Goal: Task Accomplishment & Management: Complete application form

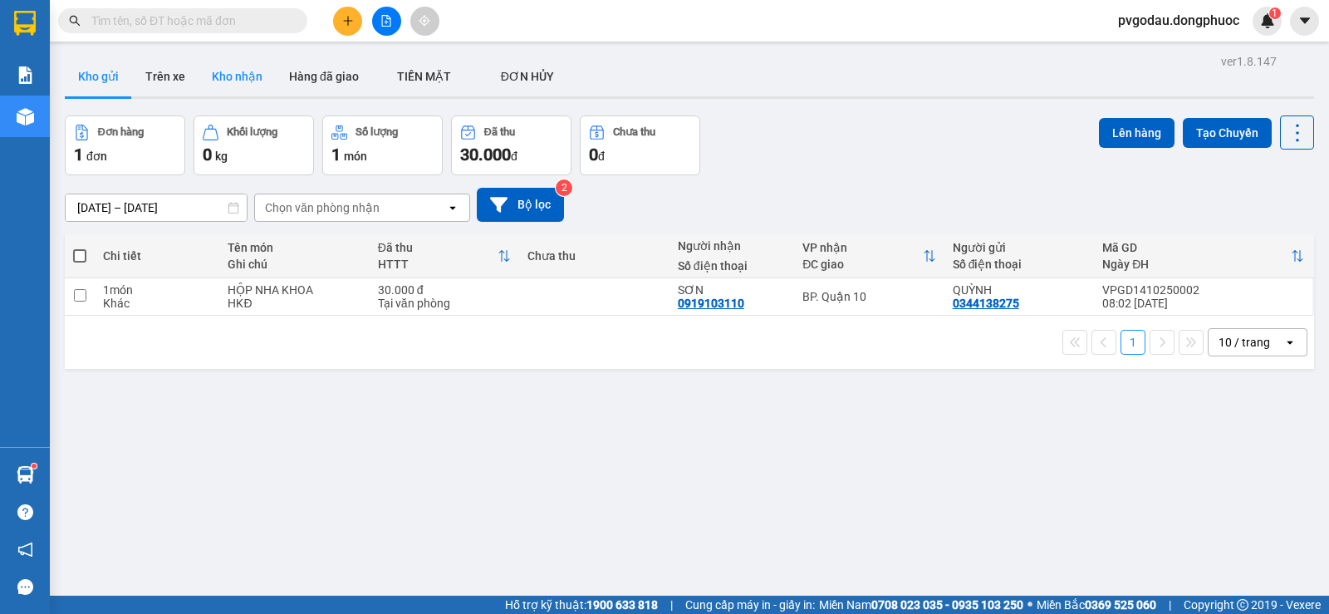
click at [240, 79] on button "Kho nhận" at bounding box center [236, 76] width 77 height 40
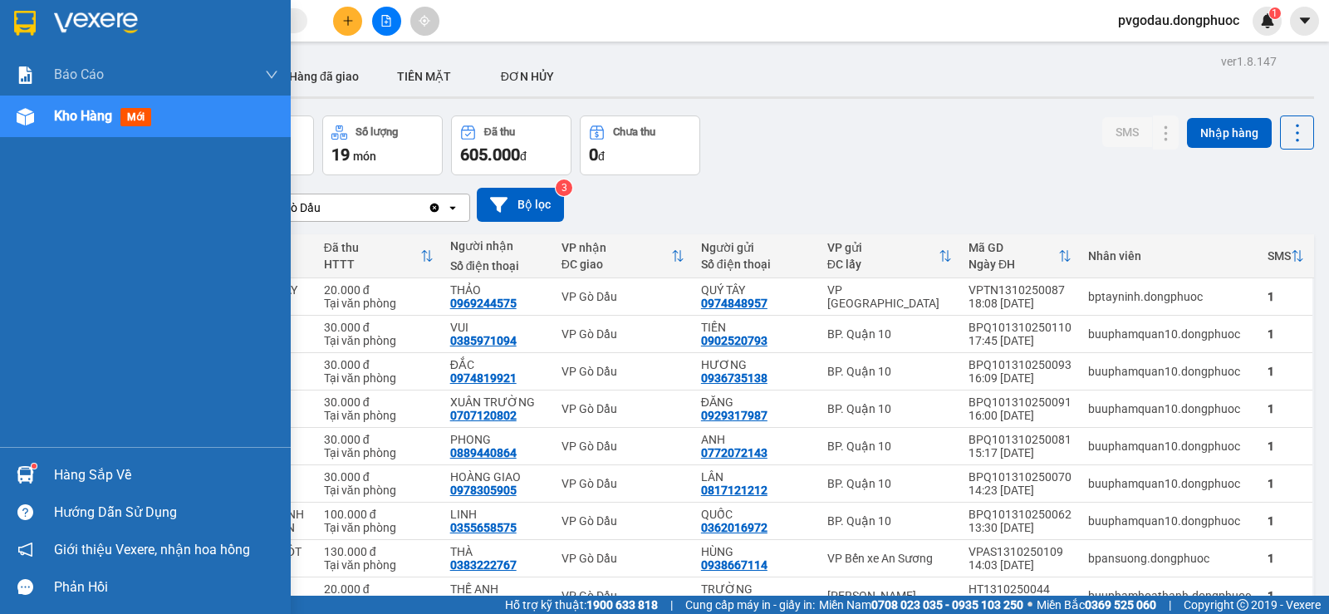
click at [59, 458] on div "Hàng sắp về" at bounding box center [145, 474] width 291 height 37
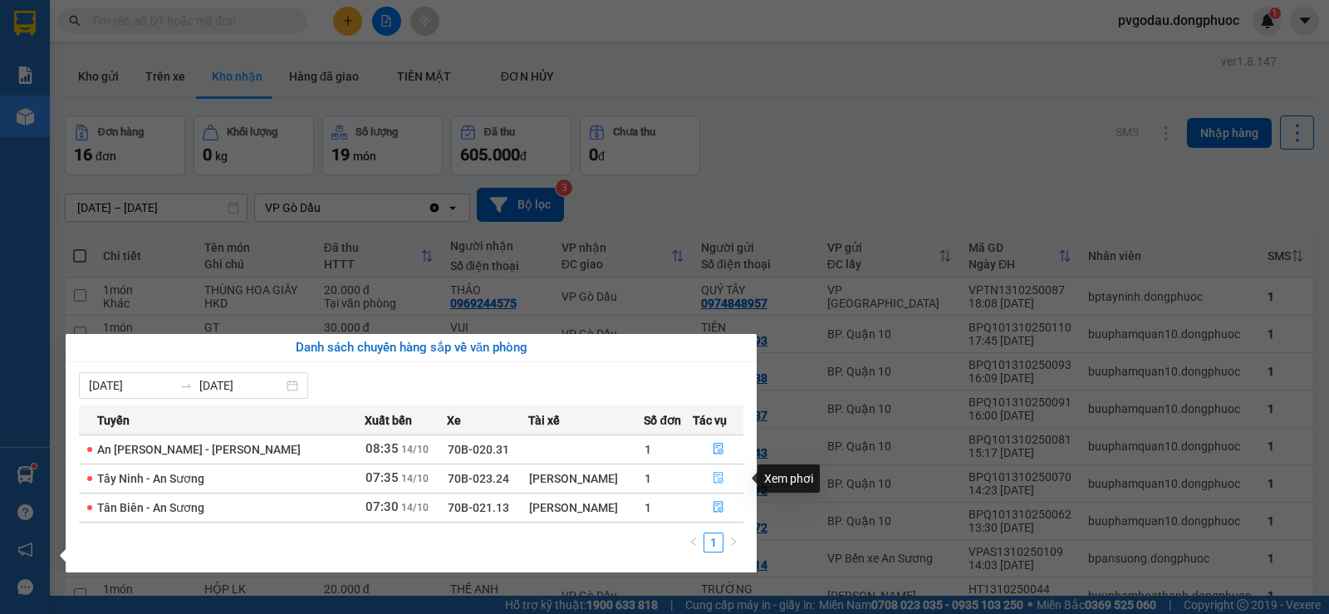
click at [726, 476] on button "button" at bounding box center [718, 478] width 50 height 27
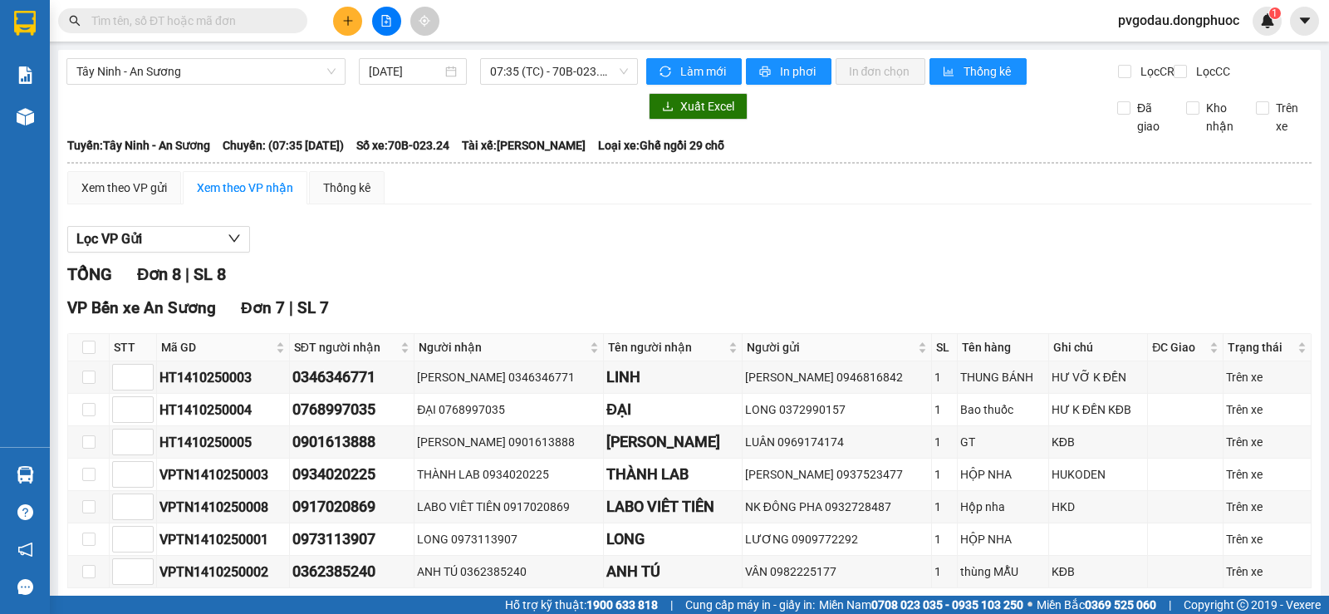
scroll to position [250, 0]
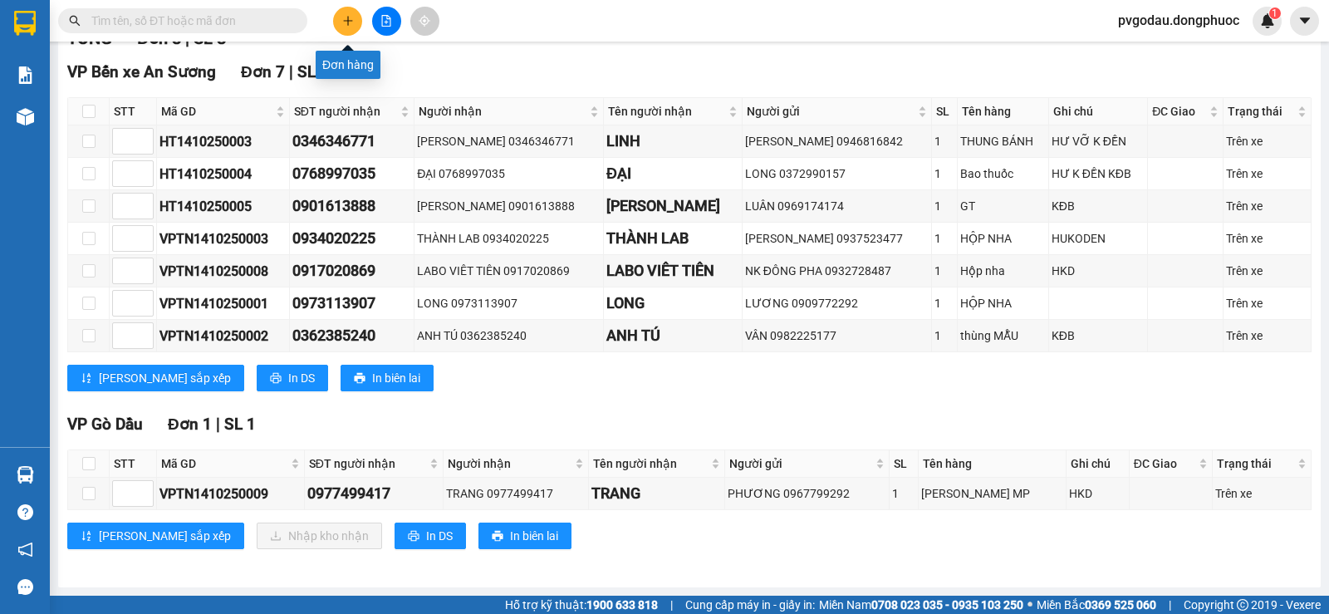
click at [359, 16] on button at bounding box center [347, 21] width 29 height 29
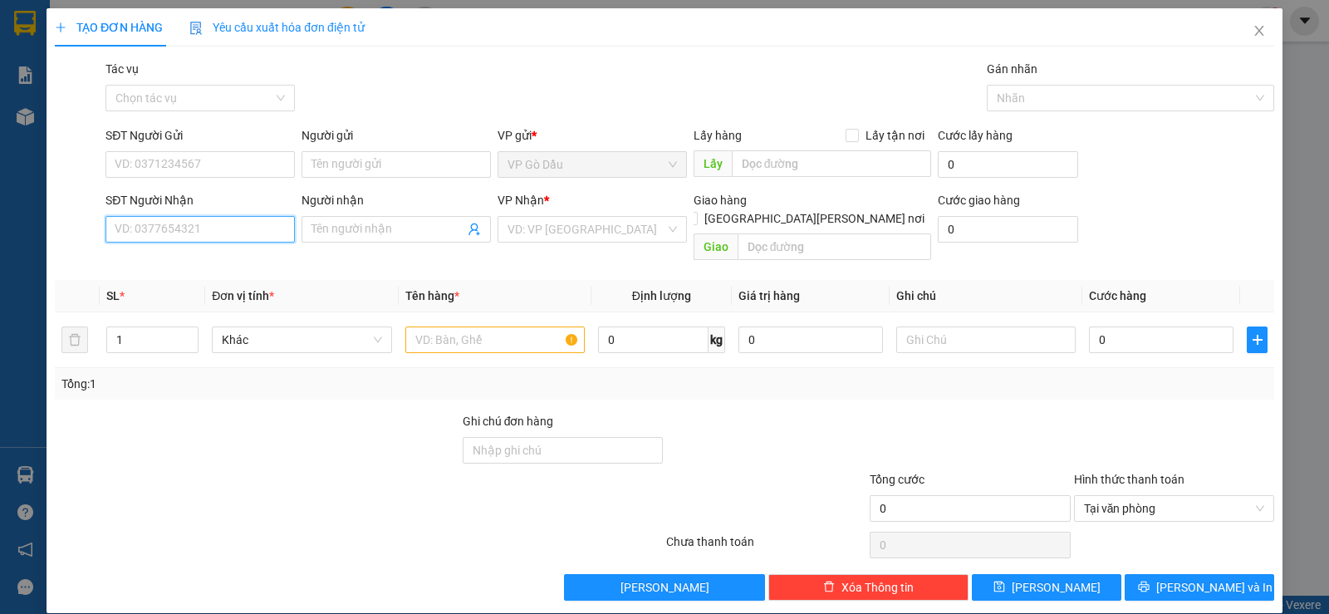
click at [159, 220] on input "SĐT Người Nhận" at bounding box center [199, 229] width 189 height 27
type input "0975717177"
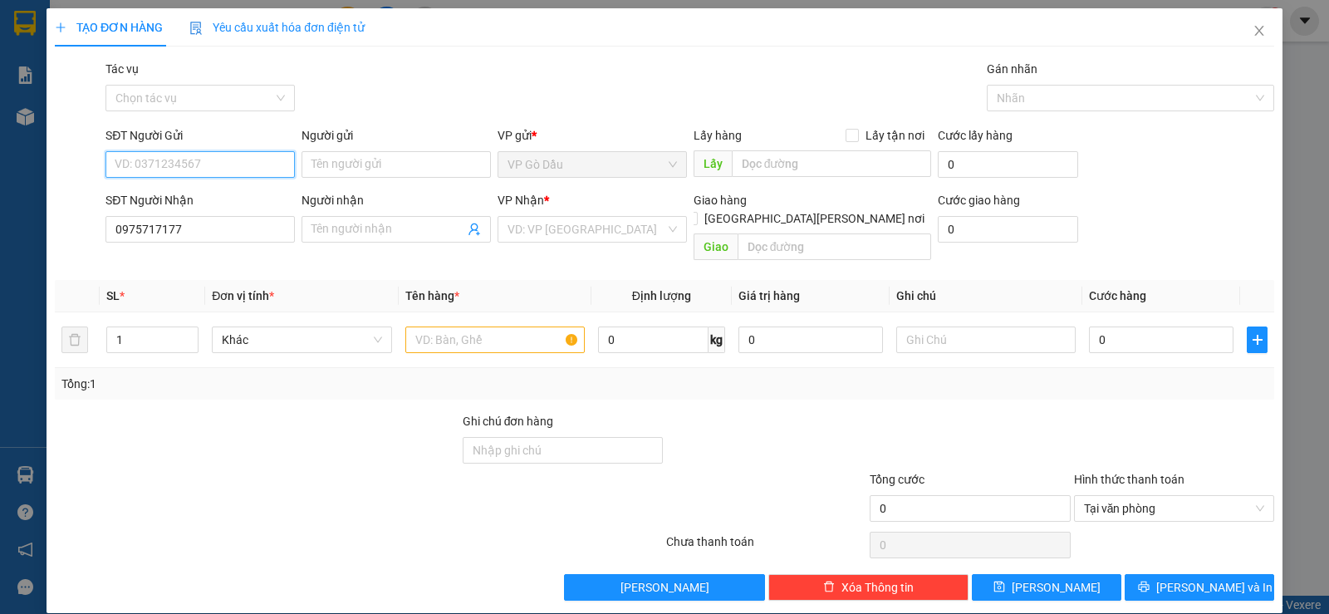
click at [239, 176] on input "SĐT Người Gửi" at bounding box center [199, 164] width 189 height 27
type input "0918859555"
click at [368, 168] on input "Người gửi" at bounding box center [395, 164] width 189 height 27
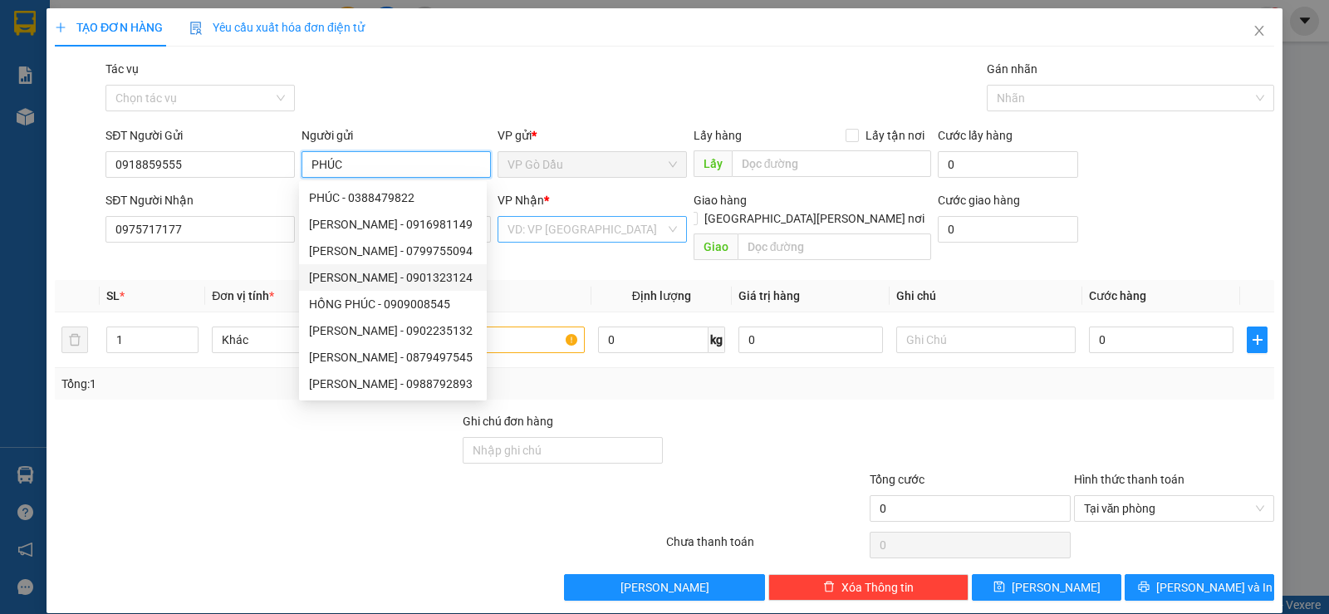
type input "PHÚC"
click at [555, 231] on input "search" at bounding box center [586, 229] width 158 height 25
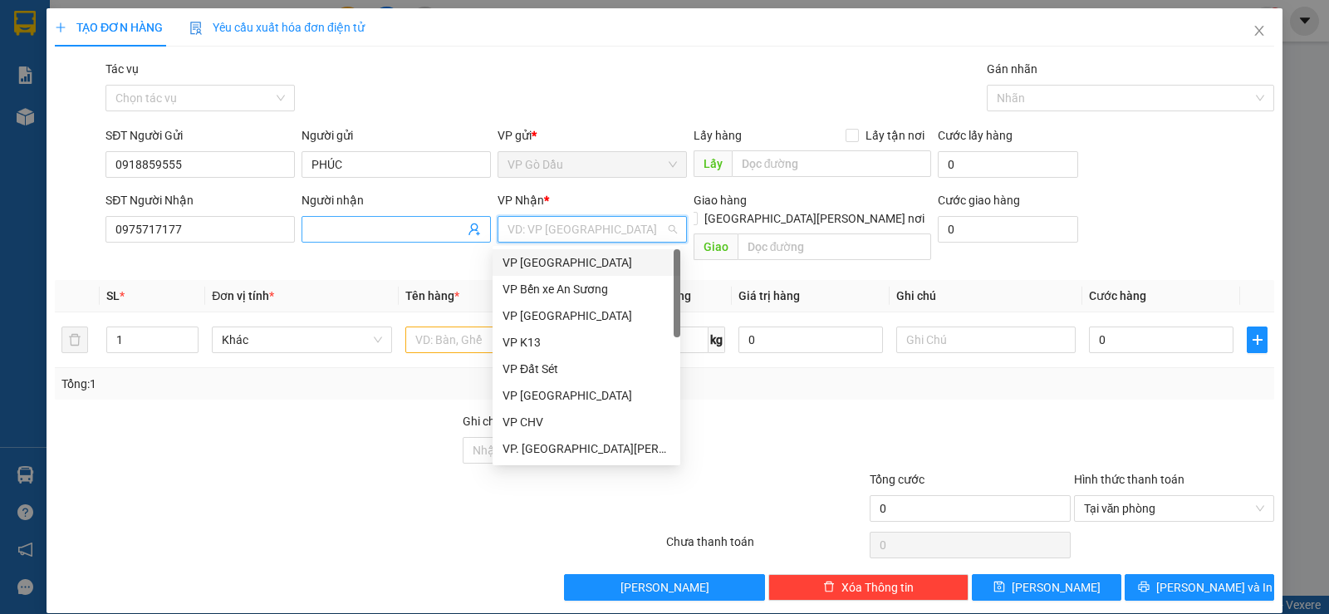
click at [404, 230] on input "Người nhận" at bounding box center [387, 229] width 153 height 18
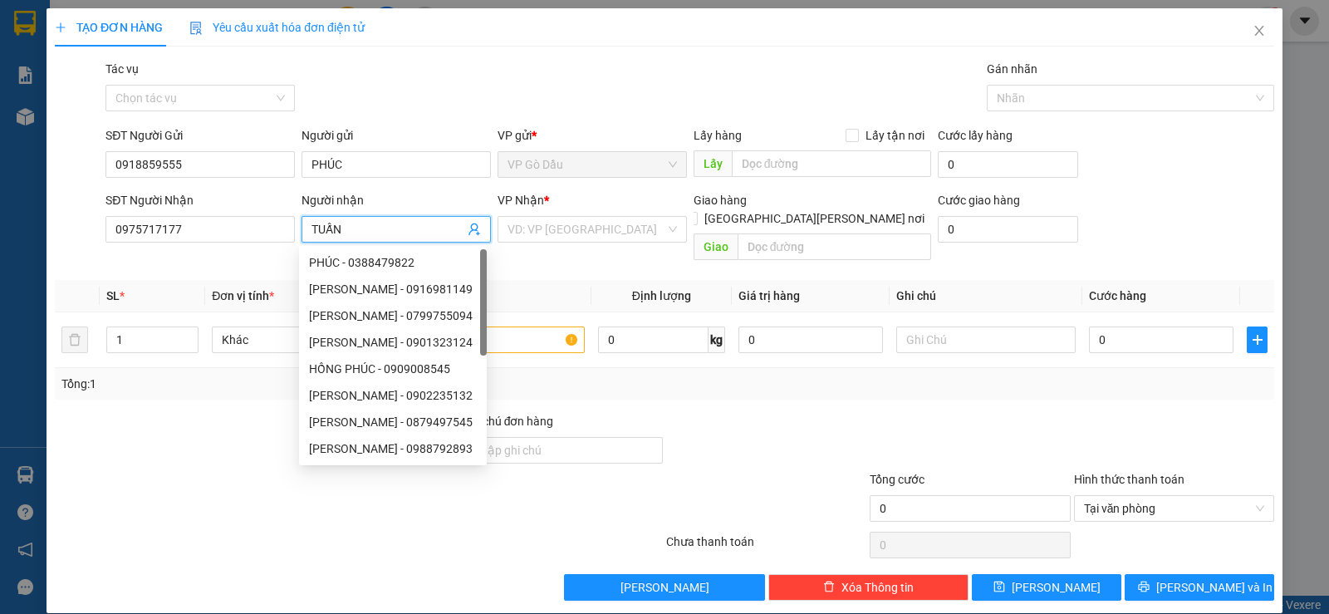
type input "TUẤN"
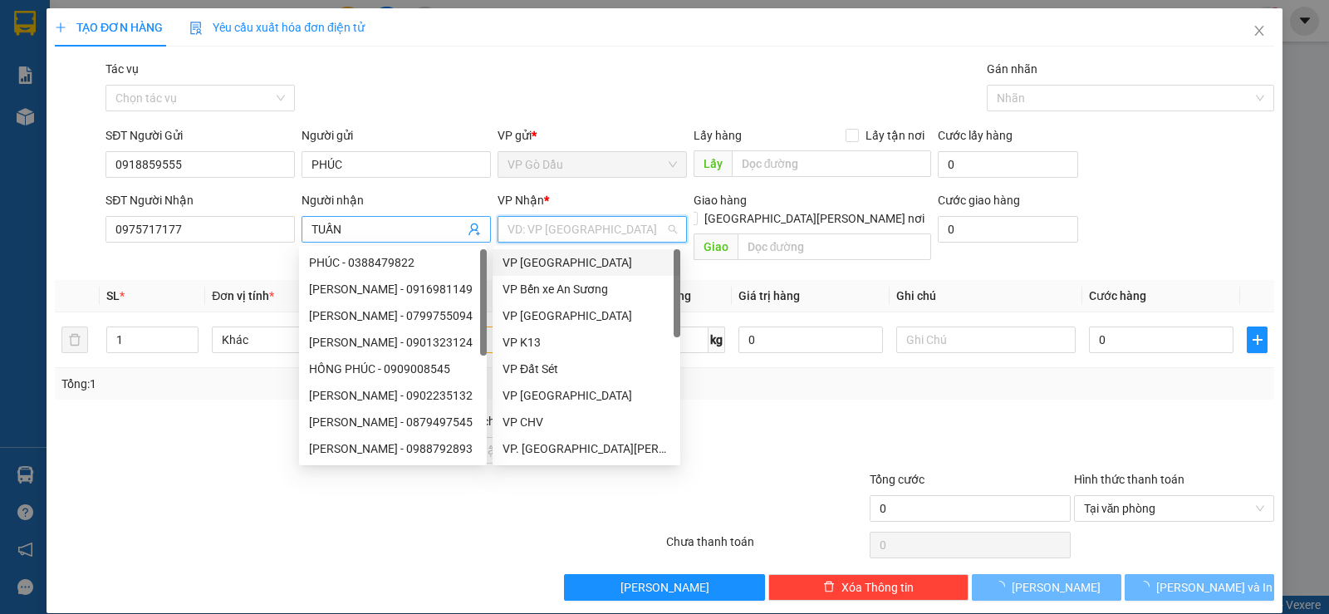
type input "Q"
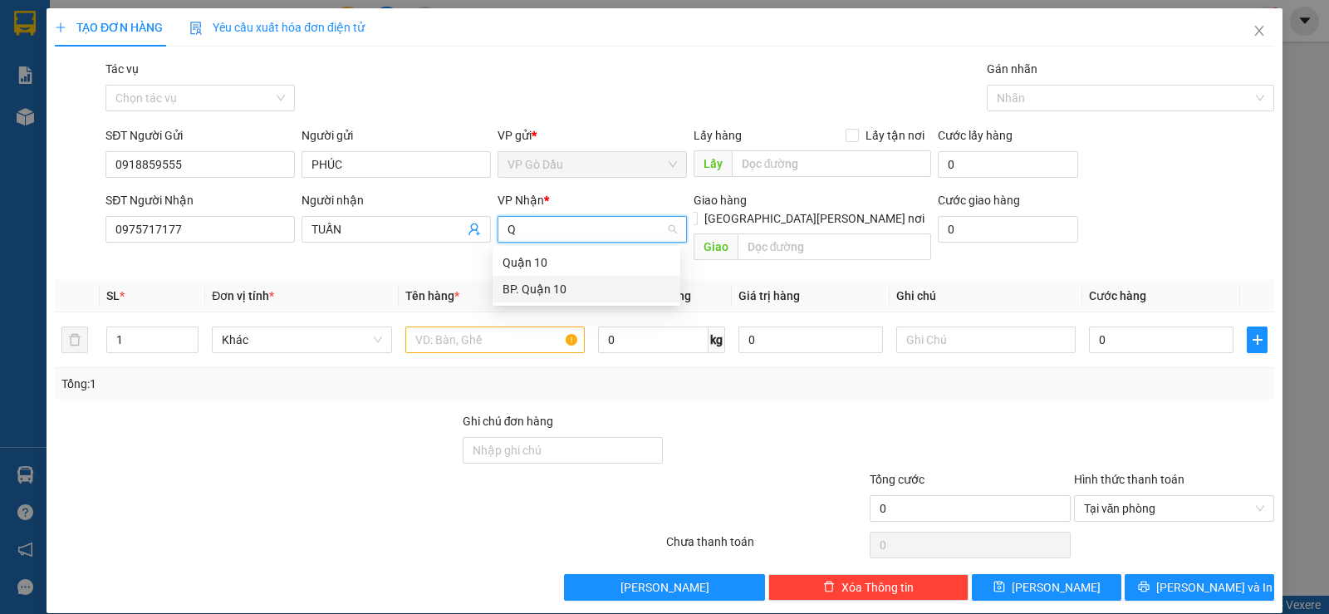
click at [551, 286] on div "BP. Quận 10" at bounding box center [586, 289] width 168 height 18
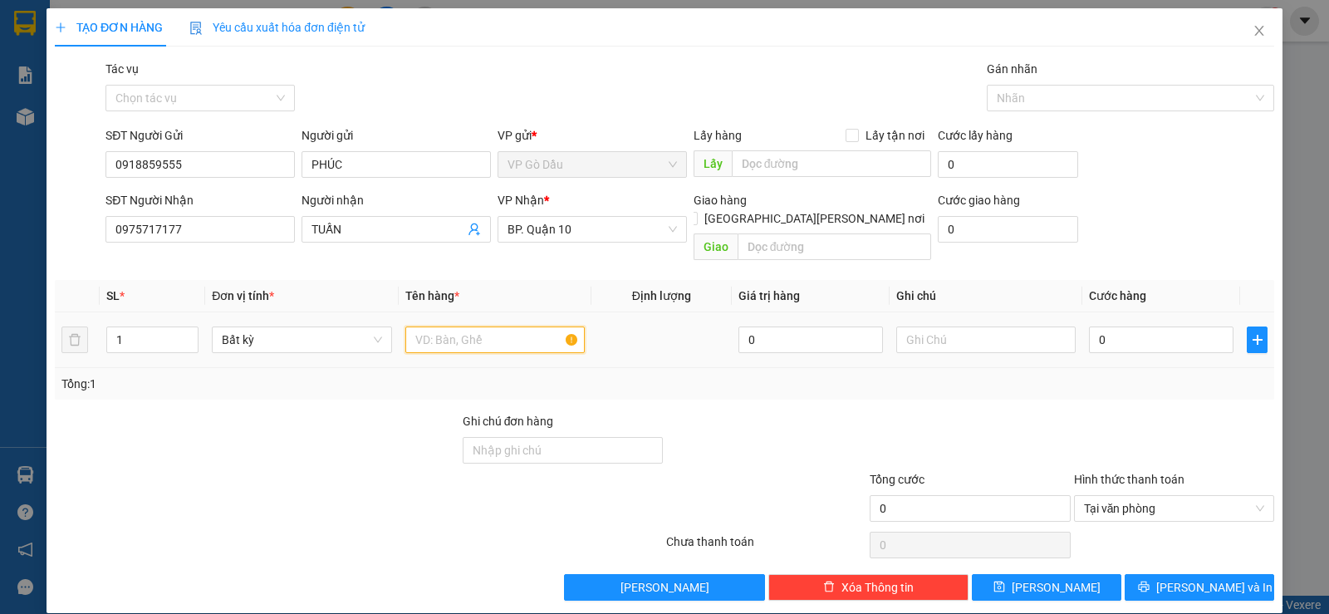
click at [489, 326] on input "text" at bounding box center [494, 339] width 179 height 27
type input "HỘP SIM"
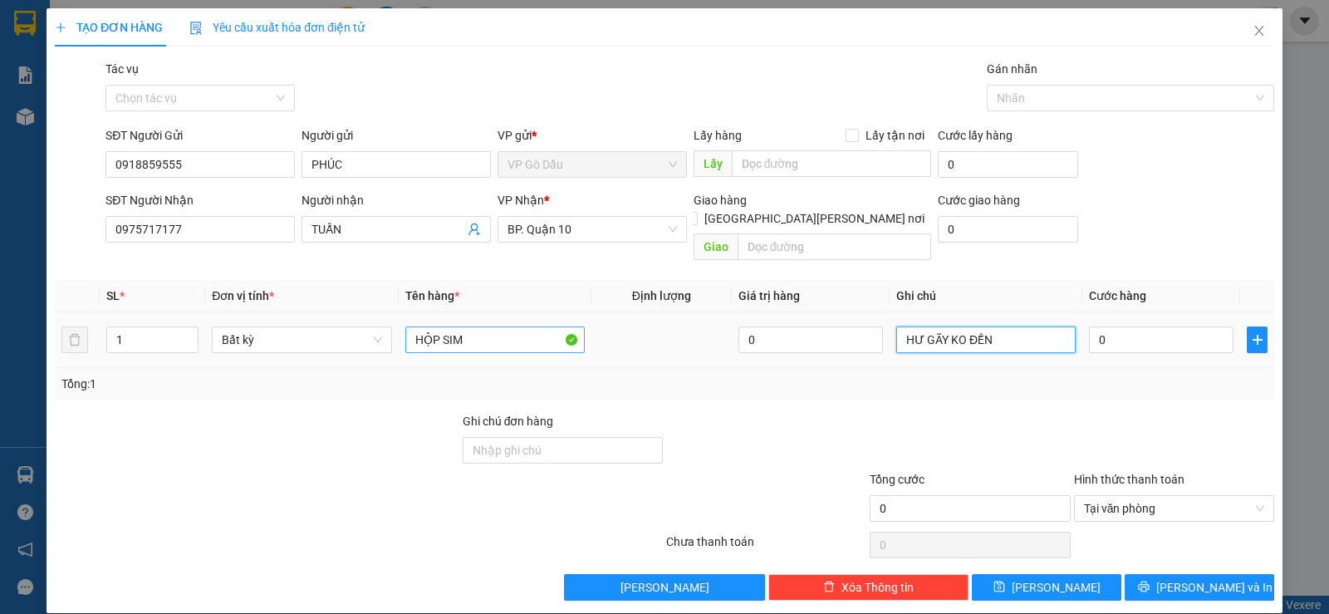
type input "HƯ GÃY KO ĐỀN"
type input "3"
type input "30"
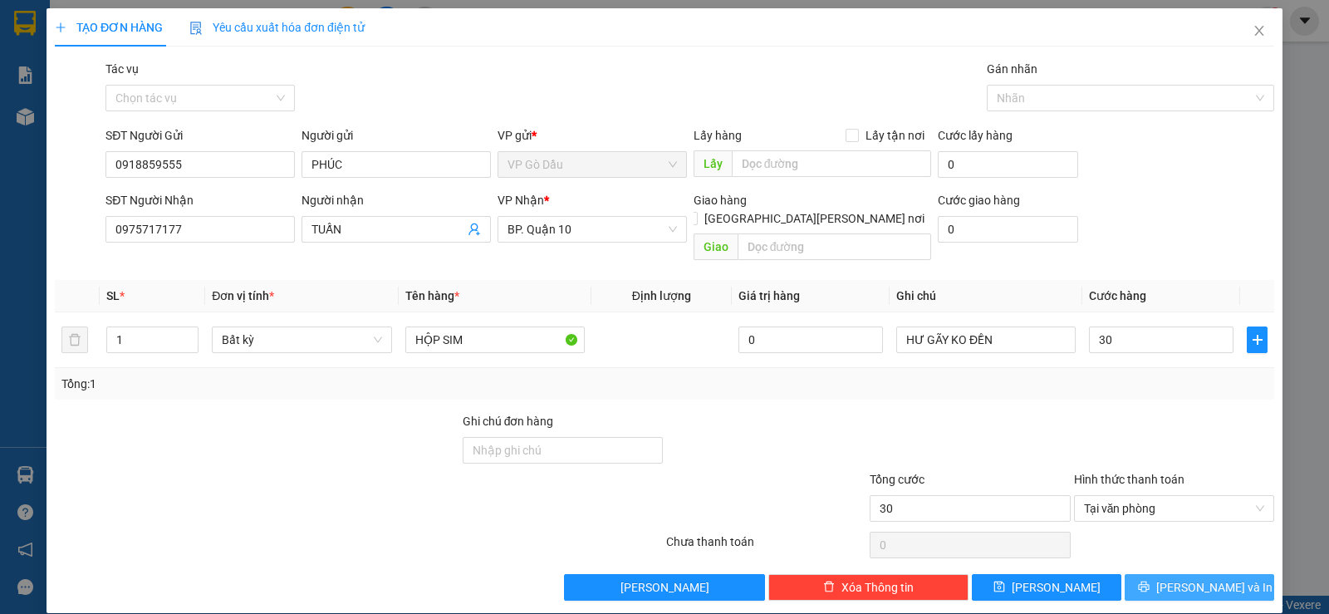
click at [1170, 574] on button "[PERSON_NAME] và In" at bounding box center [1198, 587] width 149 height 27
type input "30.000"
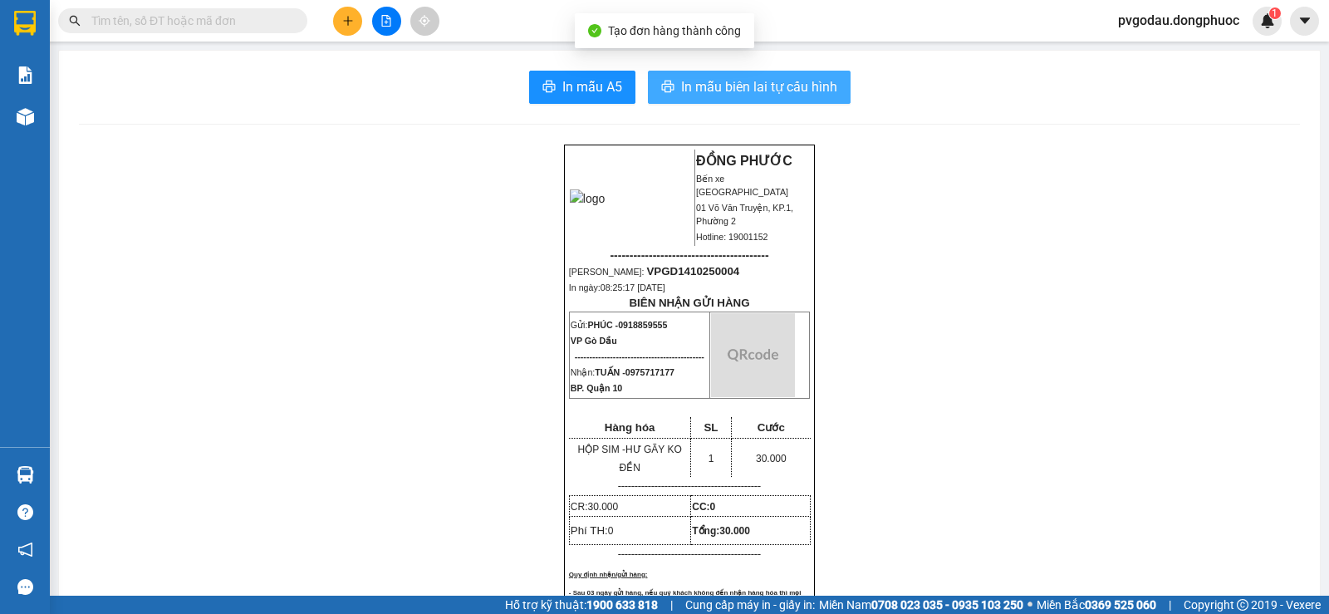
click at [734, 79] on span "In mẫu biên lai tự cấu hình" at bounding box center [759, 86] width 156 height 21
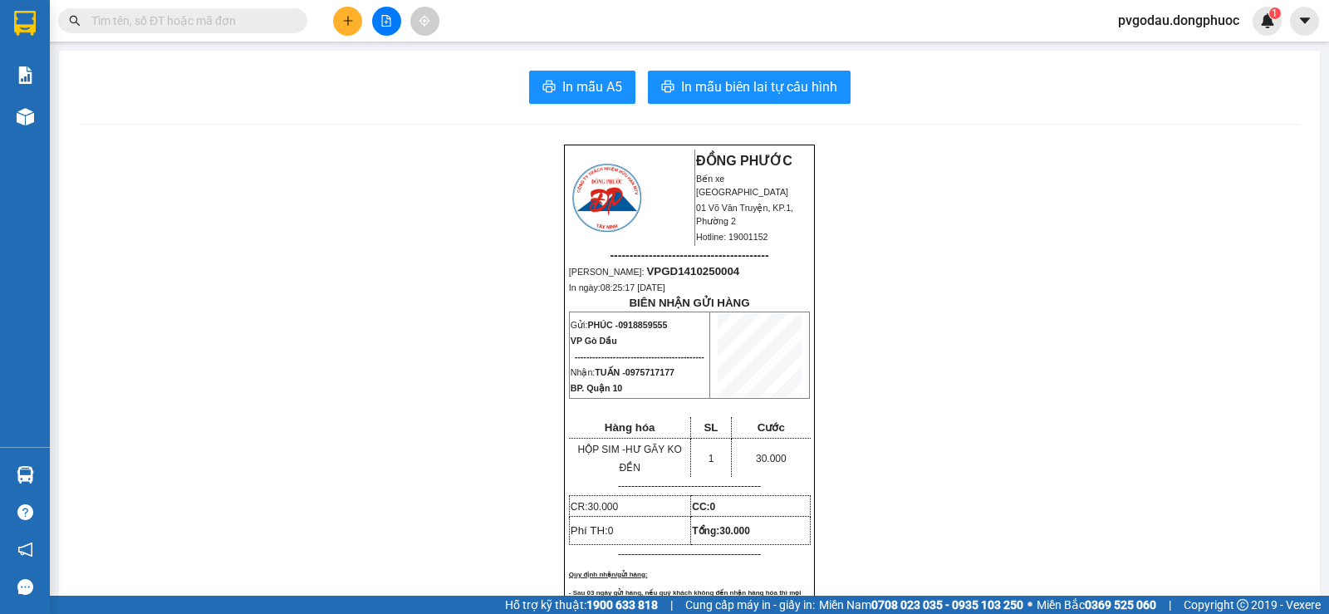
click at [37, 469] on div at bounding box center [25, 474] width 29 height 29
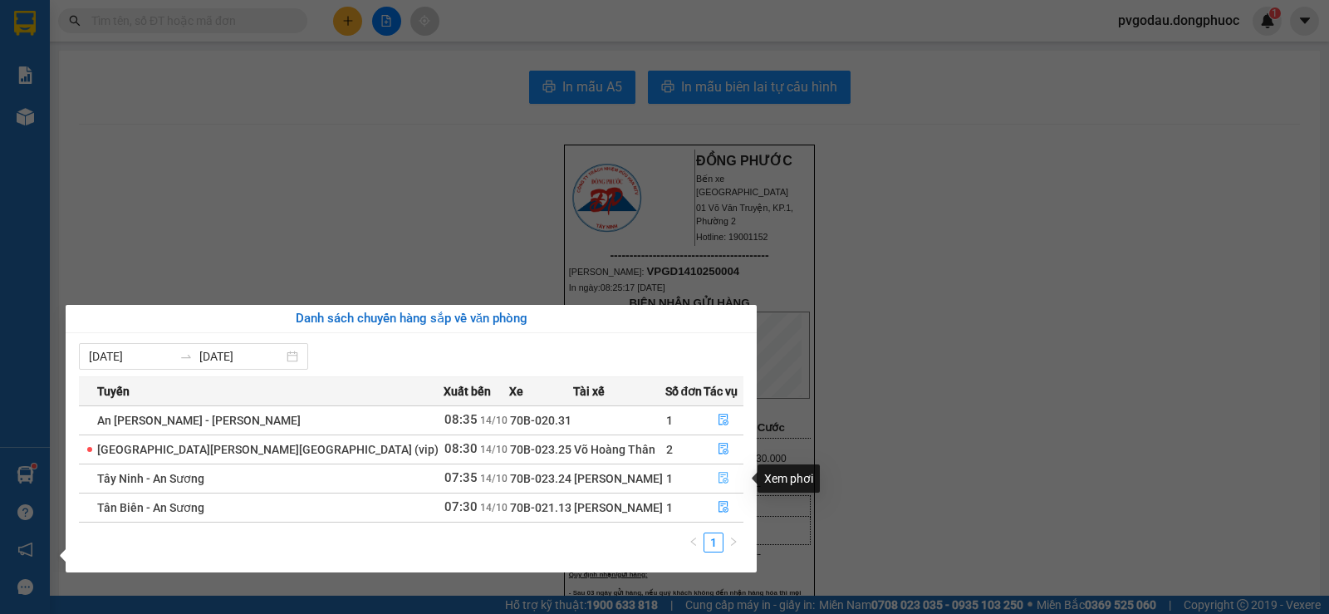
click at [717, 472] on icon "file-done" at bounding box center [723, 478] width 12 height 12
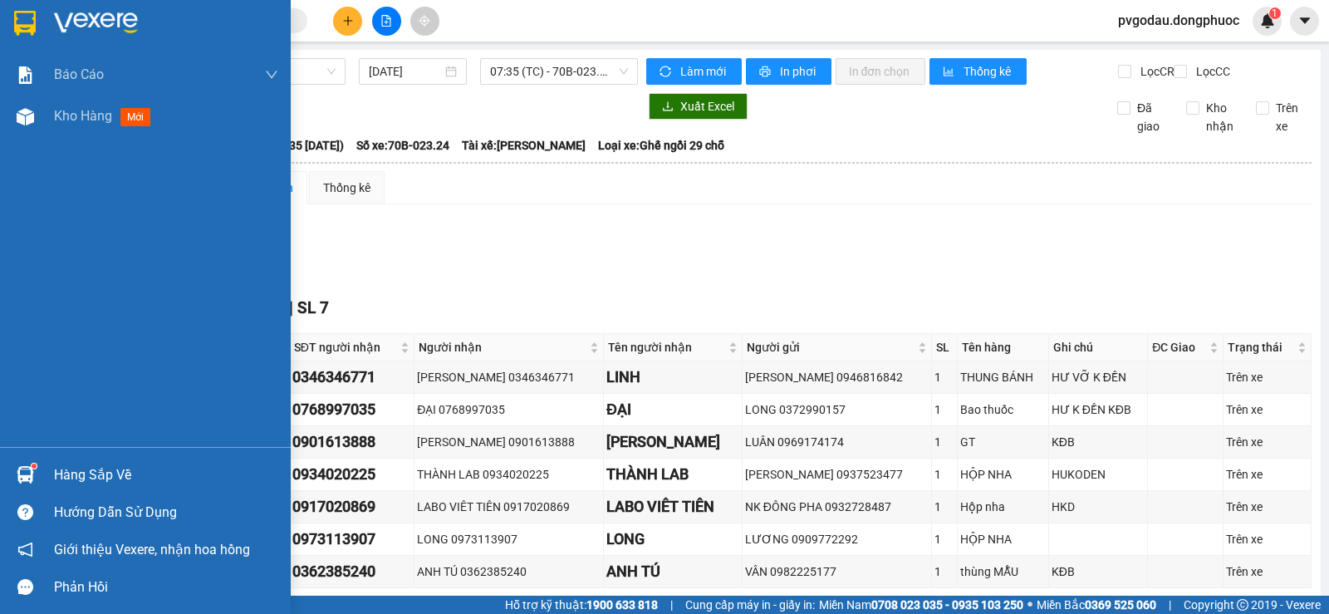
click at [27, 30] on img at bounding box center [25, 23] width 22 height 25
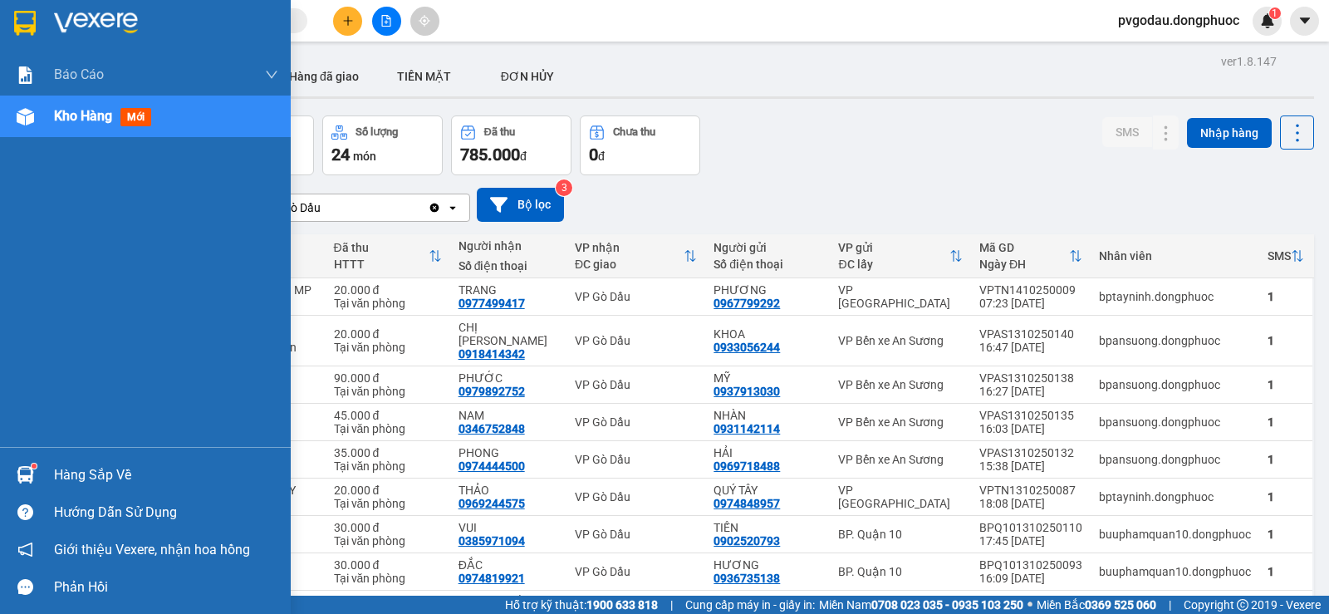
click at [38, 1] on div at bounding box center [145, 27] width 291 height 54
click at [78, 466] on div "Hàng sắp về" at bounding box center [166, 475] width 224 height 25
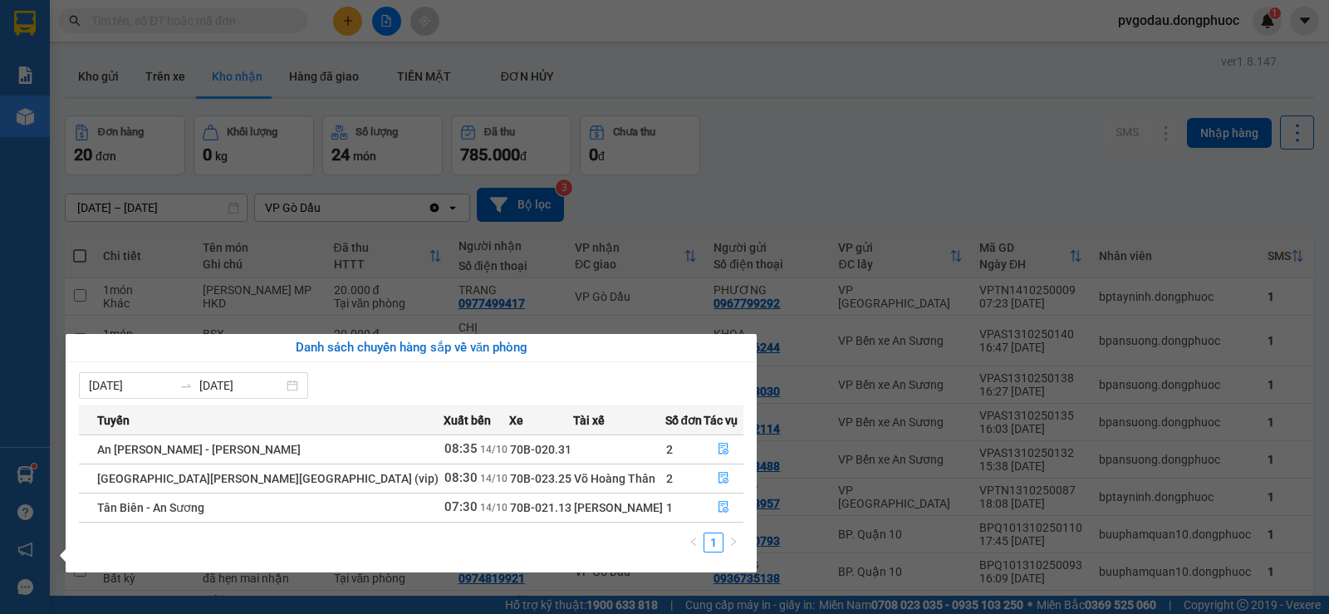
click at [761, 173] on section "Kết quả [PERSON_NAME] ( 0 ) Bộ lọc No Data pvgodau.dongphuoc 1 [PERSON_NAME] [P…" at bounding box center [664, 307] width 1329 height 614
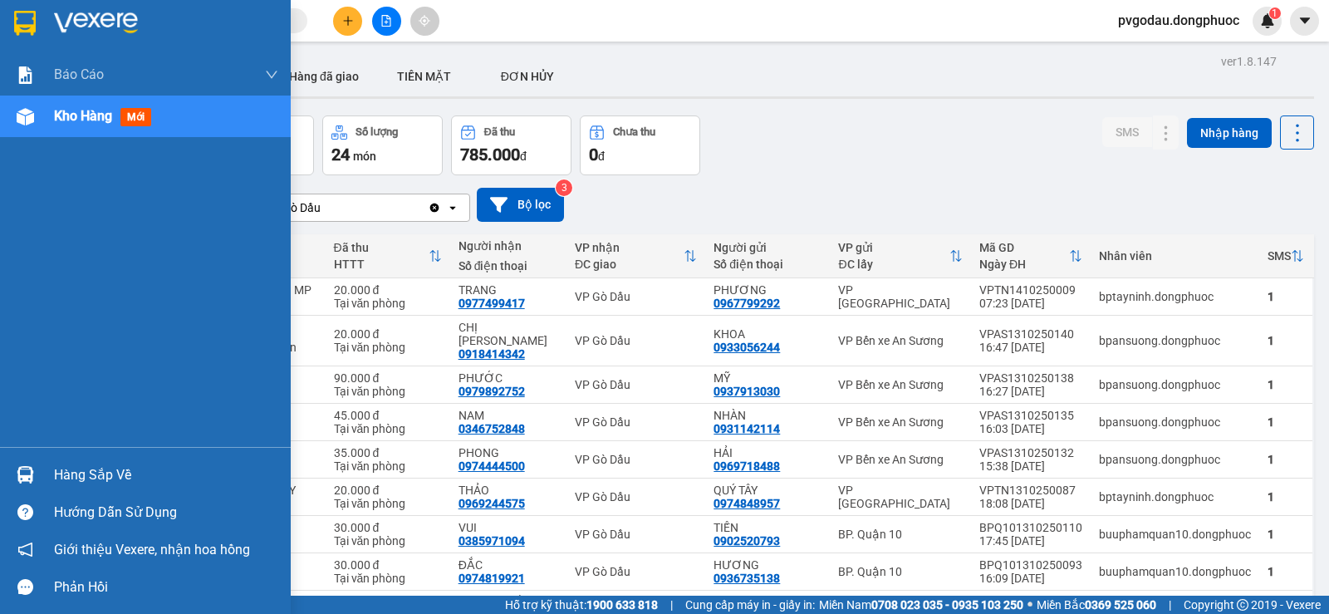
click at [47, 21] on div at bounding box center [145, 27] width 291 height 54
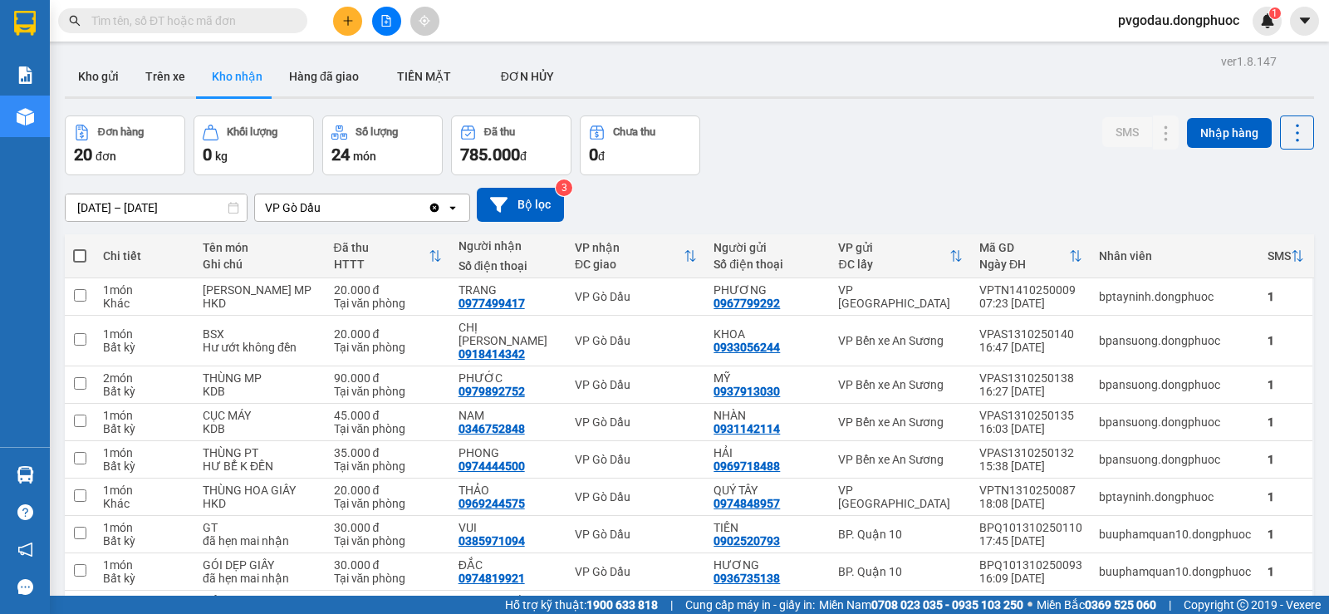
click at [364, 14] on div at bounding box center [386, 21] width 125 height 29
click at [352, 8] on button at bounding box center [347, 21] width 29 height 29
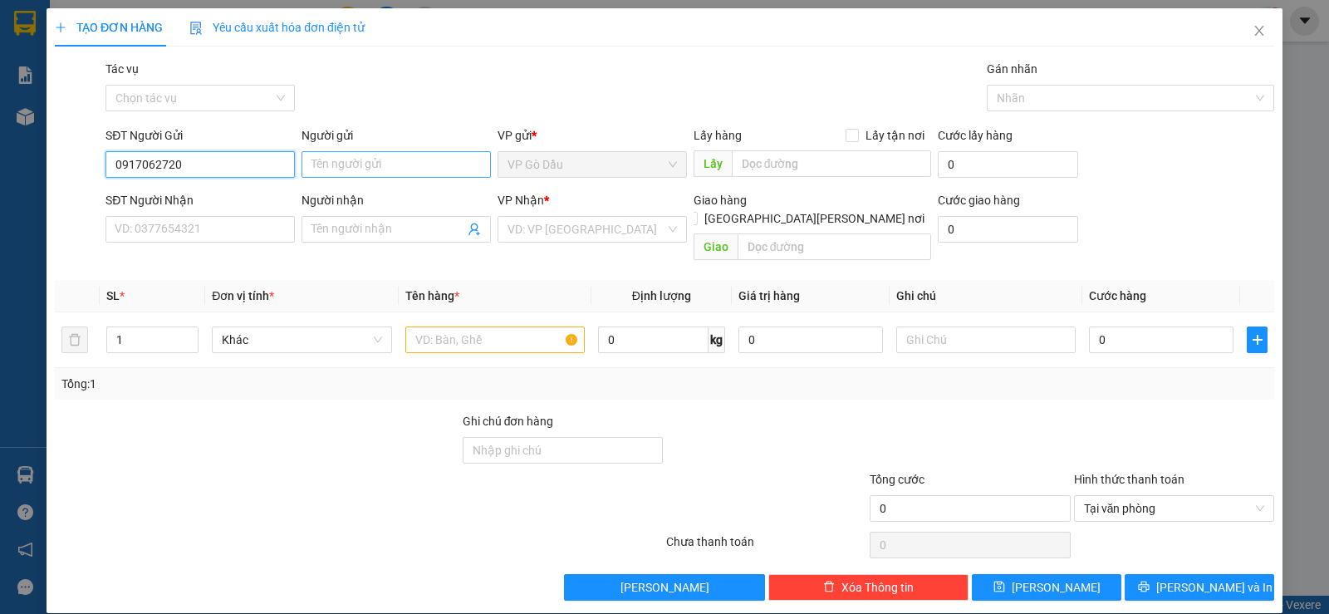
type input "0917062720"
click at [337, 174] on input "Người gửi" at bounding box center [395, 164] width 189 height 27
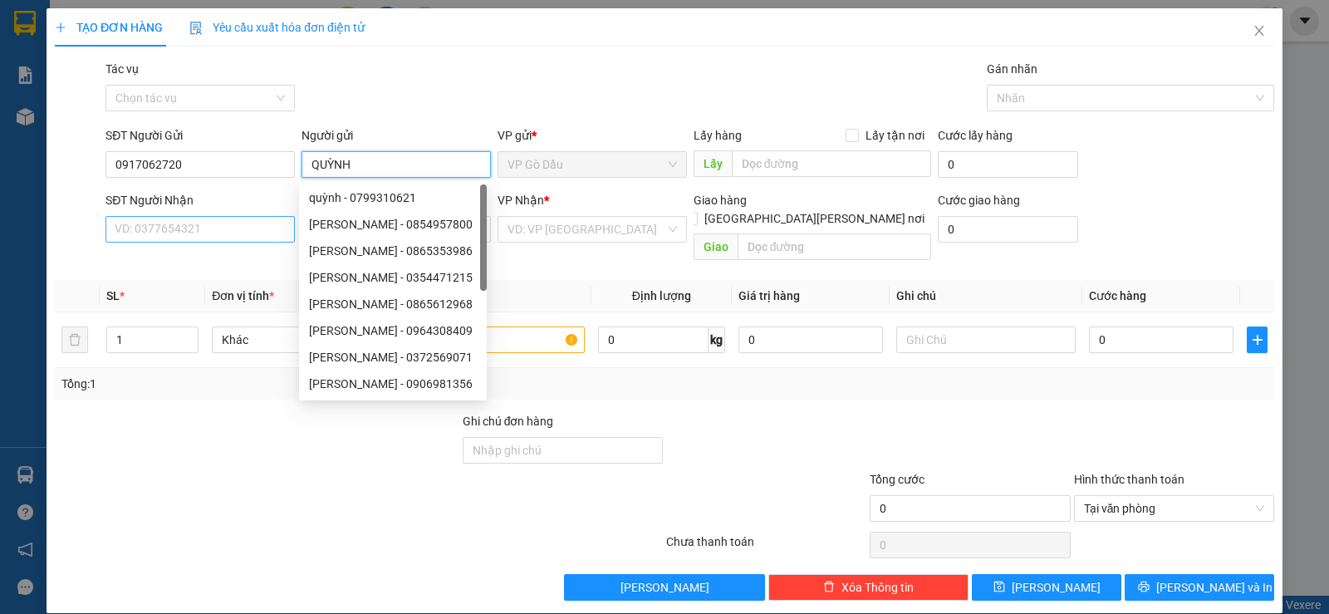
type input "QUỲNH"
click at [242, 227] on input "SĐT Người Nhận" at bounding box center [199, 229] width 189 height 27
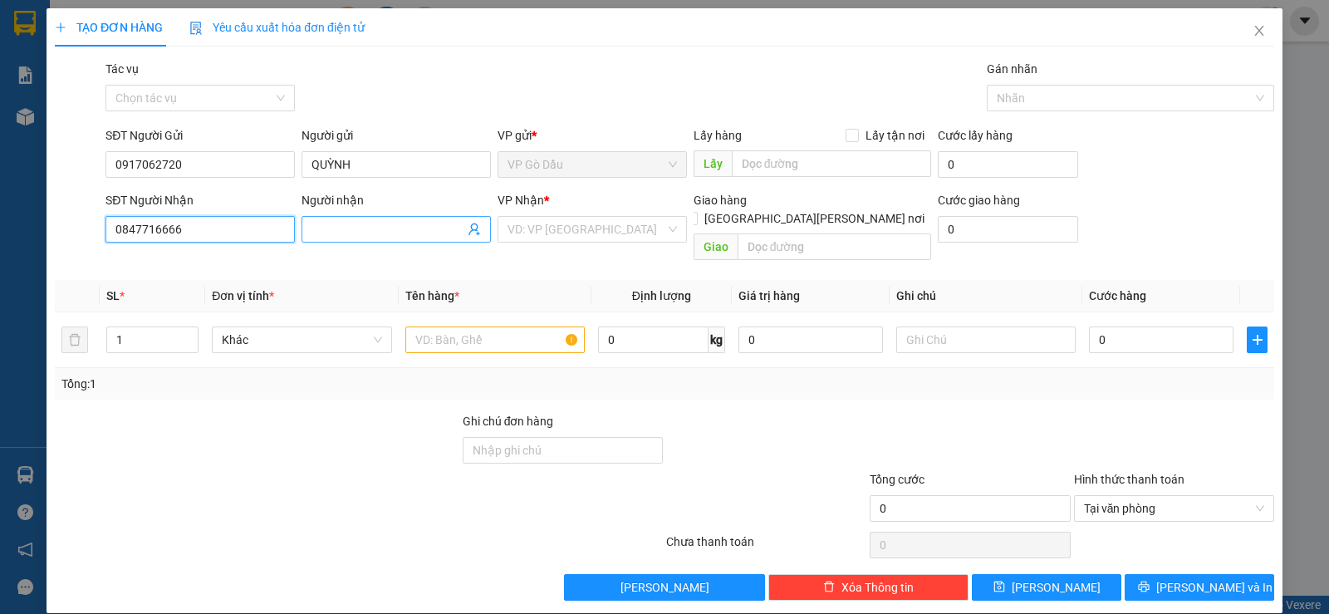
type input "0847716666"
click at [377, 237] on input "Người nhận" at bounding box center [387, 229] width 153 height 18
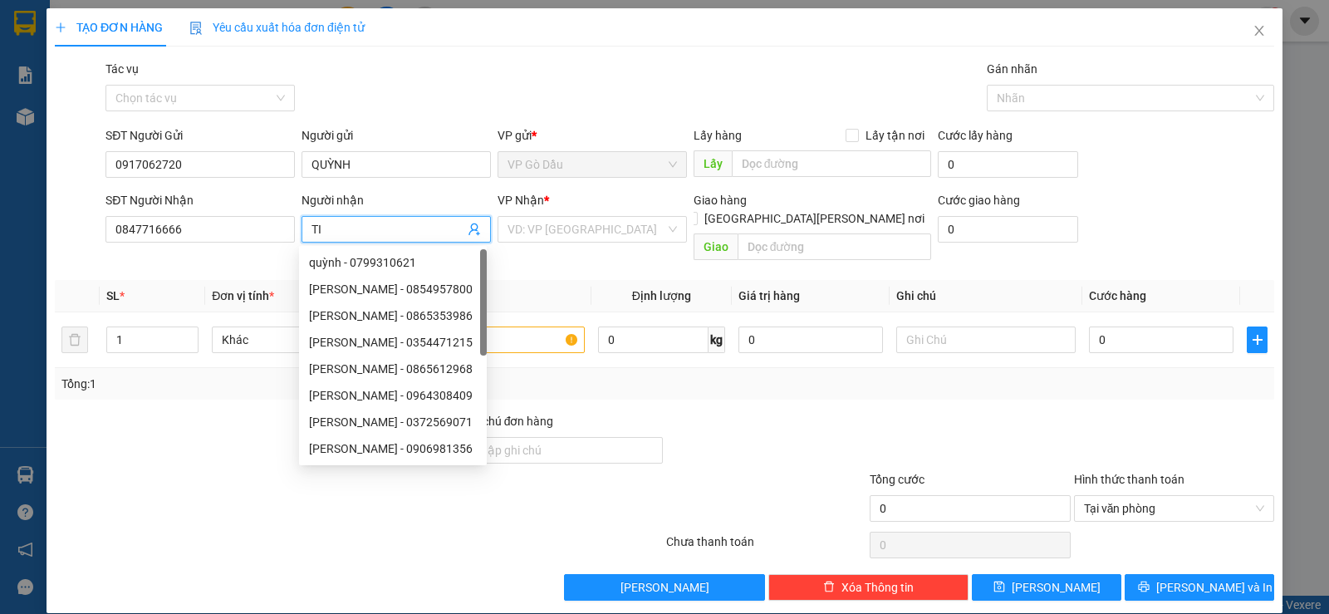
type input "T"
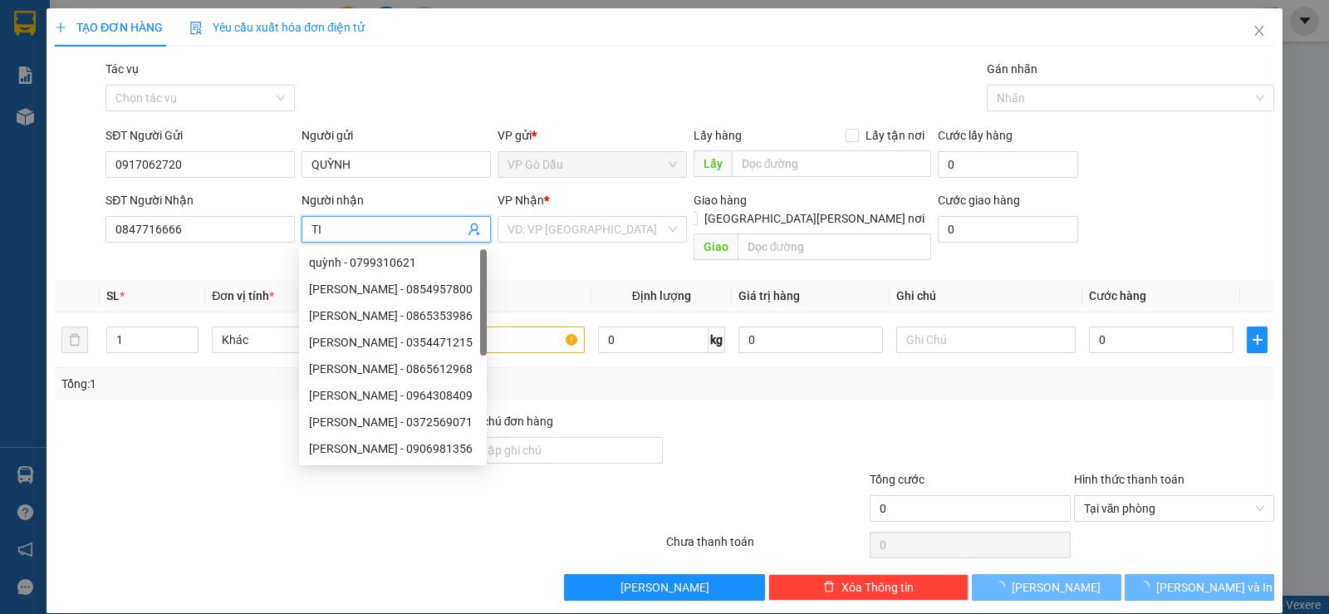
type input "T"
type input "TIẾN ĐỨC"
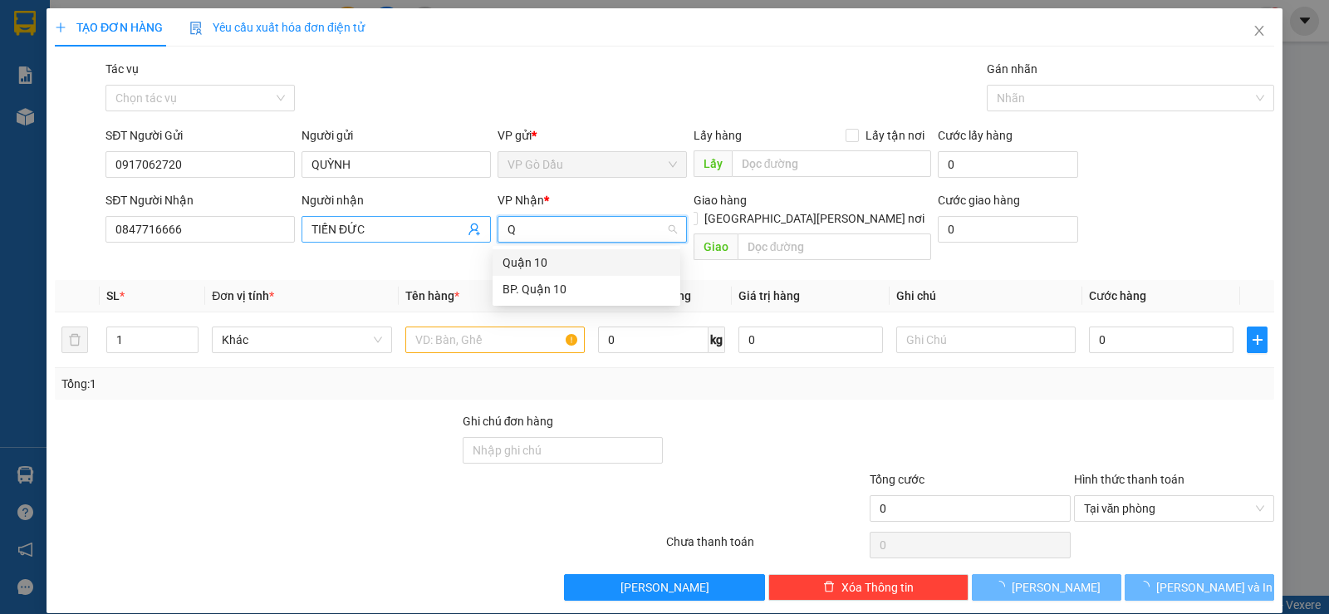
type input "Q"
click at [546, 286] on div "BP. Quận 10" at bounding box center [586, 289] width 168 height 18
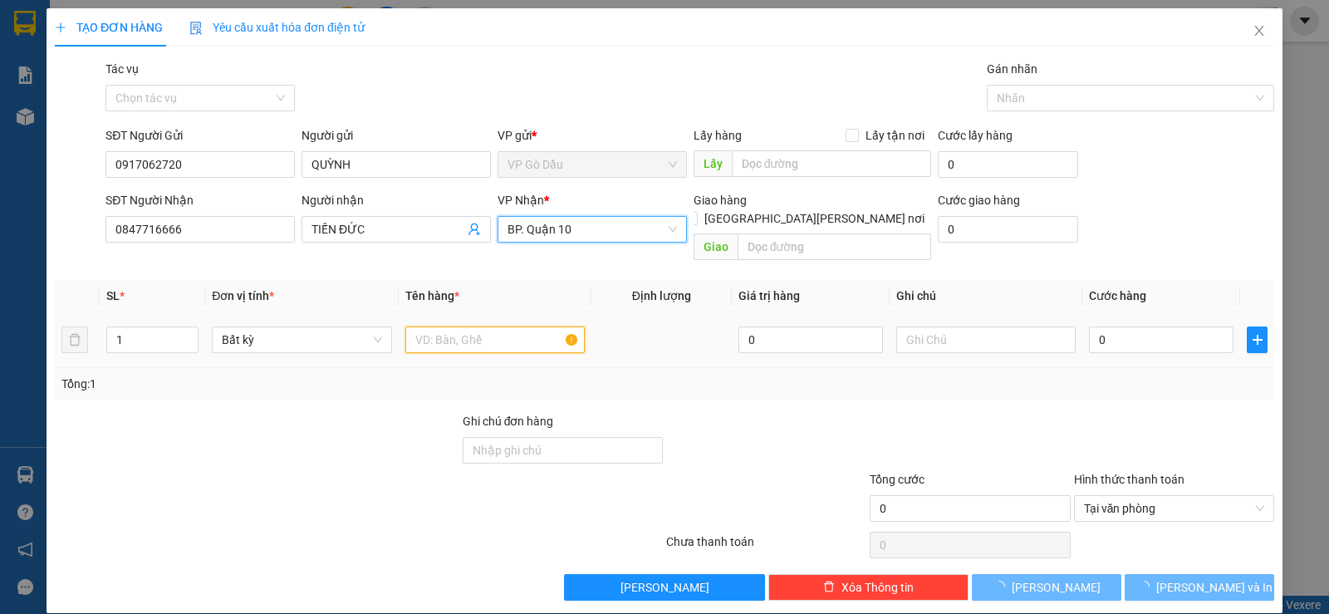
click at [499, 329] on input "text" at bounding box center [494, 339] width 179 height 27
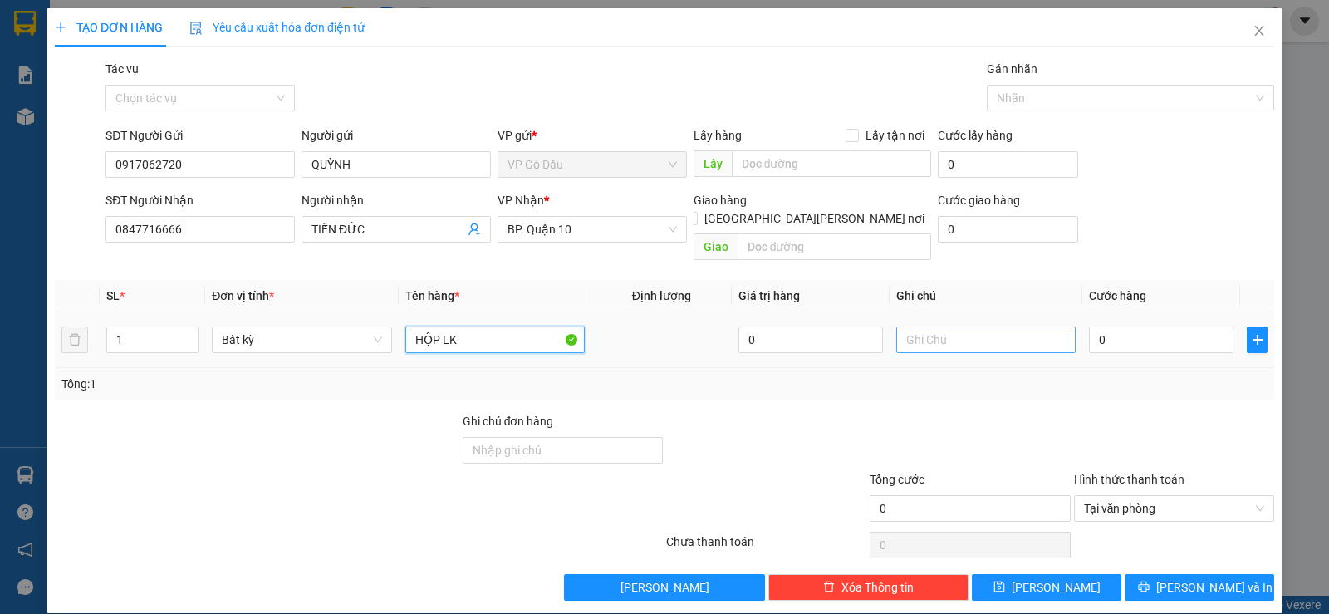
type input "HỘP LK"
click at [927, 326] on input "text" at bounding box center [985, 339] width 179 height 27
type input "HKĐ, KKT"
type input "3"
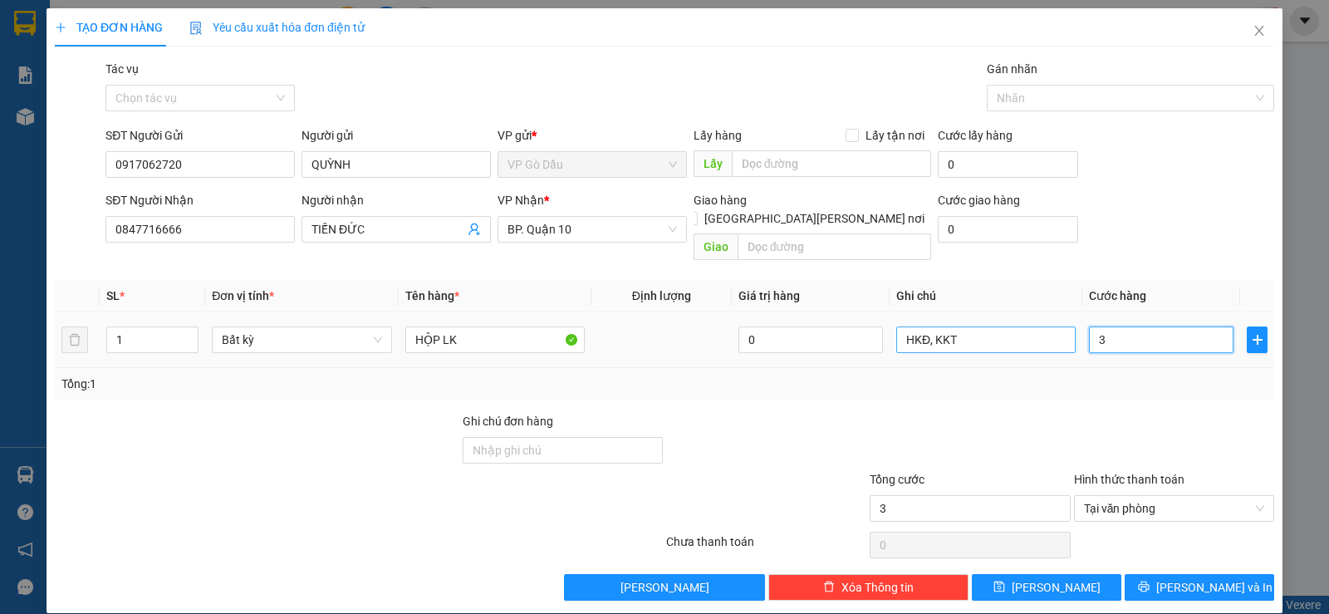
type input "30"
click at [991, 374] on div "Tổng: 1" at bounding box center [664, 383] width 1206 height 18
type input "30.000"
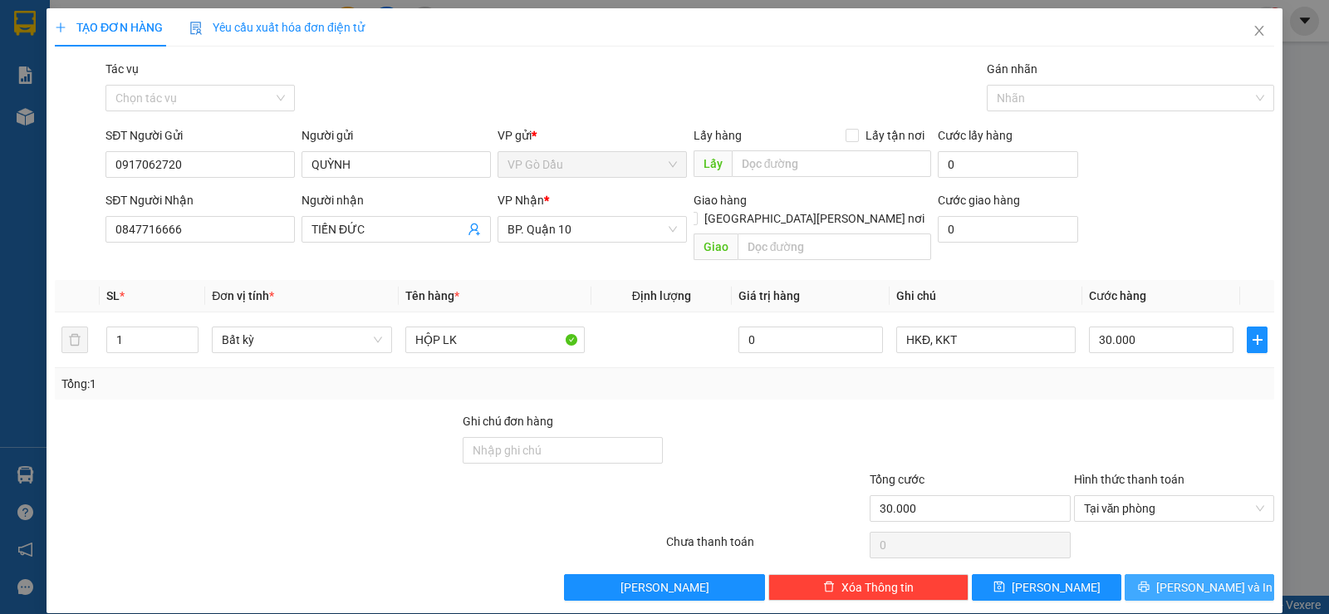
click at [1256, 574] on button "[PERSON_NAME] và In" at bounding box center [1198, 587] width 149 height 27
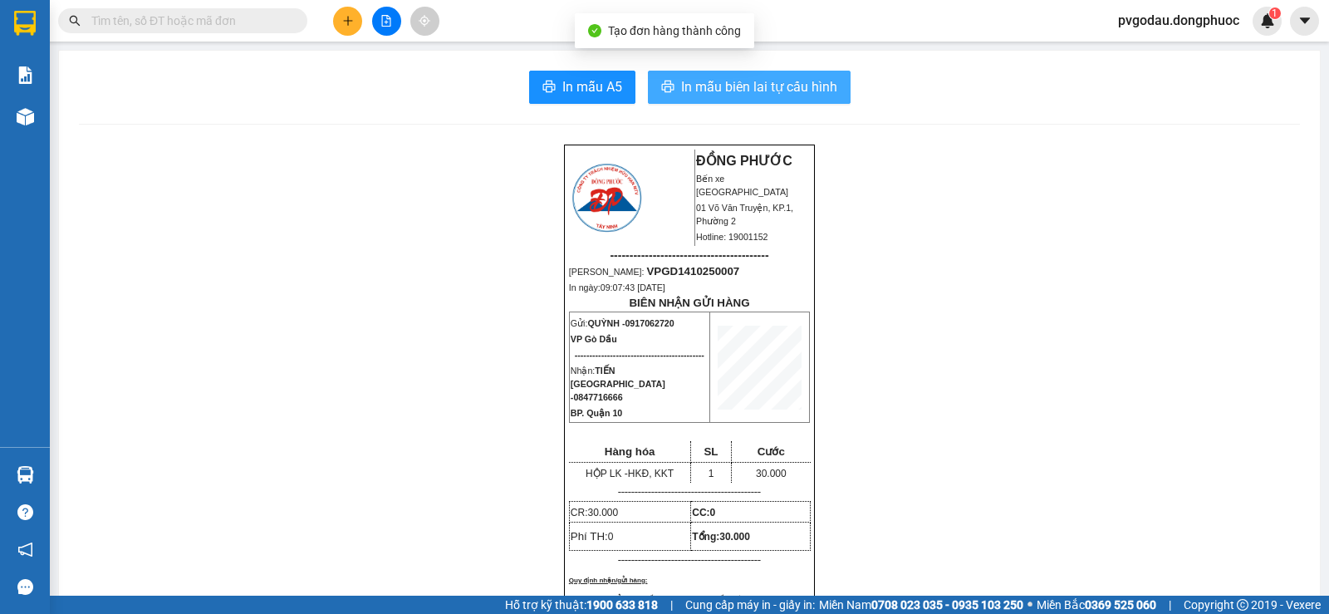
click at [755, 86] on span "In mẫu biên lai tự cấu hình" at bounding box center [759, 86] width 156 height 21
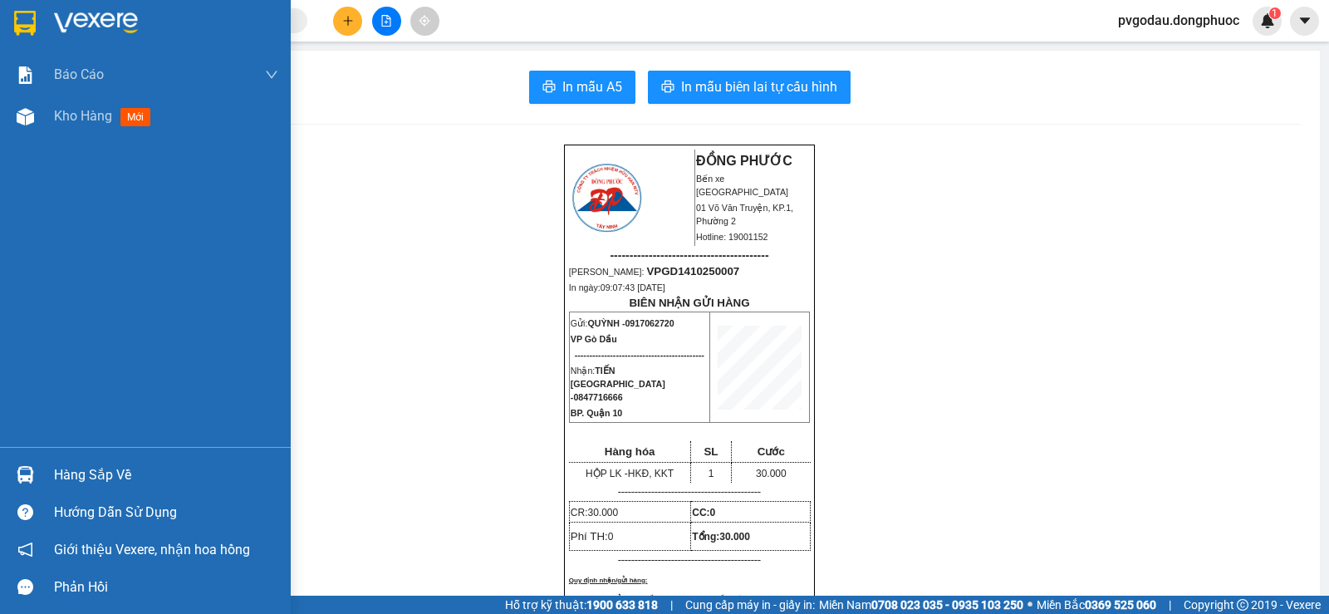
click at [70, 468] on div "Hàng sắp về" at bounding box center [166, 475] width 224 height 25
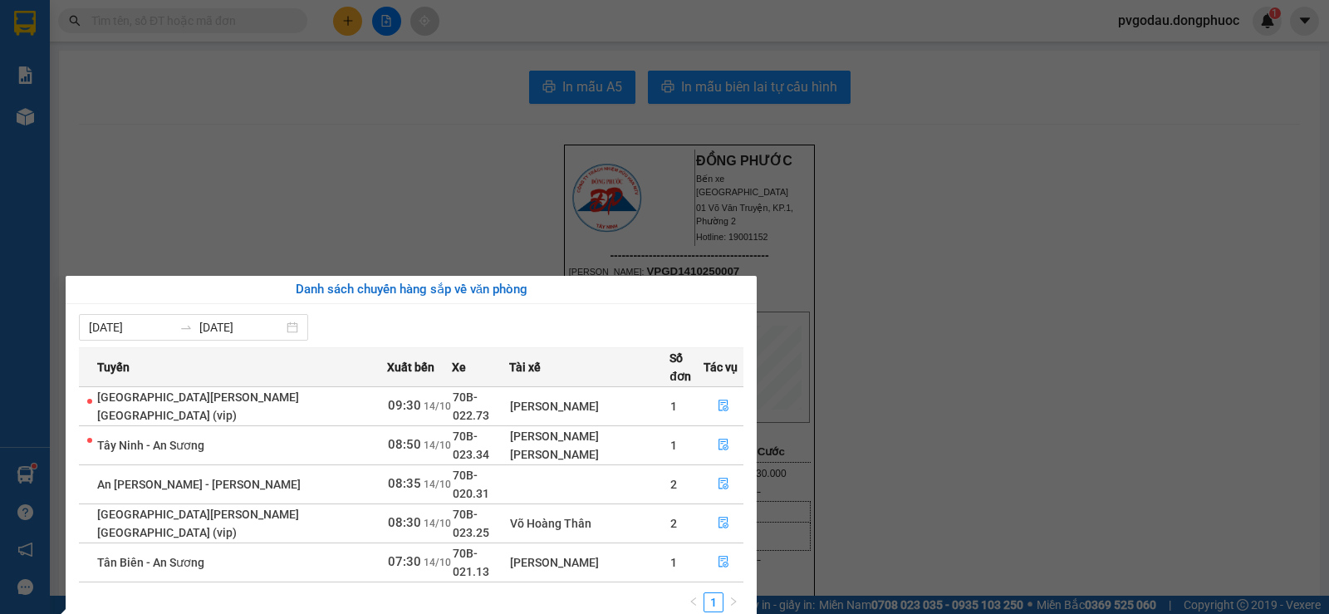
click at [116, 29] on section "Kết quả [PERSON_NAME] ( 0 ) Bộ lọc No Data pvgodau.dongphuoc 1 [PERSON_NAME] [P…" at bounding box center [664, 307] width 1329 height 614
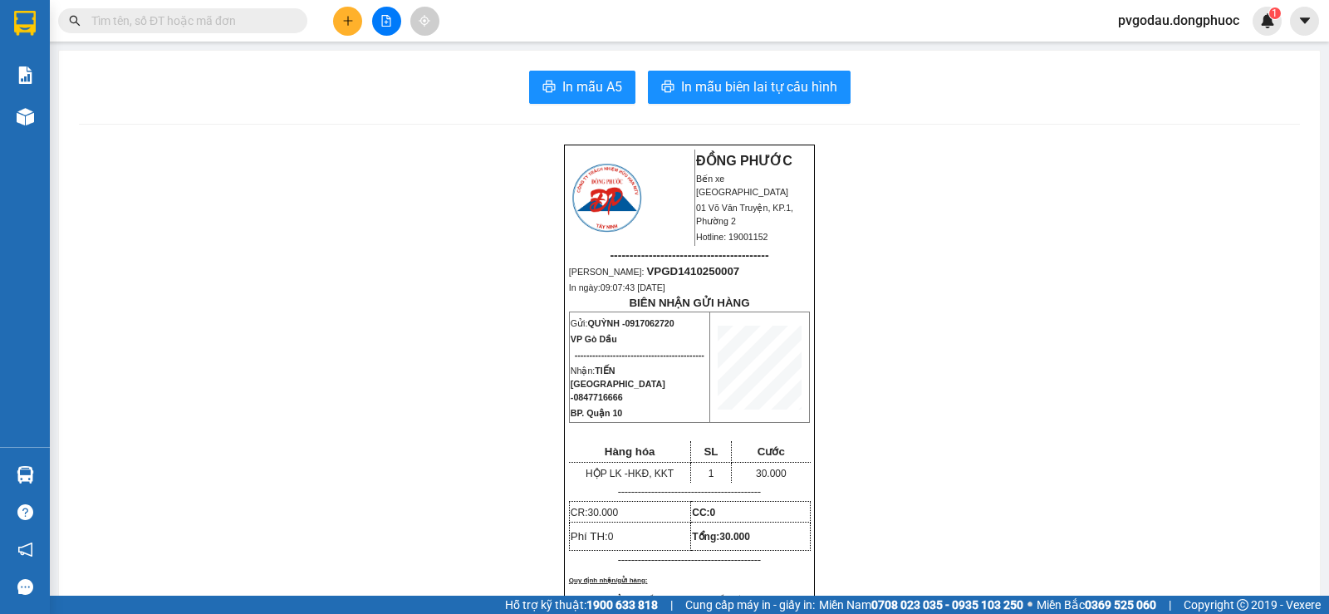
click at [135, 24] on input "text" at bounding box center [189, 21] width 196 height 18
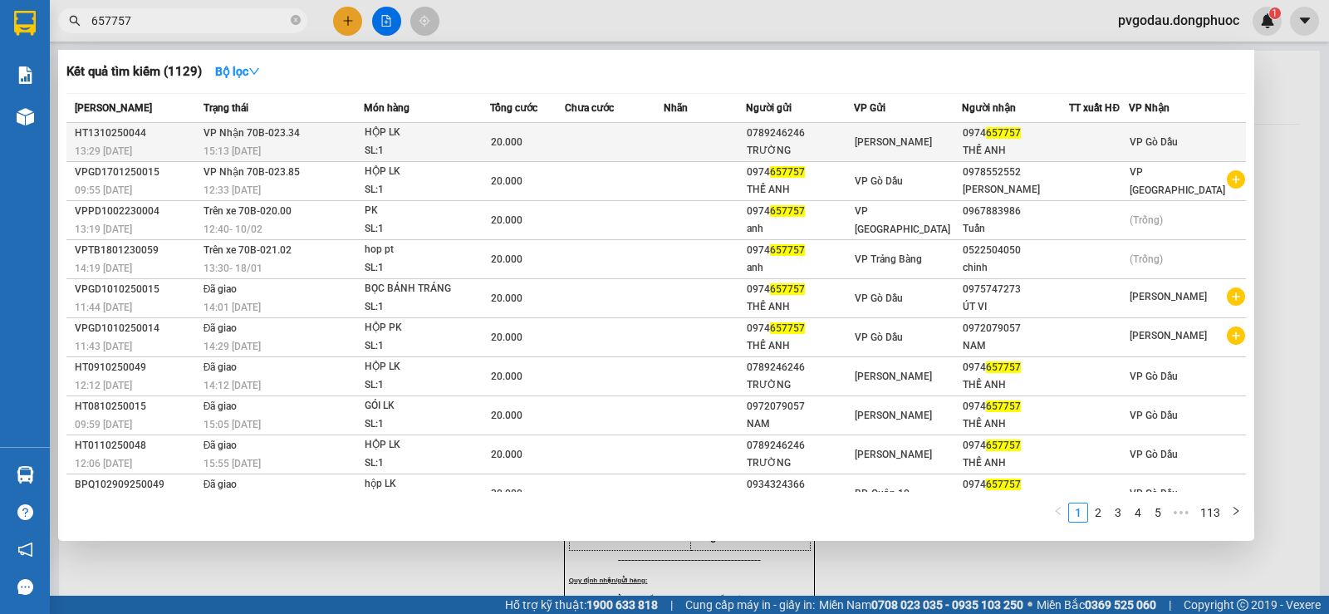
type input "657757"
click at [377, 144] on div "SL: 1" at bounding box center [427, 151] width 125 height 18
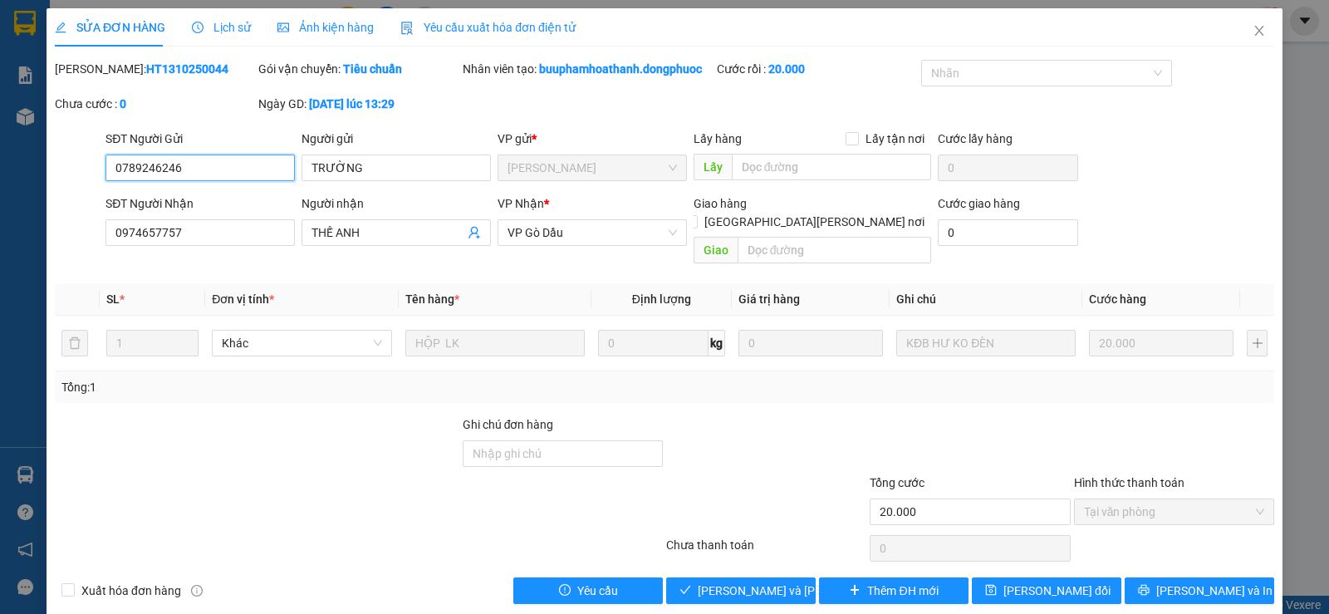
type input "0789246246"
type input "TRƯỜNG"
type input "0974657757"
type input "THẾ ANH"
type input "20.000"
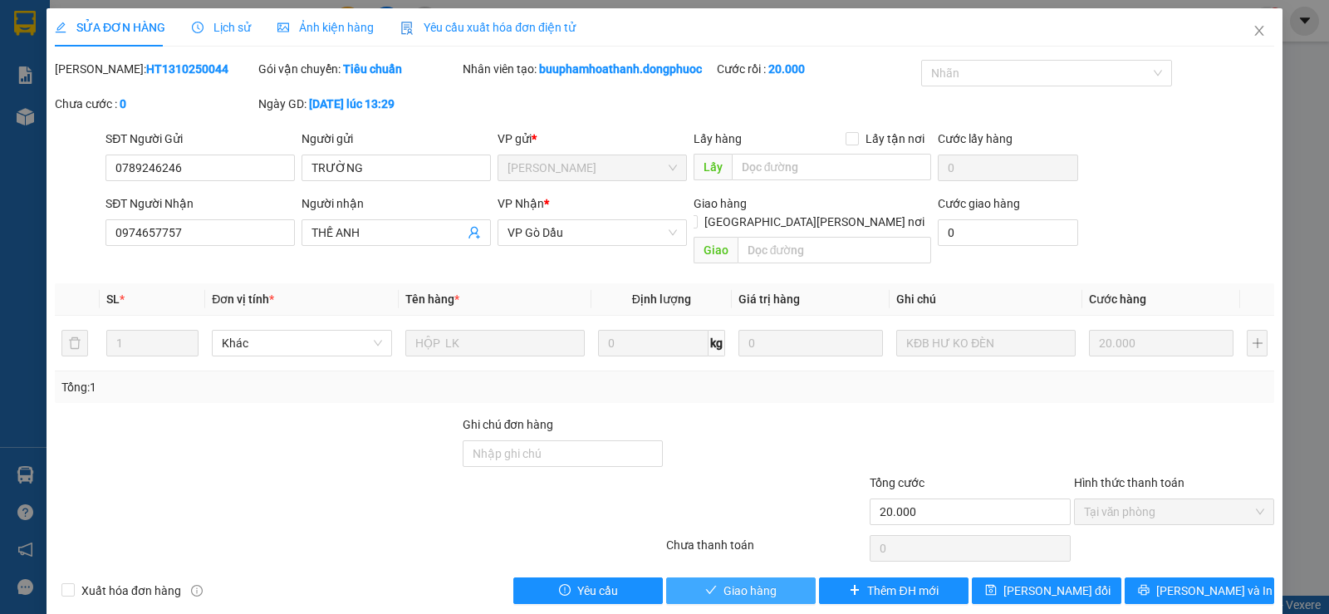
click at [742, 581] on span "Giao hàng" at bounding box center [749, 590] width 53 height 18
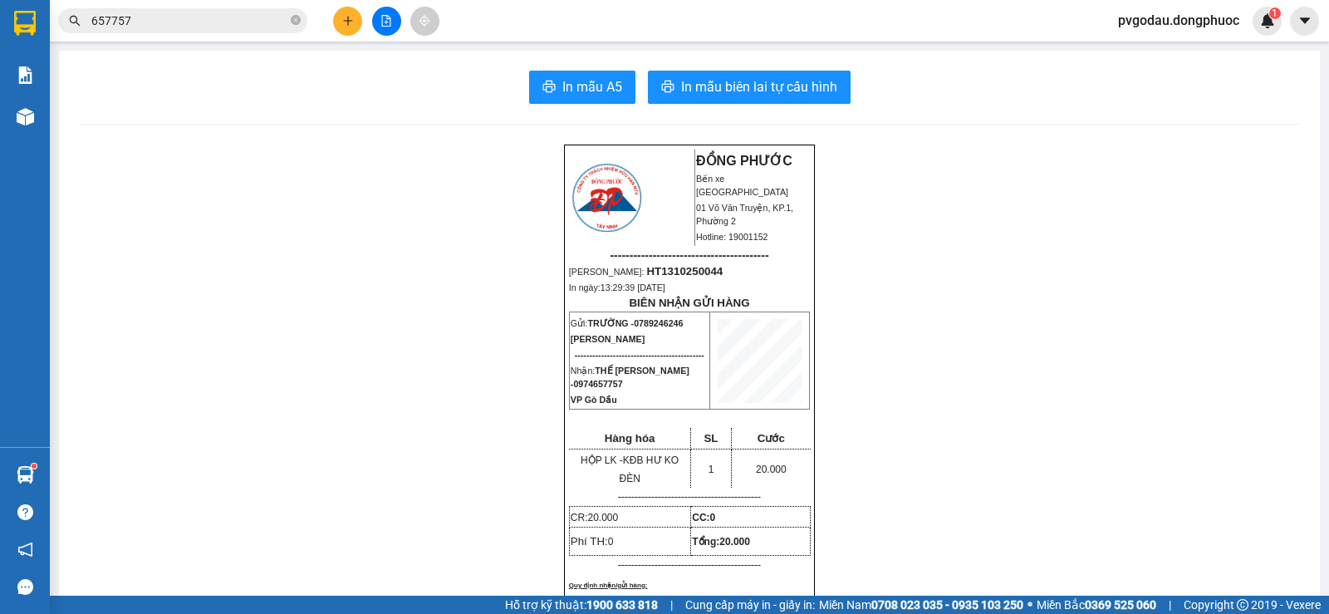
click at [262, 18] on input "657757" at bounding box center [189, 21] width 196 height 18
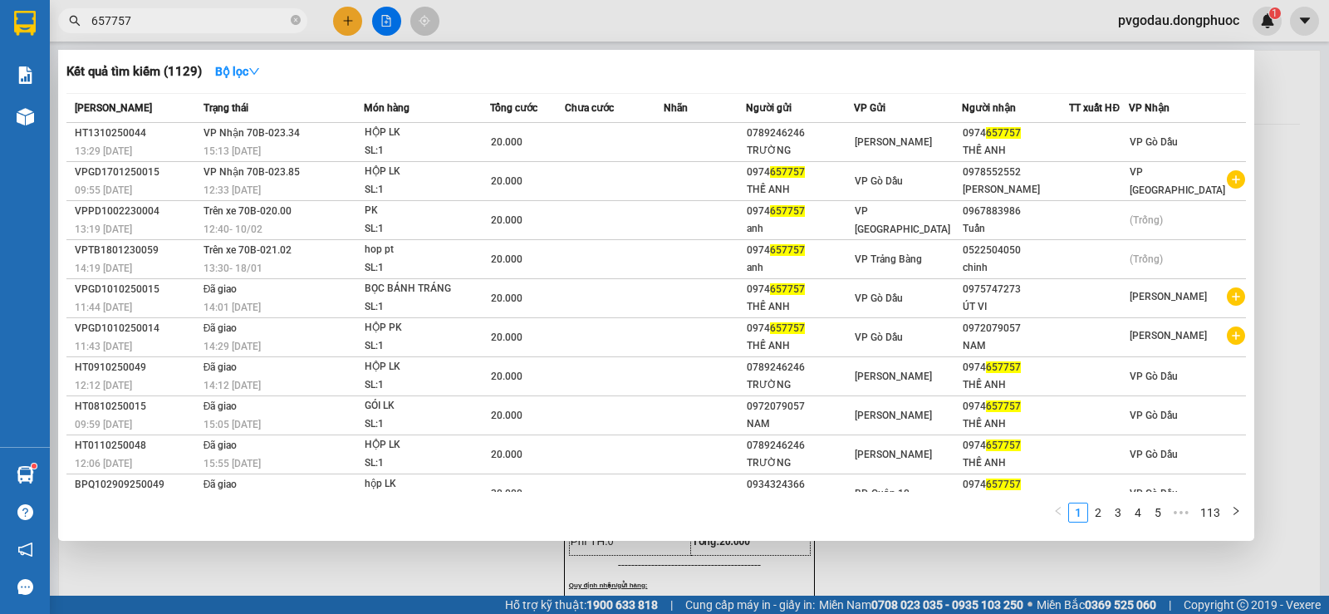
click at [262, 18] on input "657757" at bounding box center [189, 21] width 196 height 18
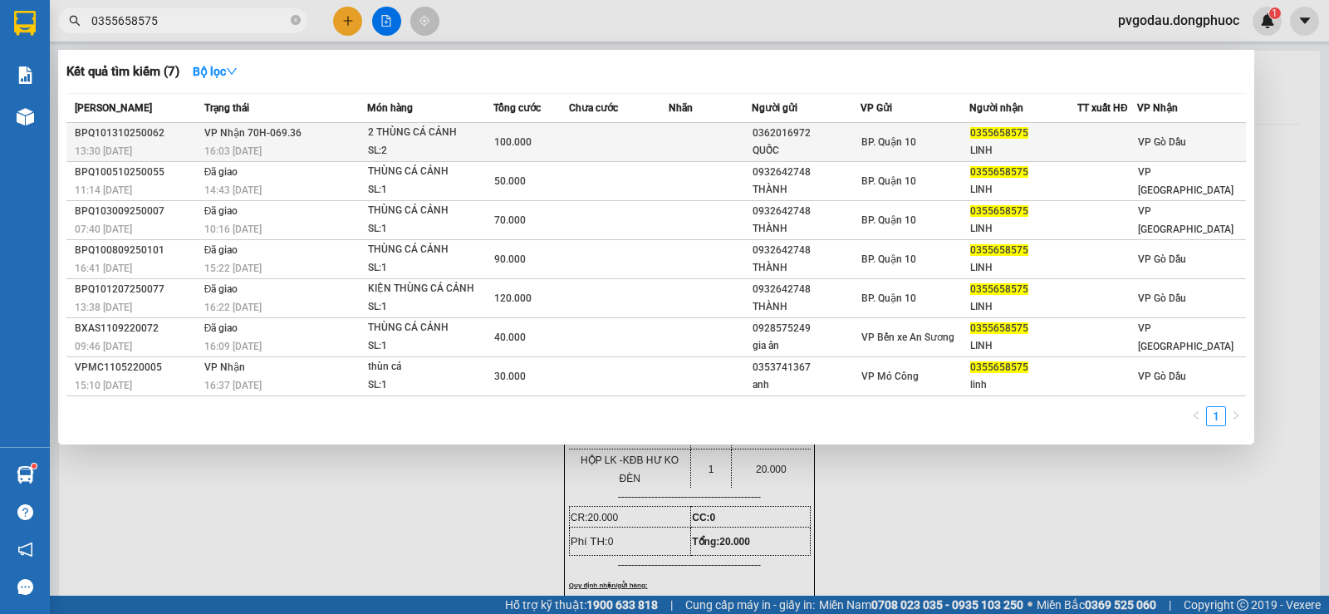
type input "0355658575"
click at [801, 143] on div "QUỐC" at bounding box center [805, 150] width 107 height 17
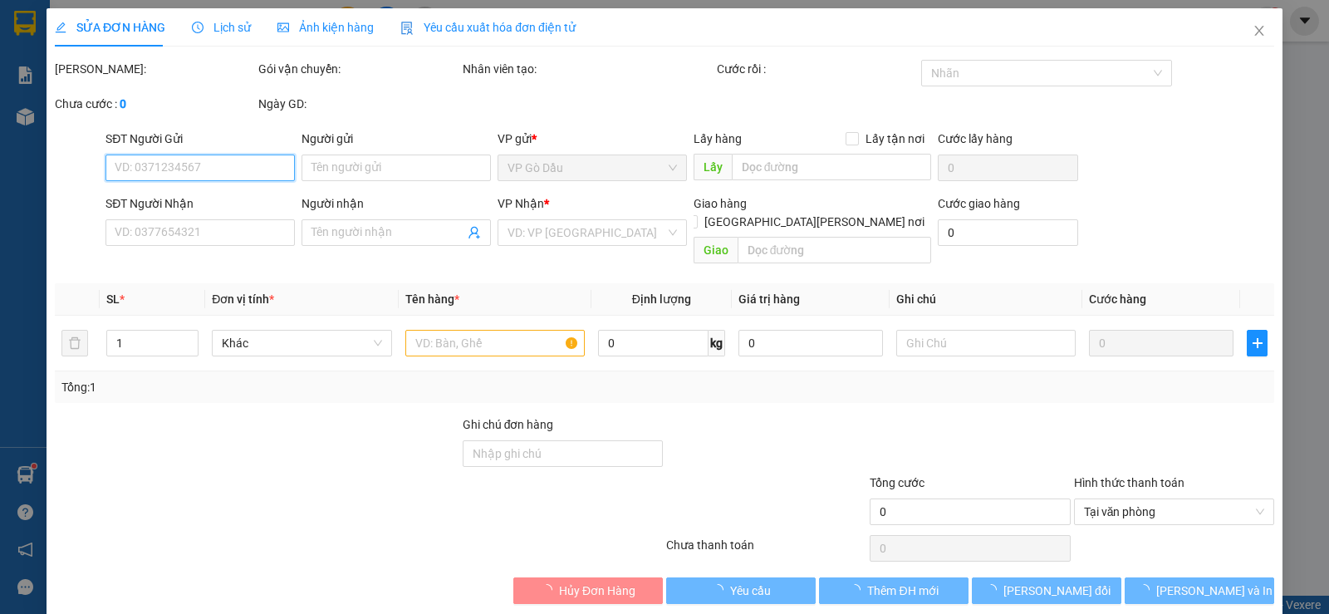
type input "0362016972"
type input "QUỐC"
type input "0355658575"
type input "LINH"
type input "100.000"
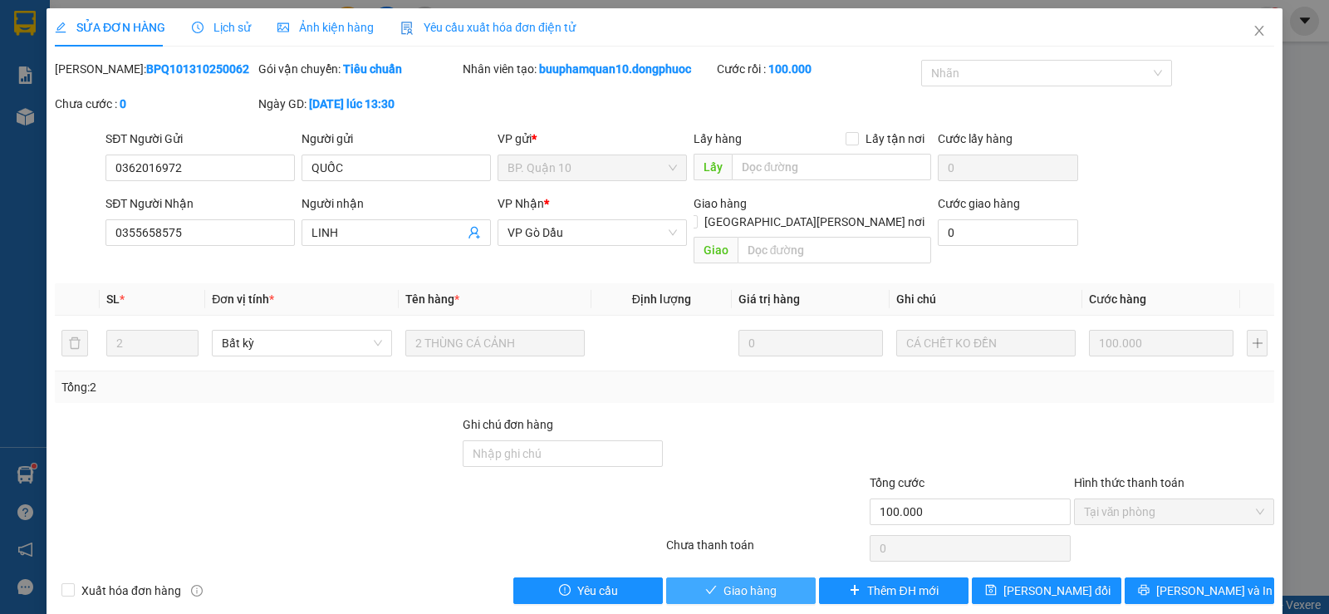
click at [743, 581] on span "Giao hàng" at bounding box center [749, 590] width 53 height 18
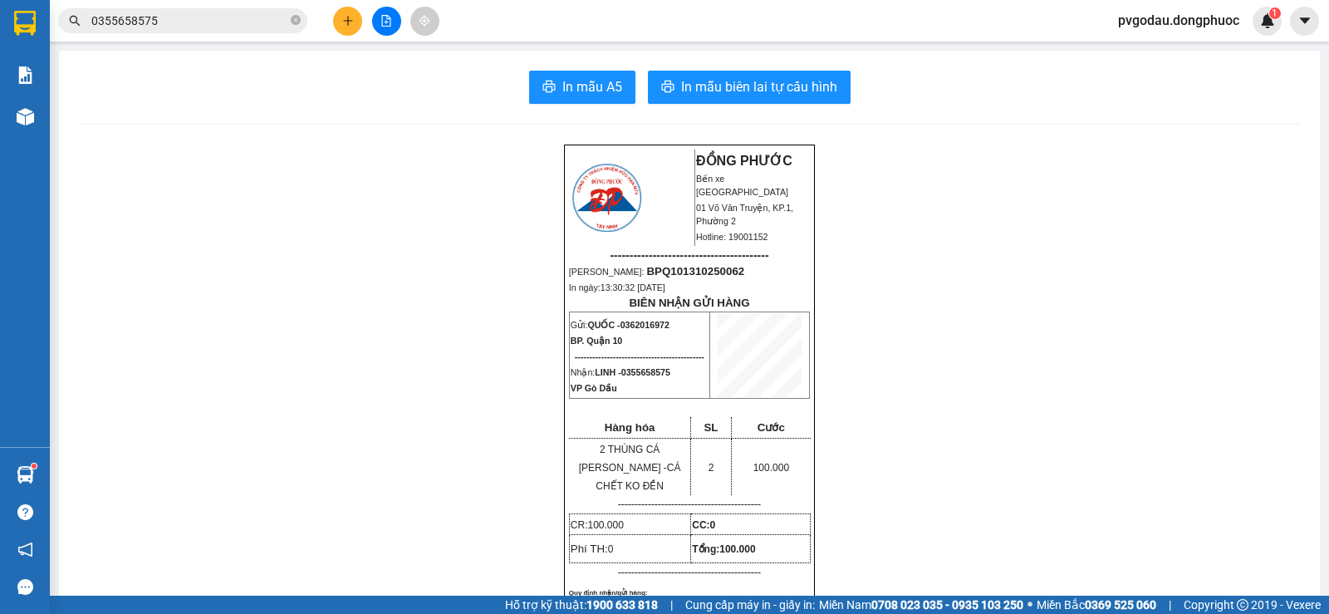
click at [225, 26] on input "0355658575" at bounding box center [189, 21] width 196 height 18
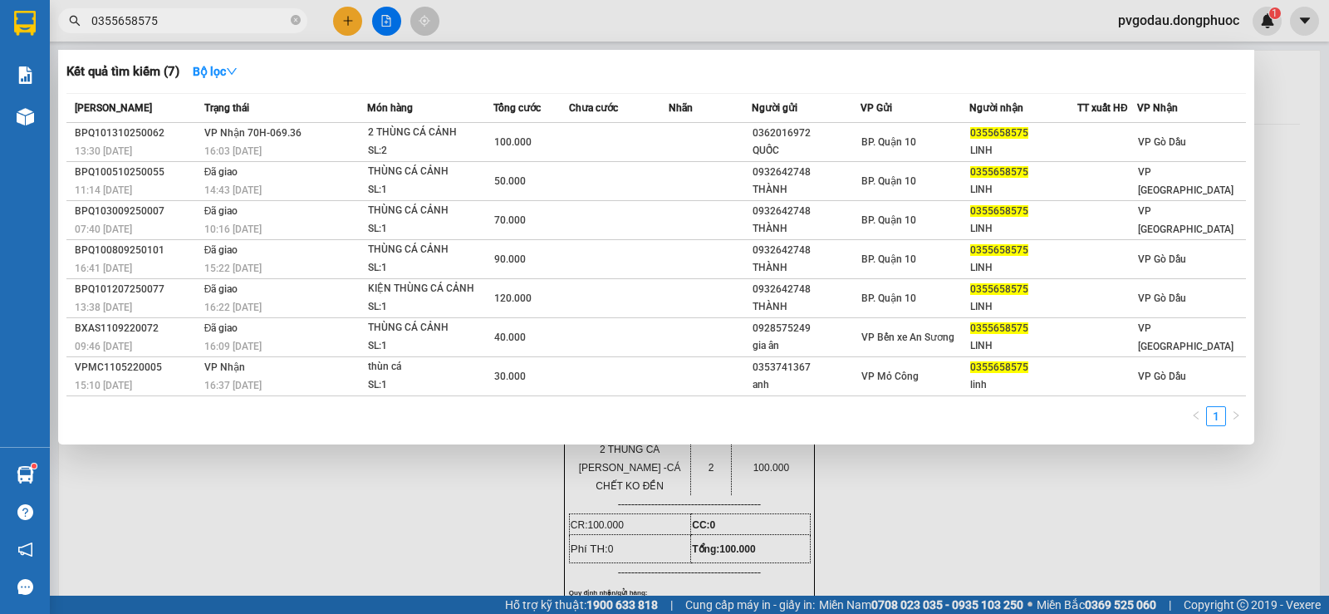
click at [225, 26] on input "0355658575" at bounding box center [189, 21] width 196 height 18
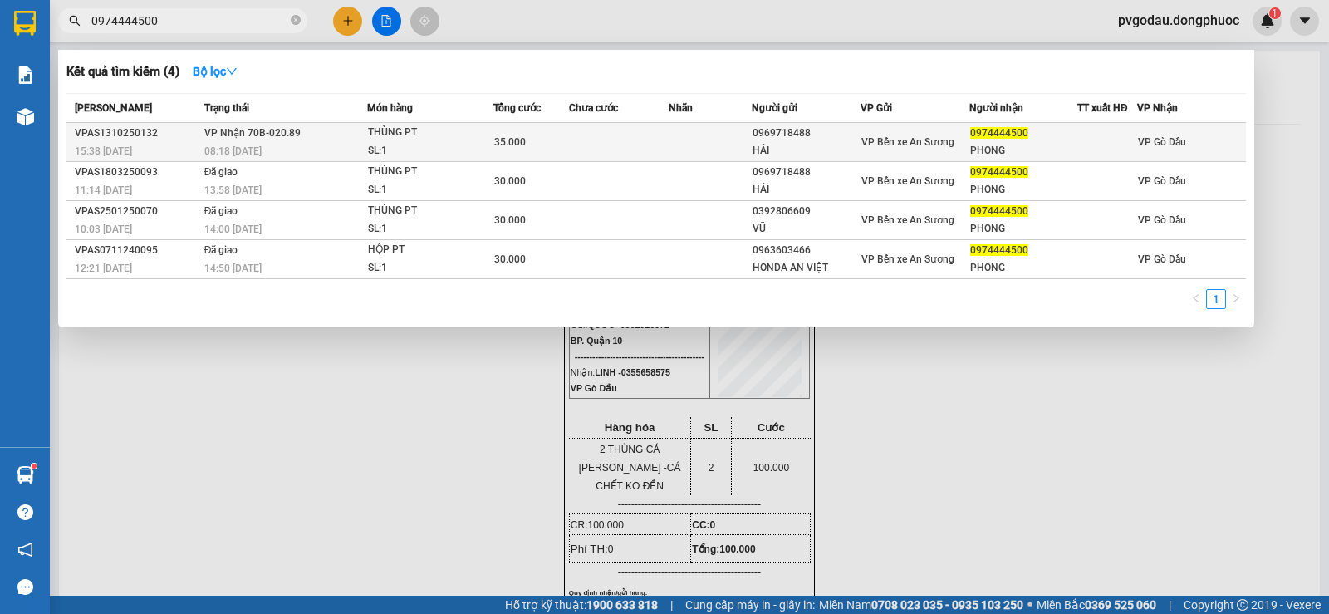
type input "0974444500"
click at [310, 144] on div "08:18 [DATE]" at bounding box center [285, 151] width 162 height 18
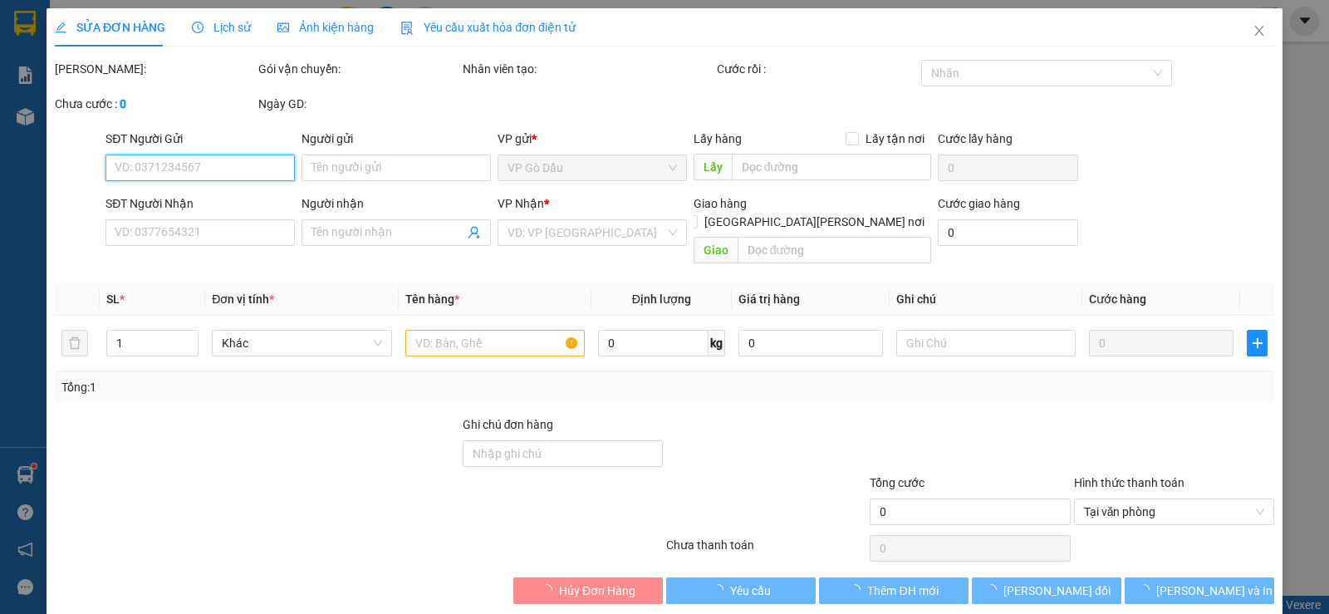
type input "0969718488"
type input "HẢI"
type input "0974444500"
type input "PHONG"
type input "35.000"
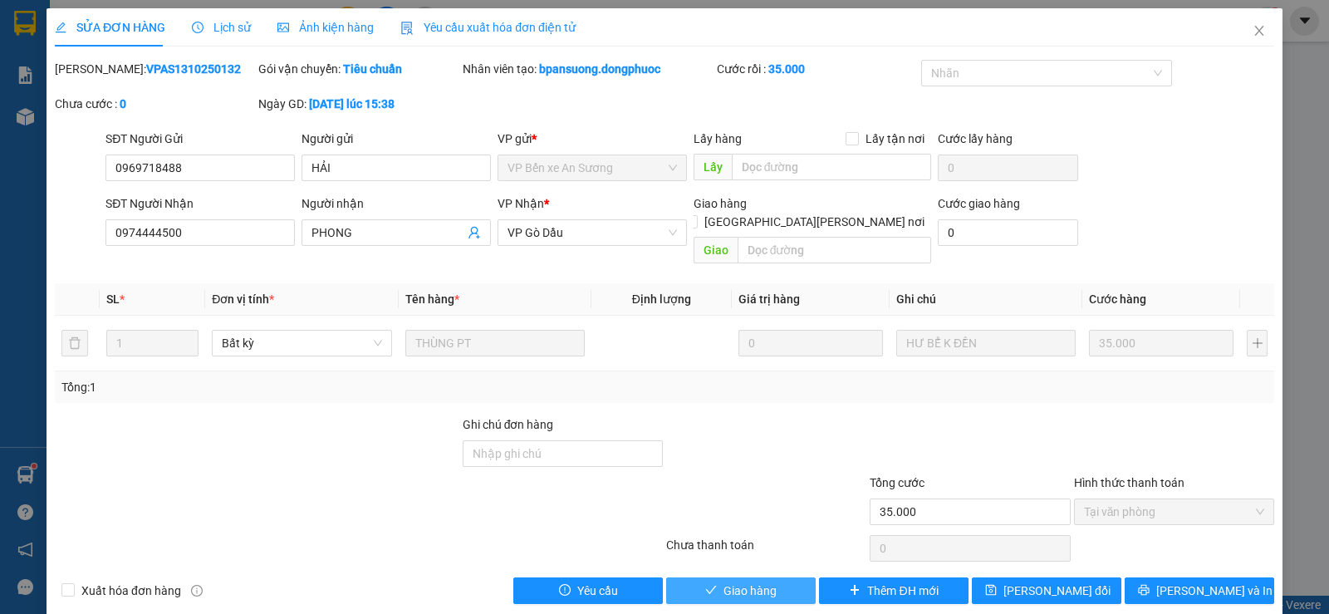
click at [753, 581] on span "Giao hàng" at bounding box center [749, 590] width 53 height 18
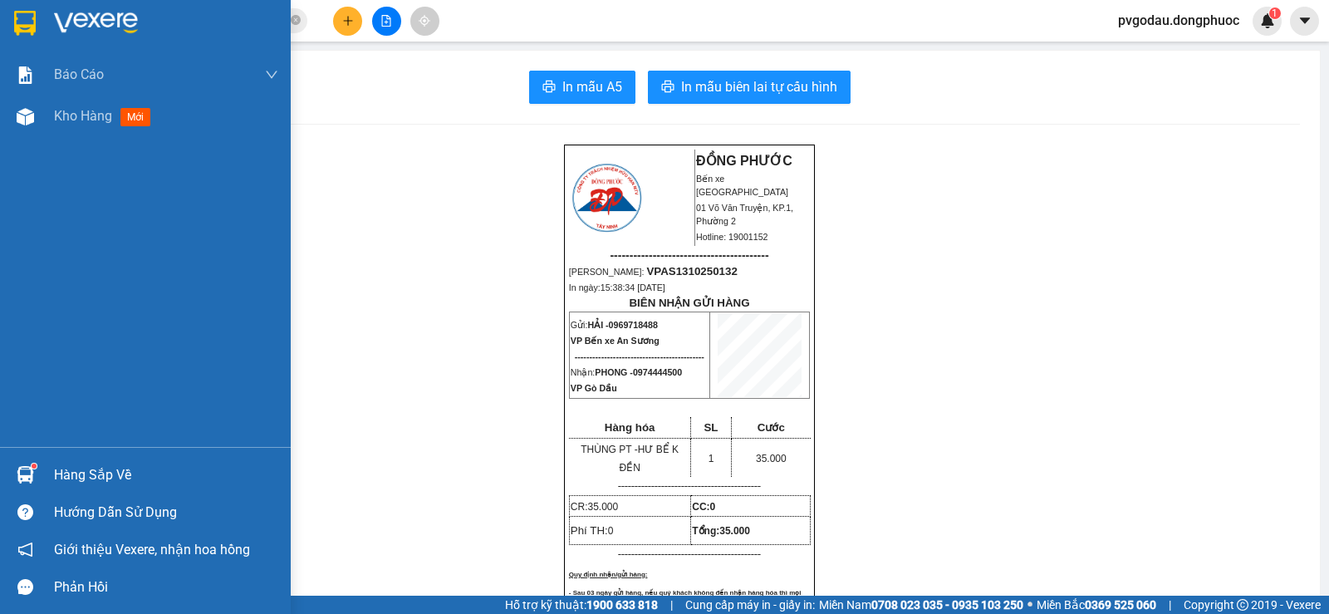
click at [41, 468] on div "Hàng sắp về" at bounding box center [145, 474] width 291 height 37
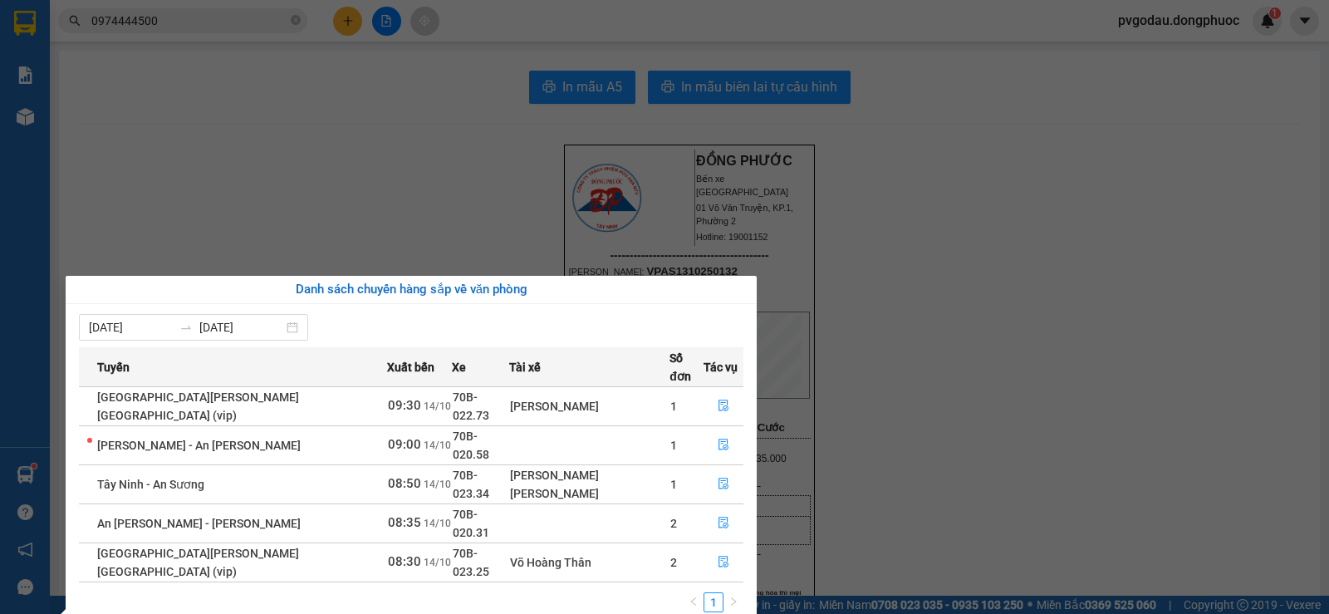
click at [22, 456] on div "Báo cáo Mẫu 1: Báo cáo dòng tiền theo nhân viên Mẫu 1: Báo cáo dòng tiền theo n…" at bounding box center [25, 307] width 50 height 614
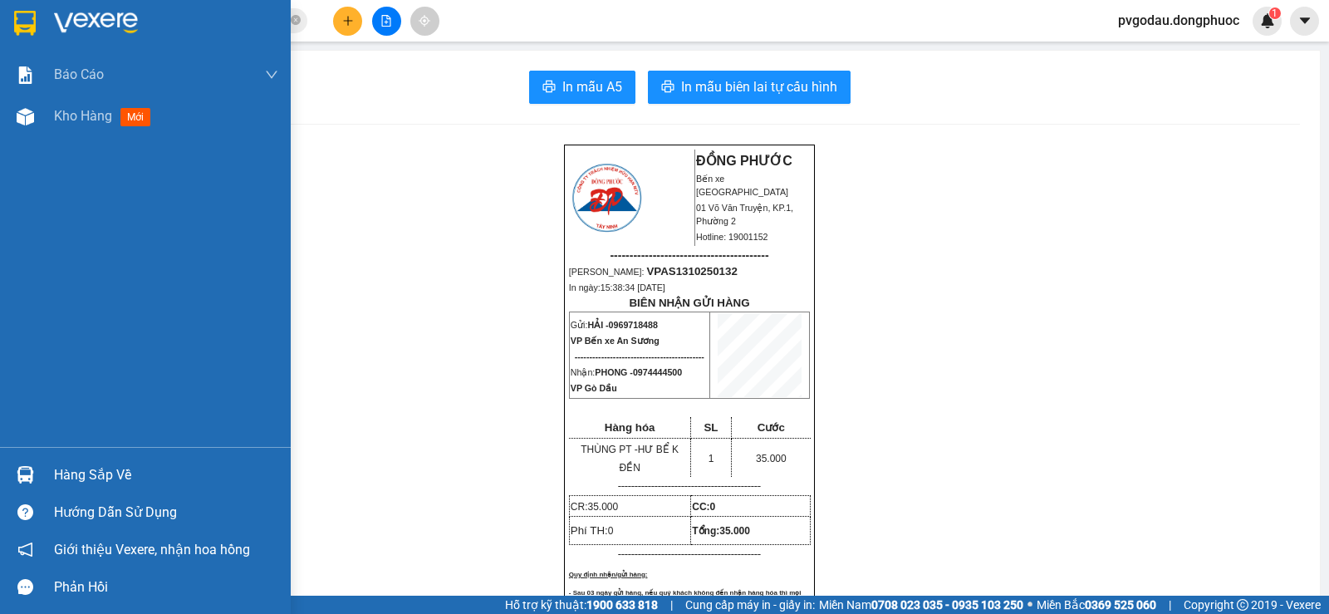
click at [27, 465] on div at bounding box center [25, 474] width 29 height 29
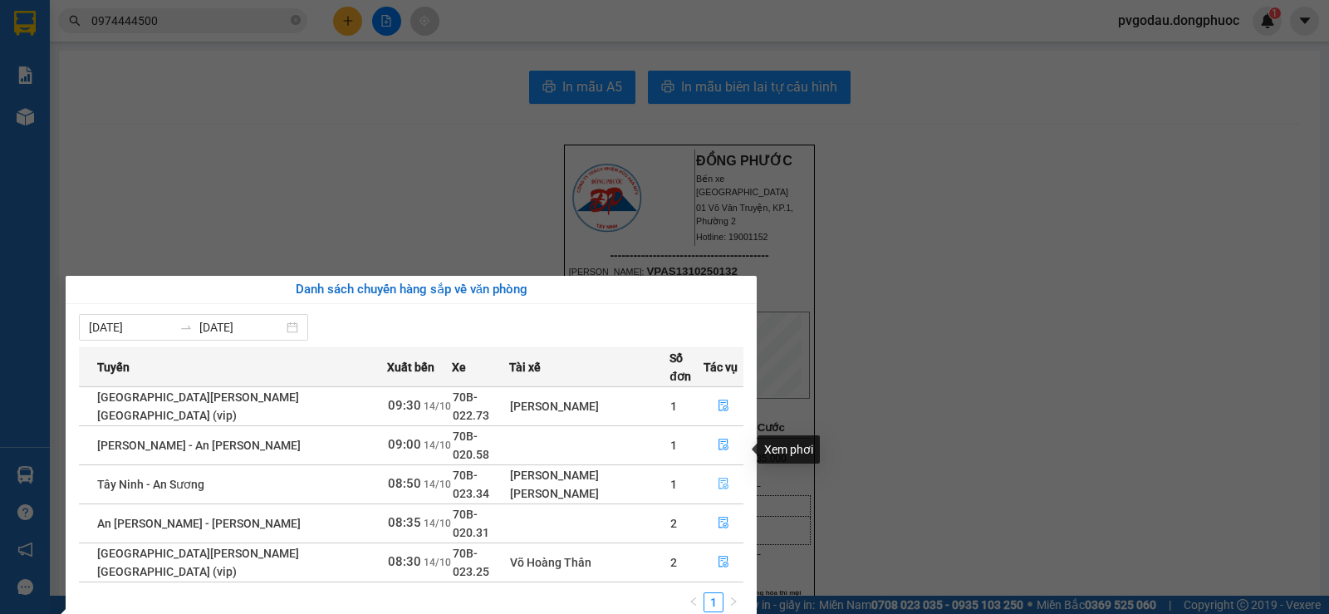
click at [718, 478] on icon "file-done" at bounding box center [723, 484] width 10 height 12
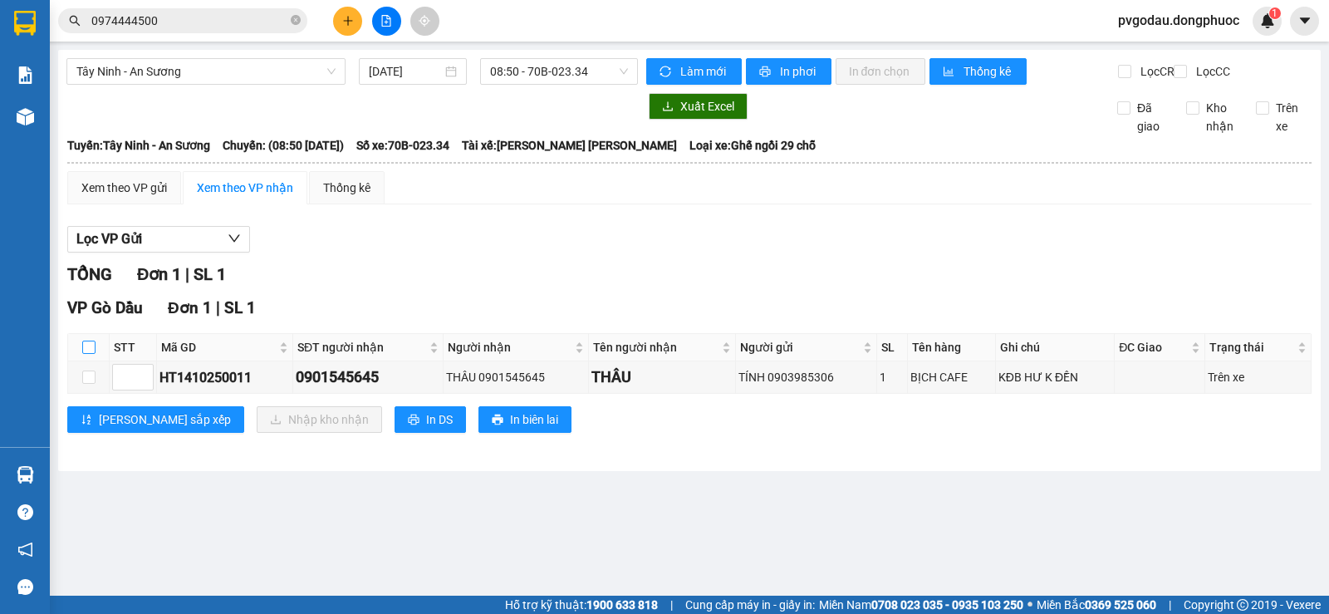
click at [87, 354] on input "checkbox" at bounding box center [88, 346] width 13 height 13
checkbox input "true"
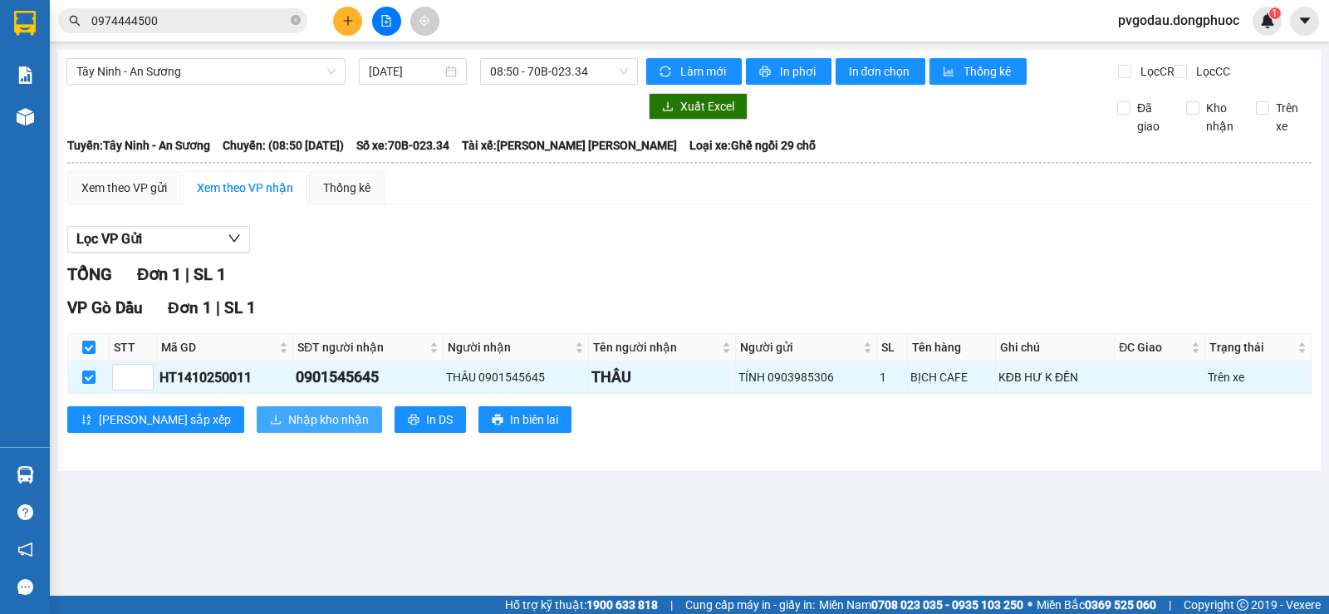
click at [257, 420] on button "Nhập kho nhận" at bounding box center [319, 419] width 125 height 27
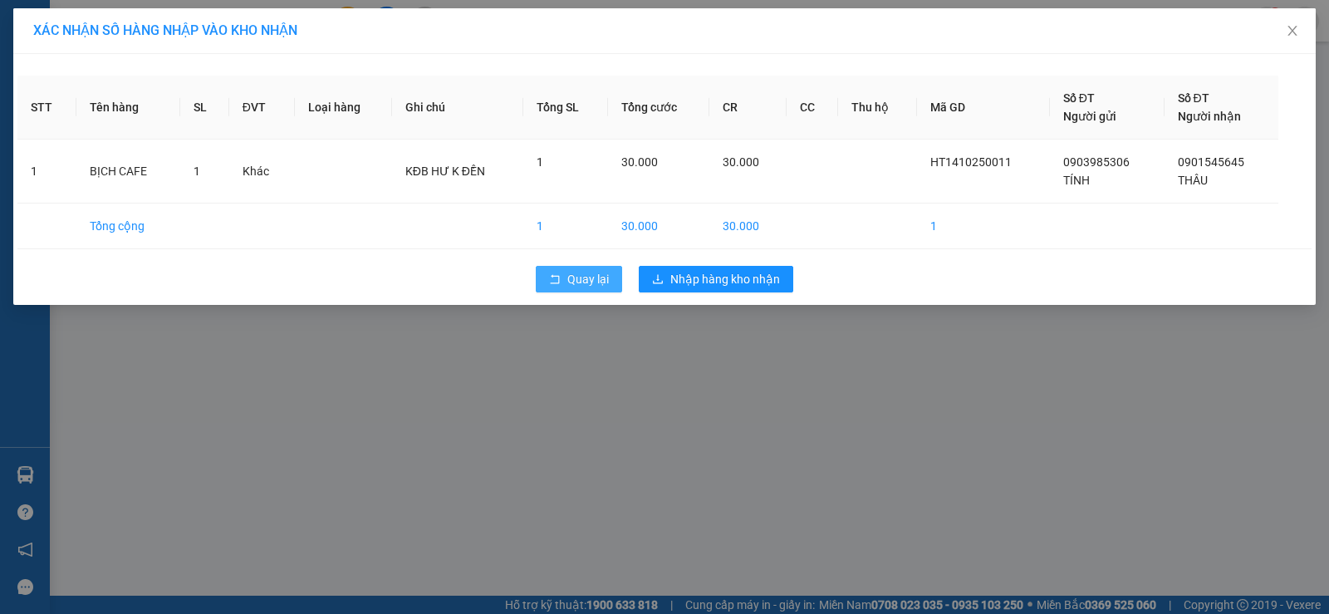
click at [584, 275] on span "Quay lại" at bounding box center [588, 279] width 42 height 18
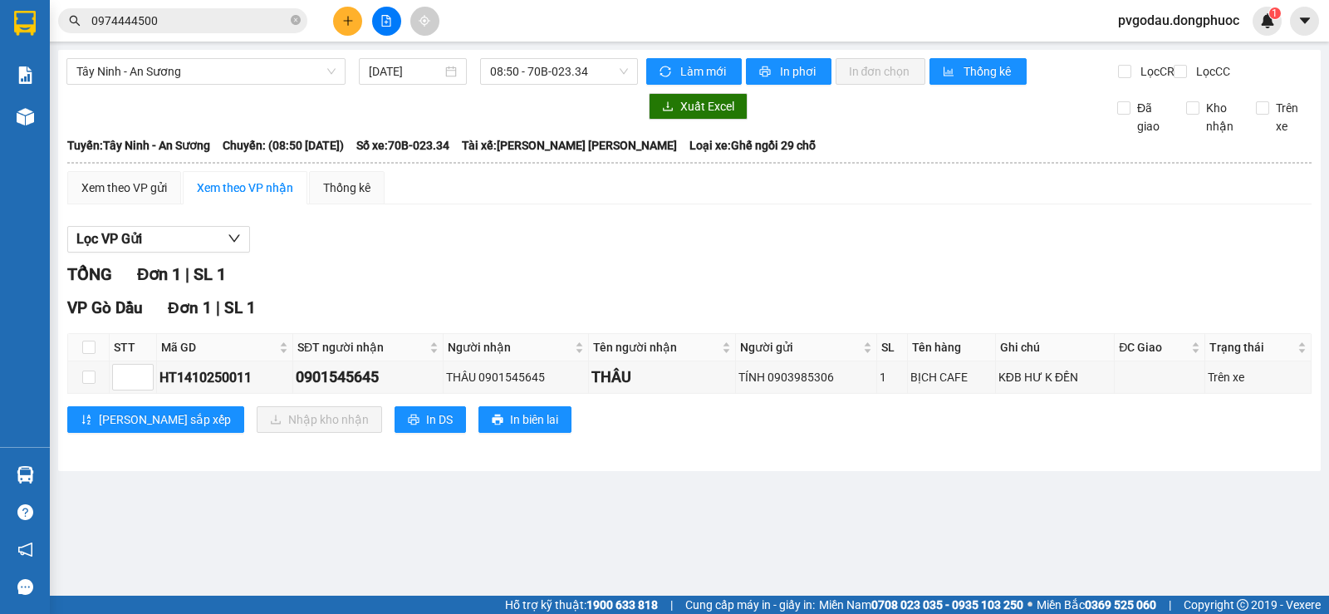
click at [22, 15] on img at bounding box center [25, 23] width 22 height 25
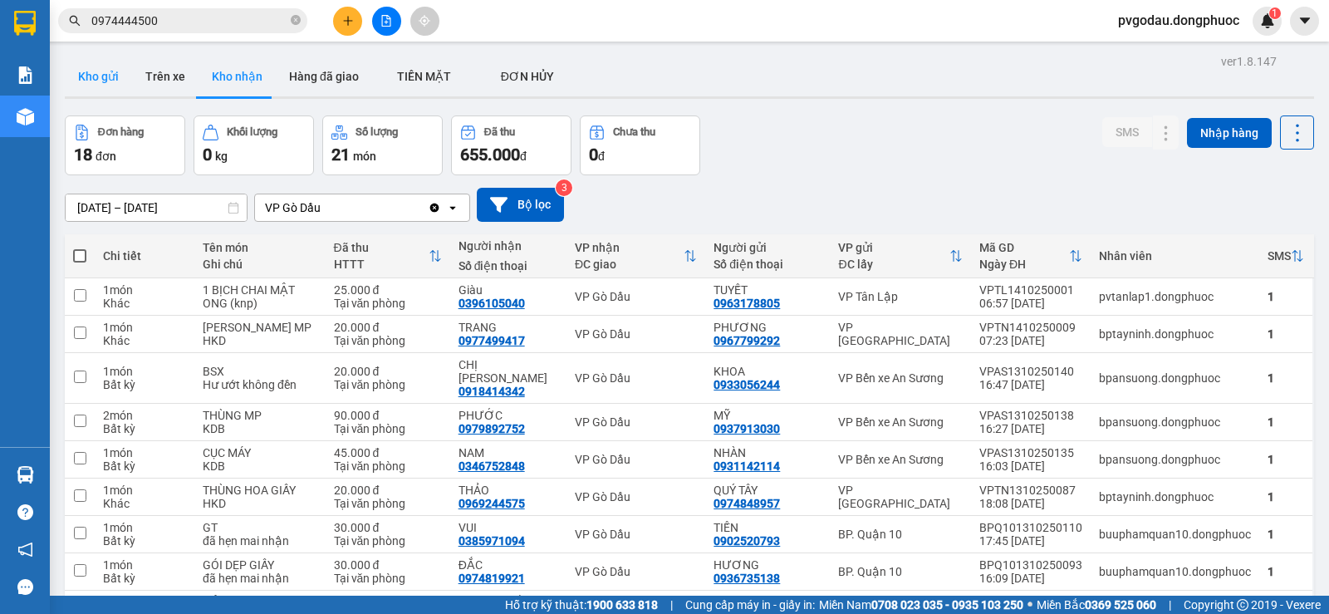
click at [88, 62] on button "Kho gửi" at bounding box center [98, 76] width 67 height 40
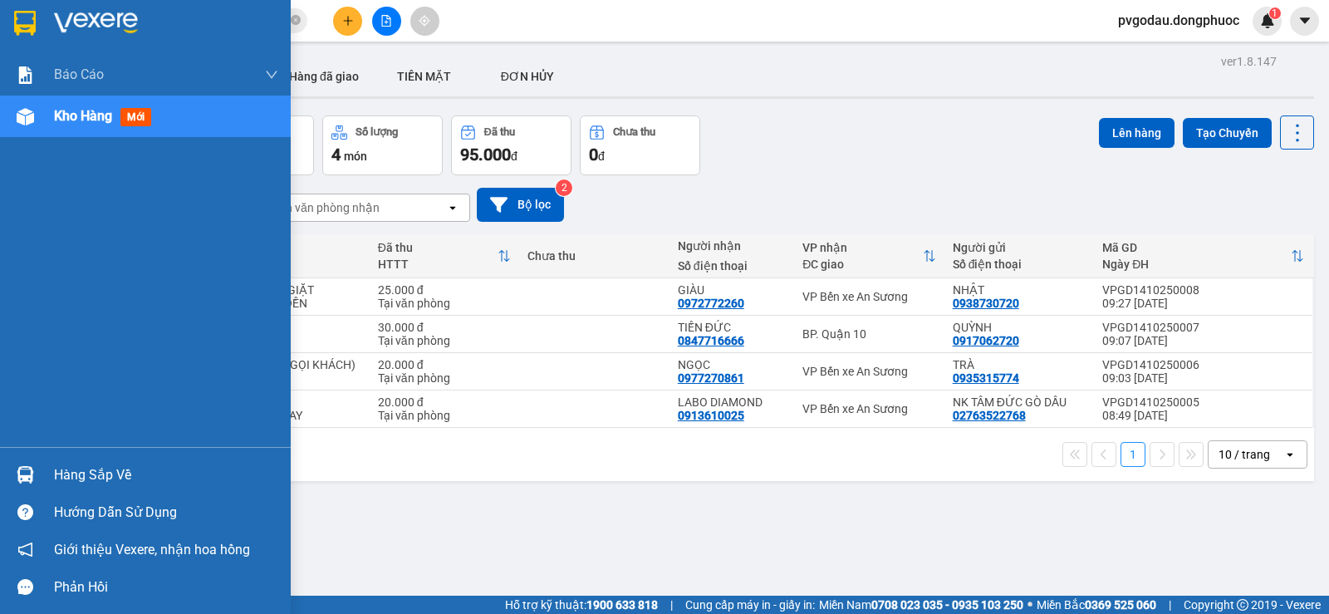
click at [81, 450] on div "Hàng sắp về Hướng dẫn sử dụng Giới thiệu Vexere, nhận hoa hồng Phản hồi" at bounding box center [145, 526] width 291 height 159
click at [78, 24] on img at bounding box center [96, 23] width 84 height 25
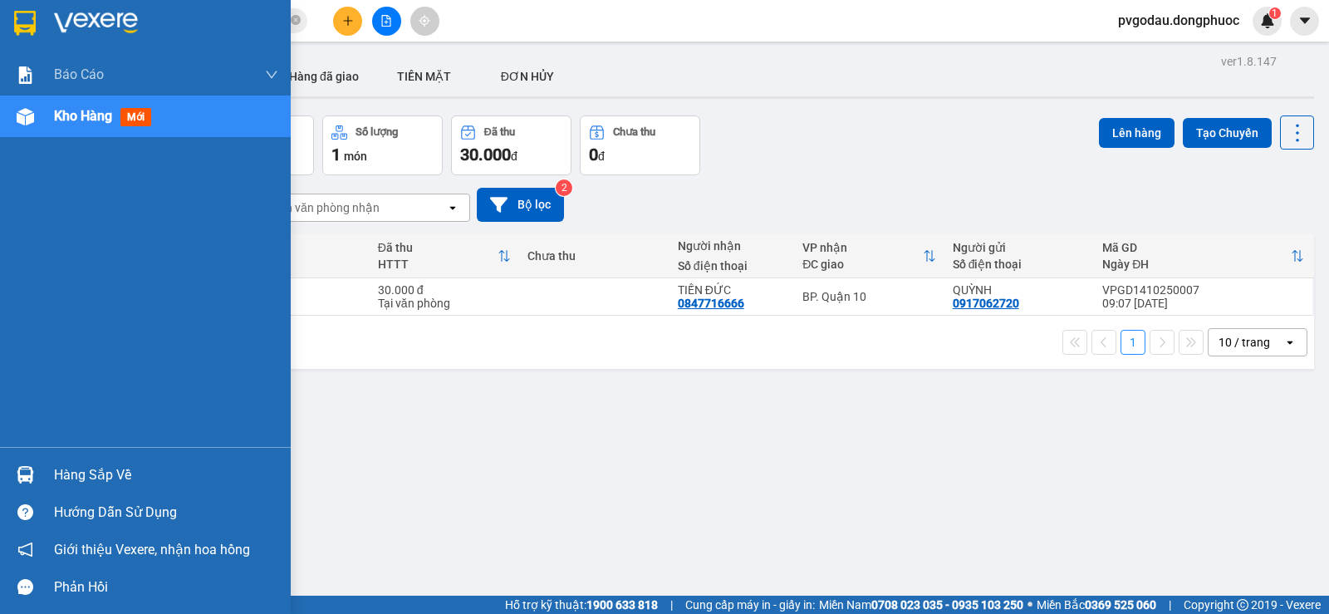
click at [70, 460] on div "ver 1.8.147 Kho gửi Trên xe [PERSON_NAME] Hàng đã [PERSON_NAME] MẶT ĐƠN [PERSO…" at bounding box center [689, 357] width 1262 height 614
click at [27, 474] on img at bounding box center [25, 474] width 17 height 17
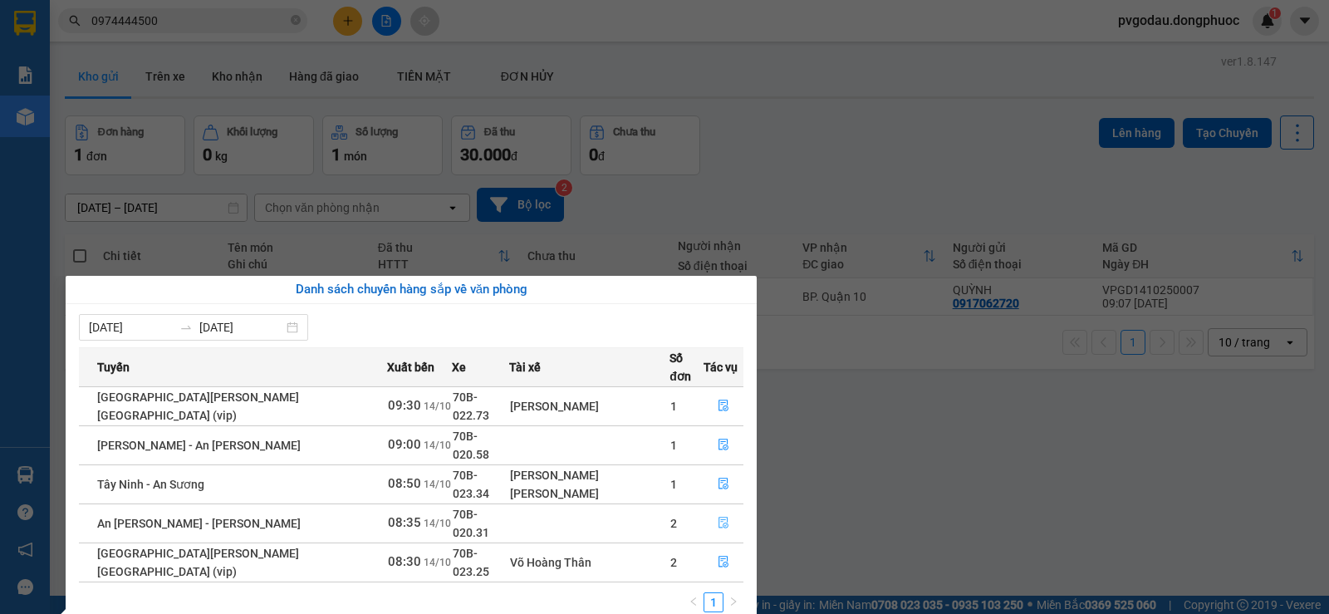
click at [718, 517] on icon "file-done" at bounding box center [723, 523] width 10 height 12
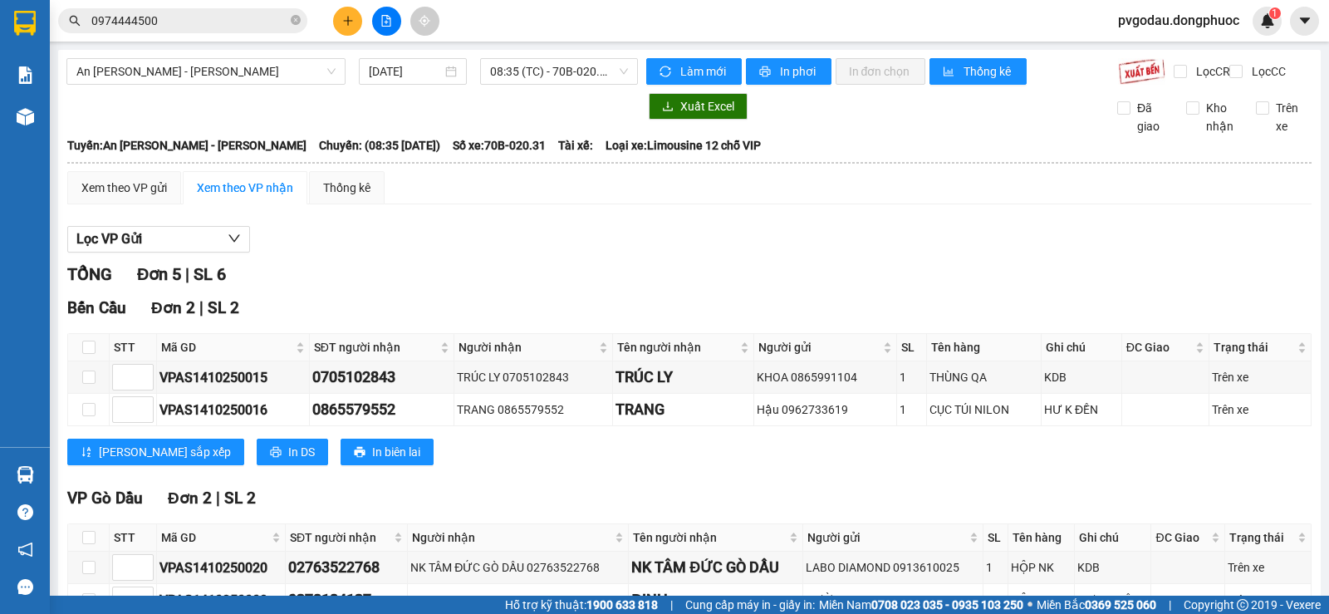
scroll to position [278, 0]
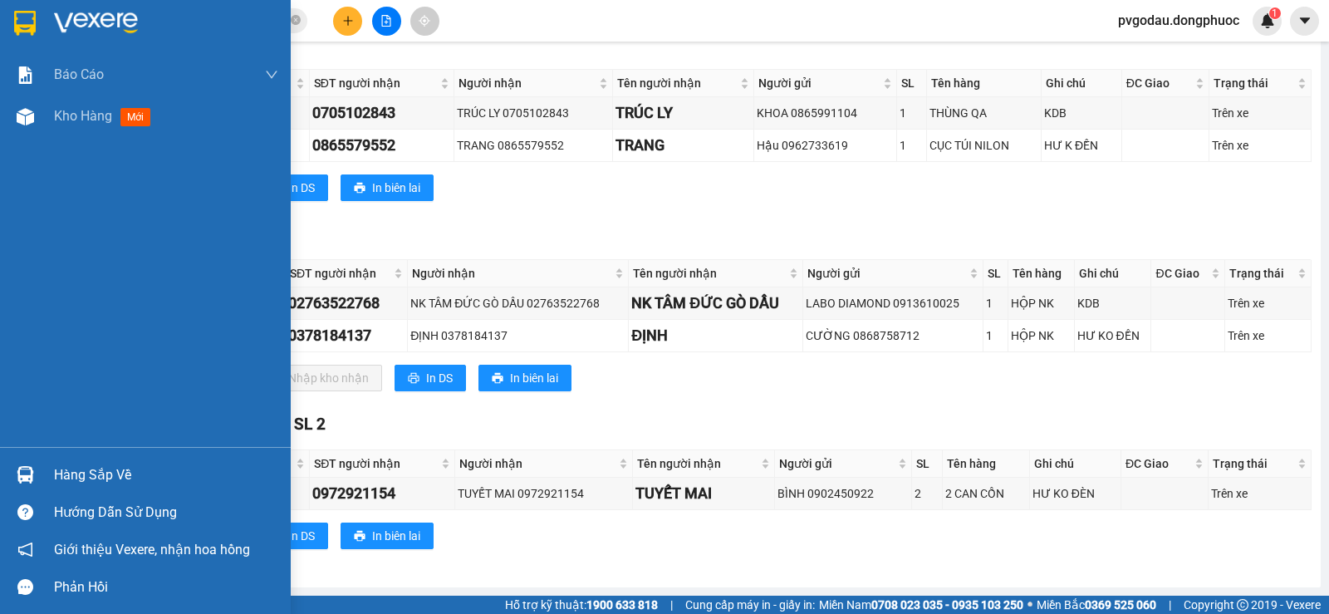
click at [13, 484] on div at bounding box center [25, 474] width 29 height 29
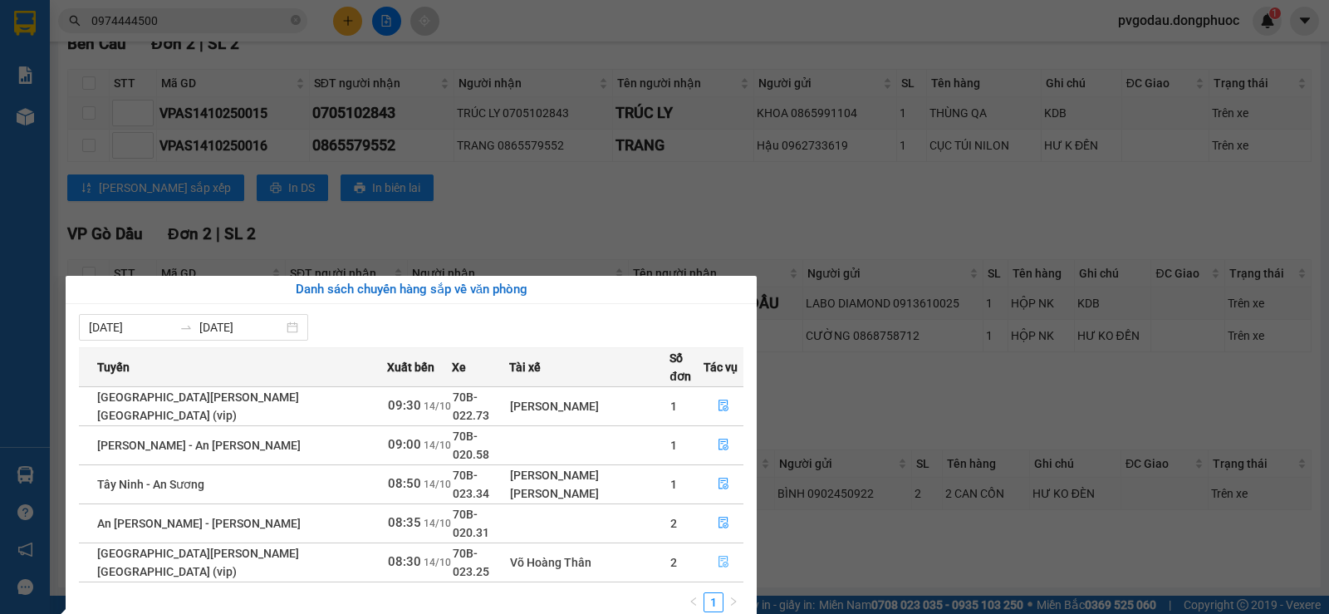
click at [712, 549] on button "button" at bounding box center [723, 562] width 38 height 27
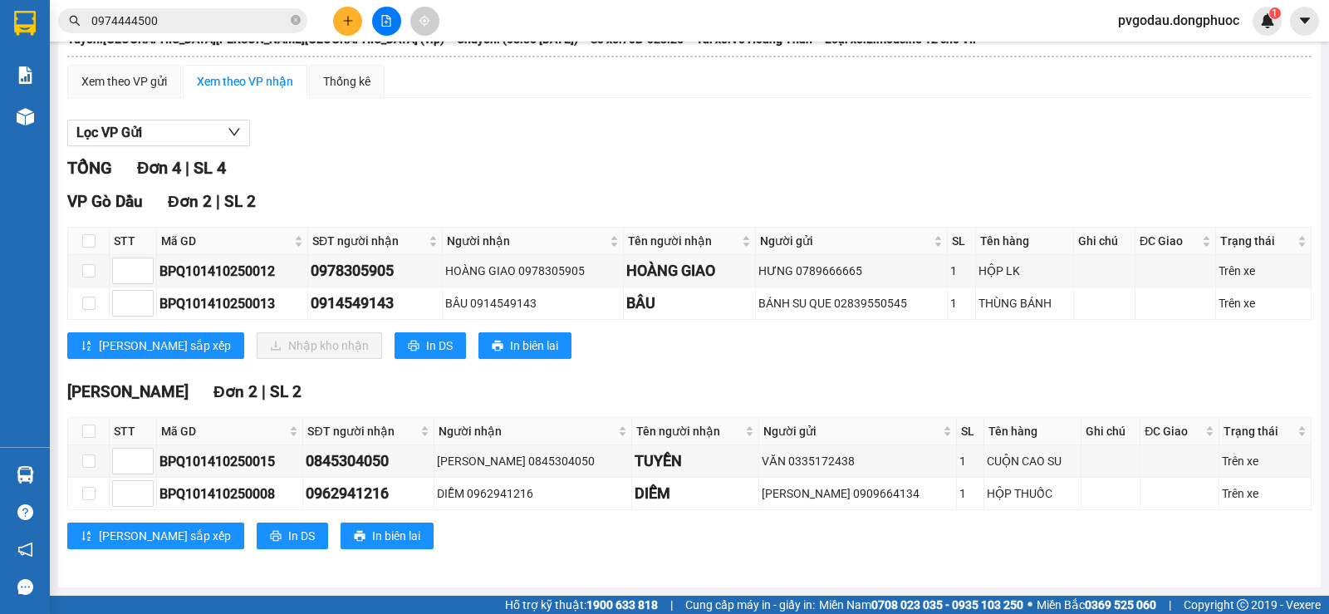
scroll to position [120, 0]
click at [90, 240] on input "checkbox" at bounding box center [88, 240] width 13 height 13
checkbox input "true"
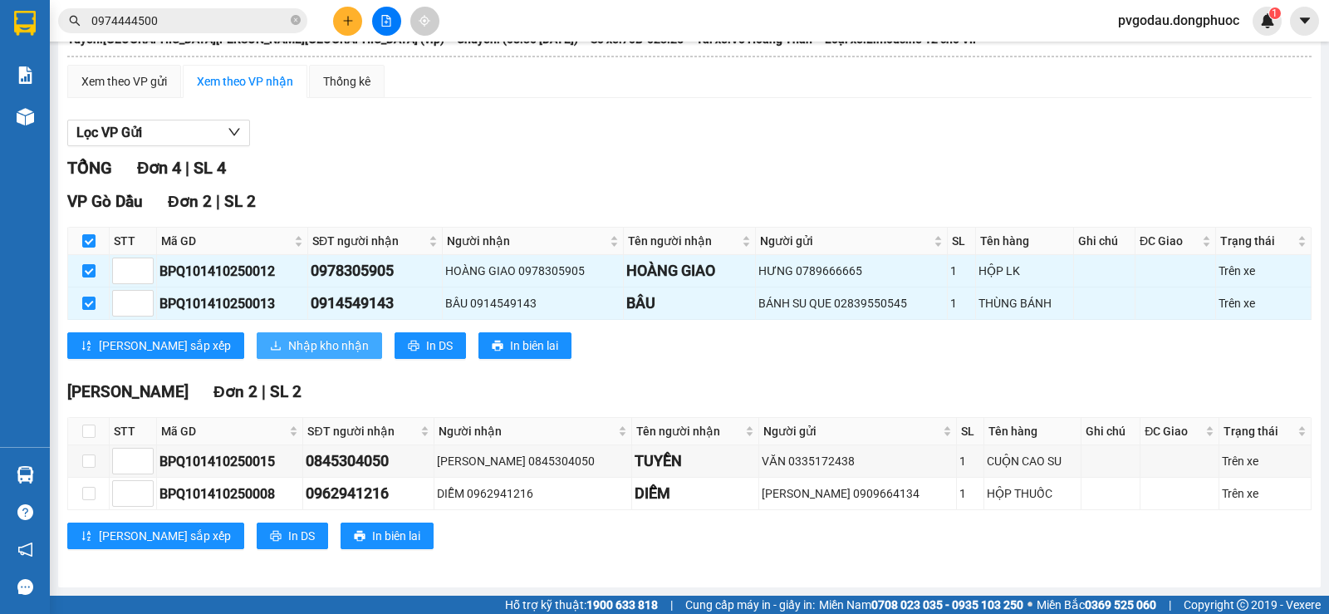
click at [257, 335] on button "Nhập kho nhận" at bounding box center [319, 345] width 125 height 27
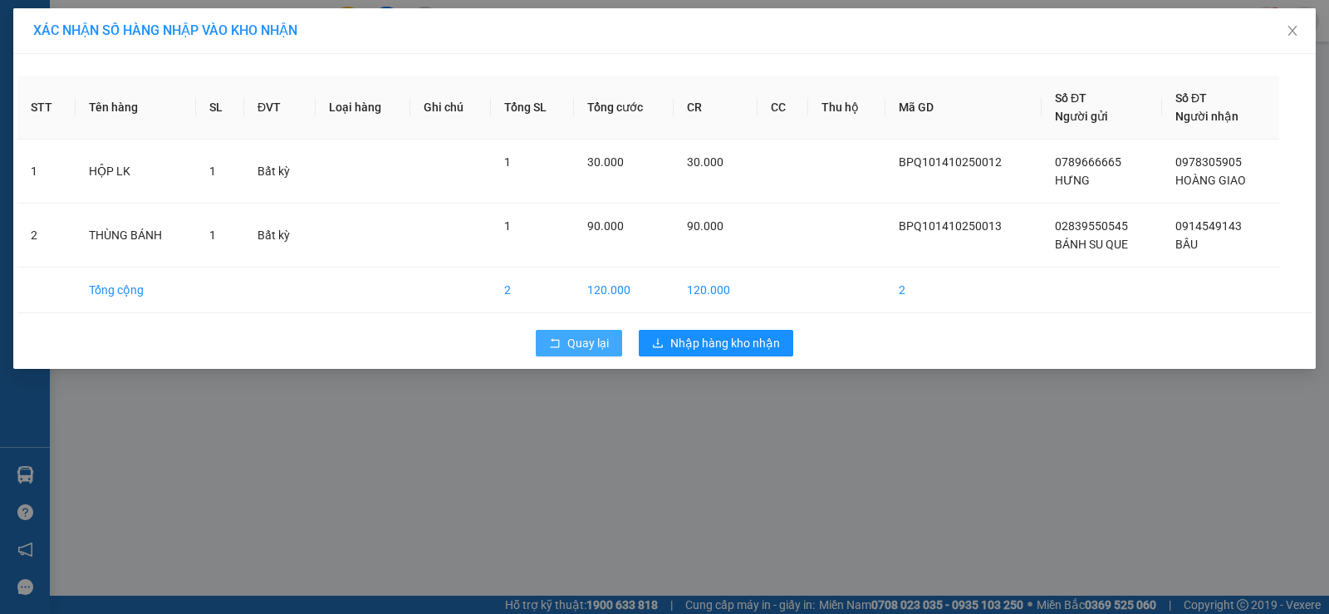
click at [586, 342] on span "Quay lại" at bounding box center [588, 343] width 42 height 18
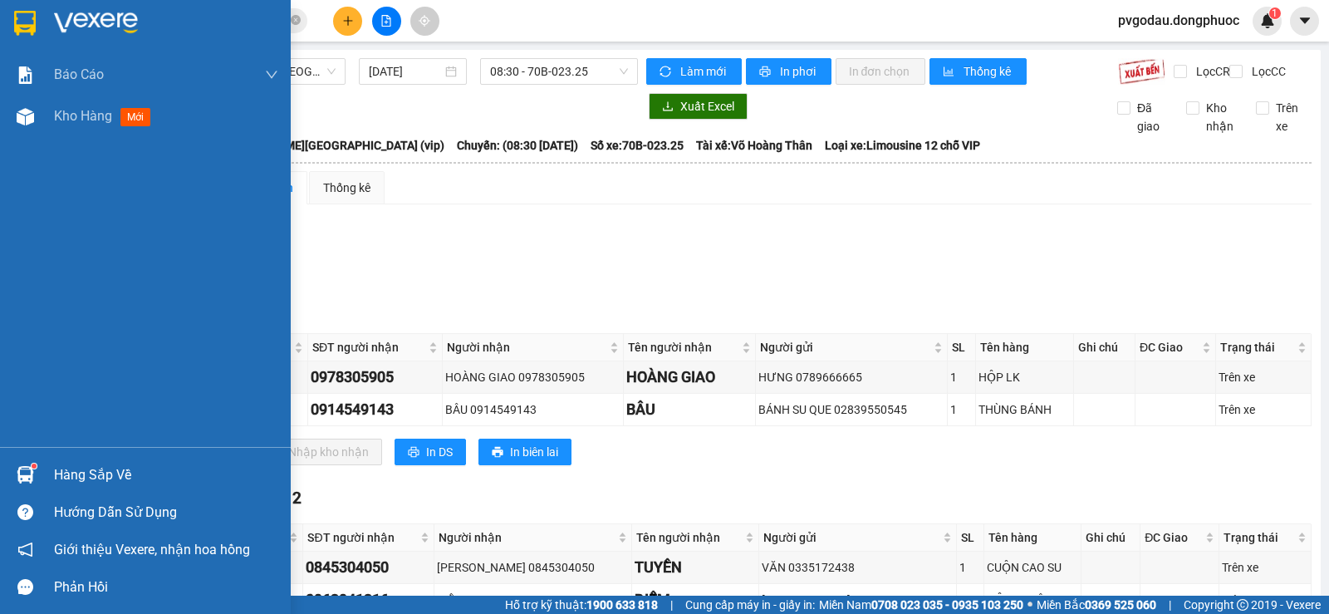
click at [52, 466] on div "Hàng sắp về" at bounding box center [145, 474] width 291 height 37
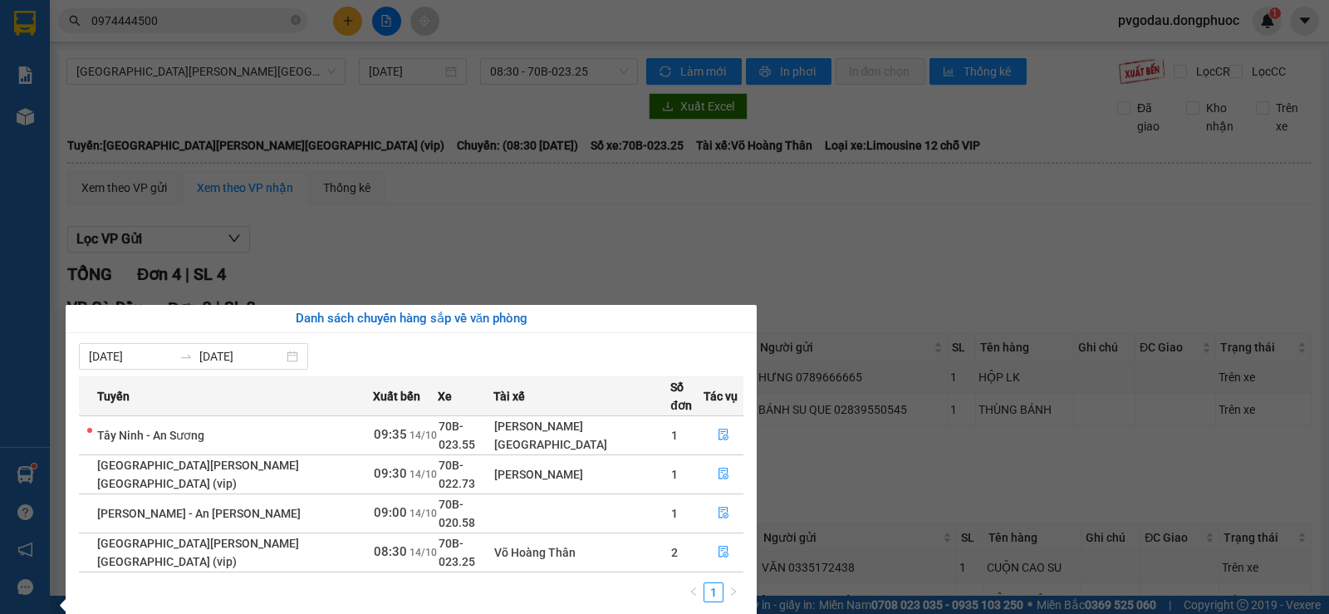
click at [359, 285] on section "Kết quả [PERSON_NAME] ( 4 ) Bộ lọc Mã ĐH Trạng thái Món hàng Tổng [PERSON_NAME]…" at bounding box center [664, 307] width 1329 height 614
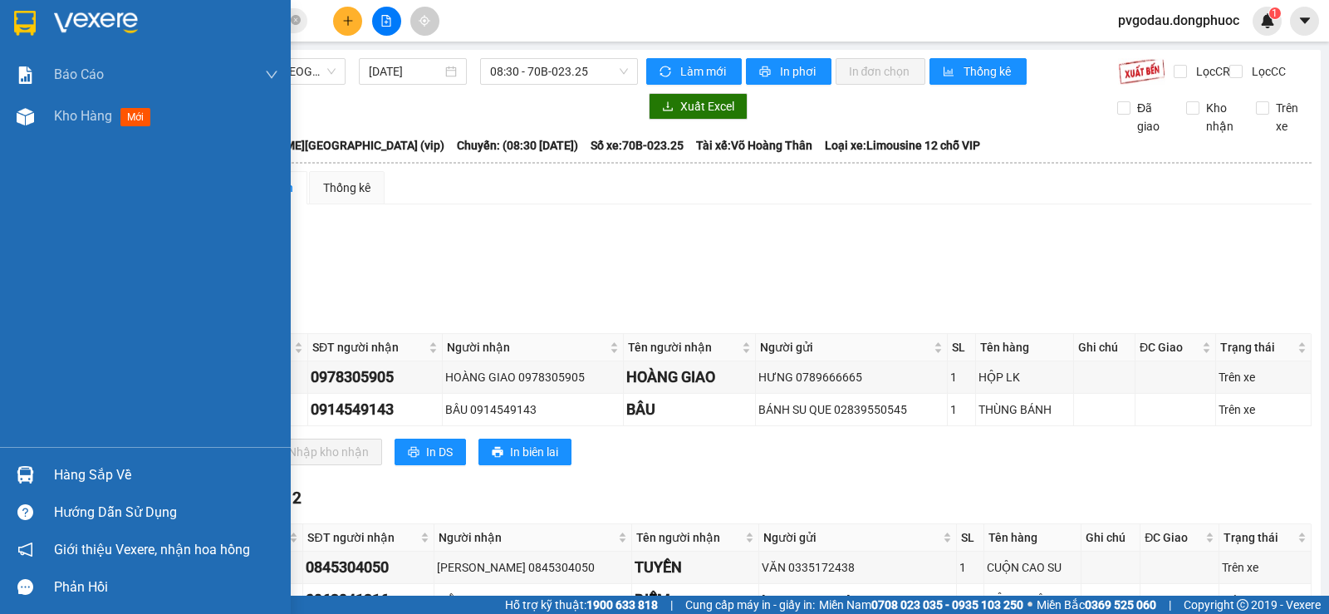
click at [74, 461] on div "Hàng sắp về" at bounding box center [145, 474] width 291 height 37
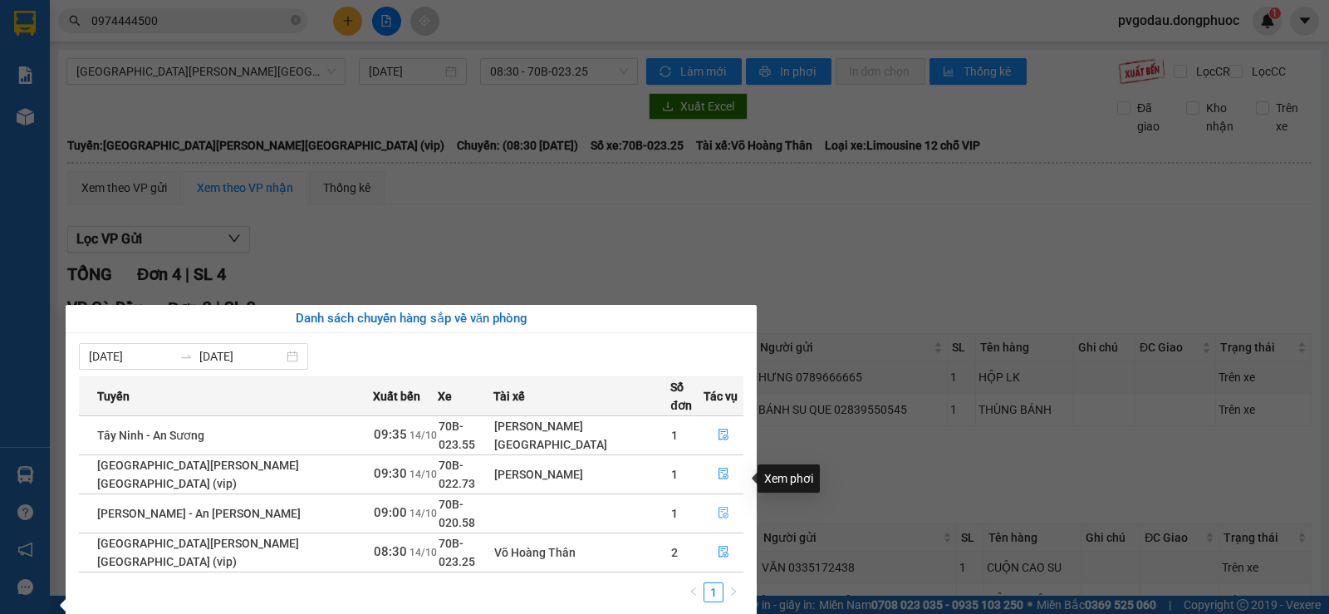
click at [720, 507] on icon "file-done" at bounding box center [723, 513] width 12 height 12
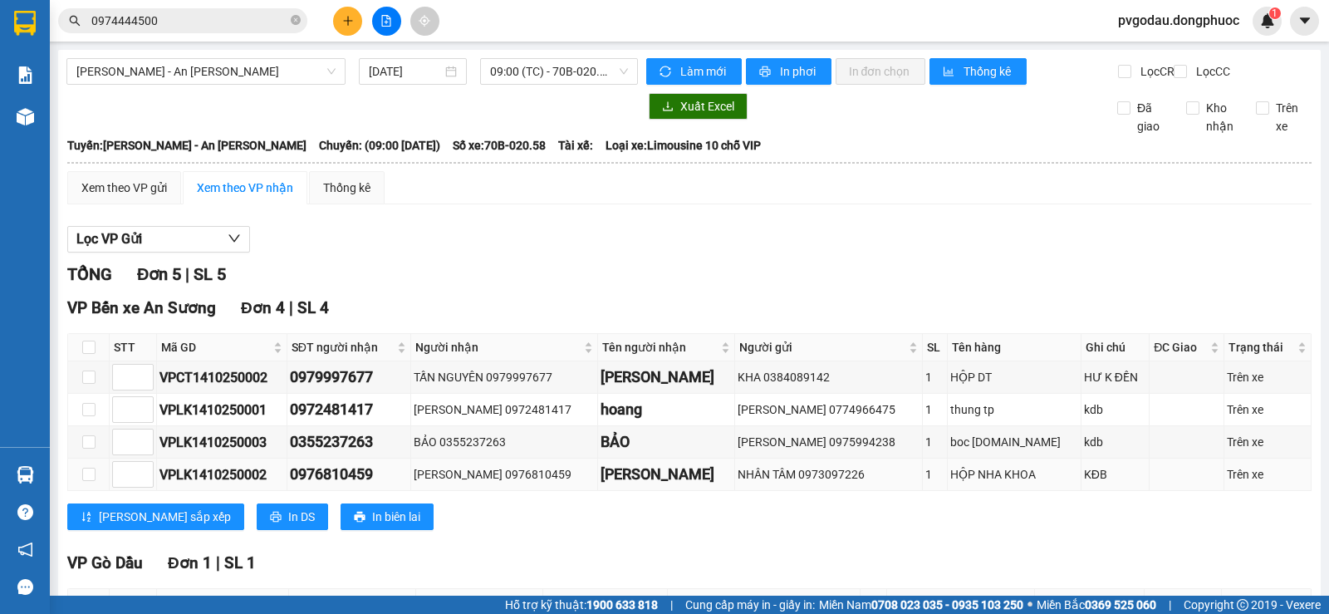
scroll to position [153, 0]
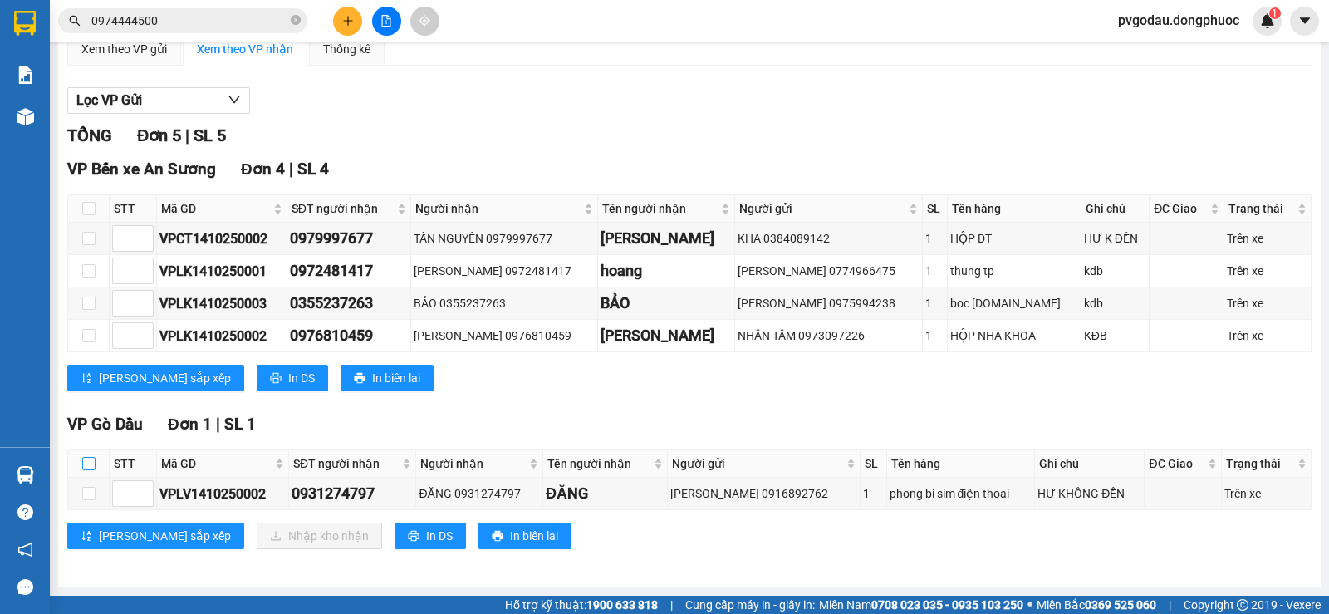
click at [91, 459] on input "checkbox" at bounding box center [88, 463] width 13 height 13
checkbox input "true"
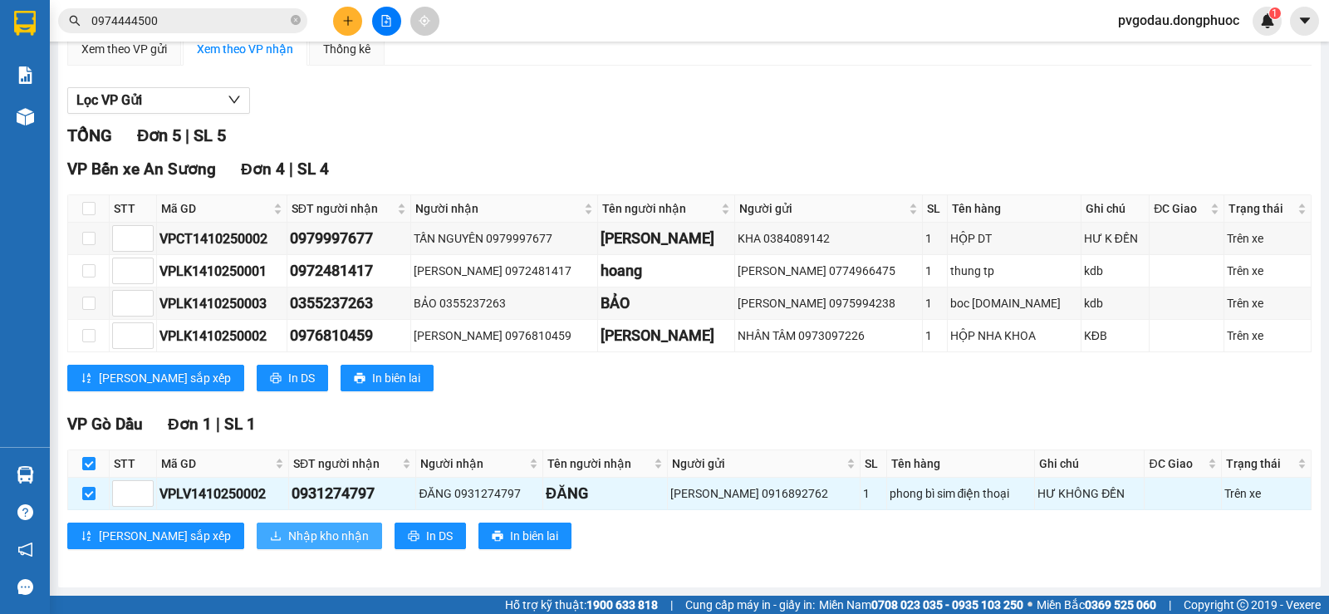
click at [294, 530] on span "Nhập kho nhận" at bounding box center [328, 535] width 81 height 18
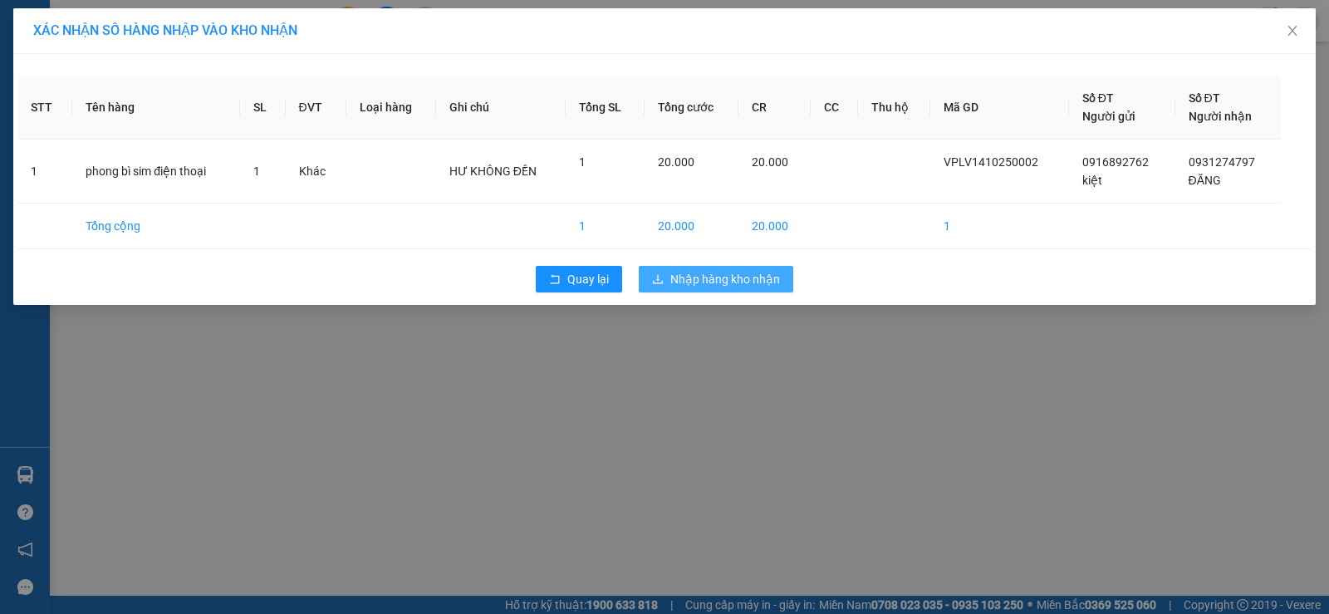
click at [666, 279] on button "Nhập hàng kho nhận" at bounding box center [716, 279] width 154 height 27
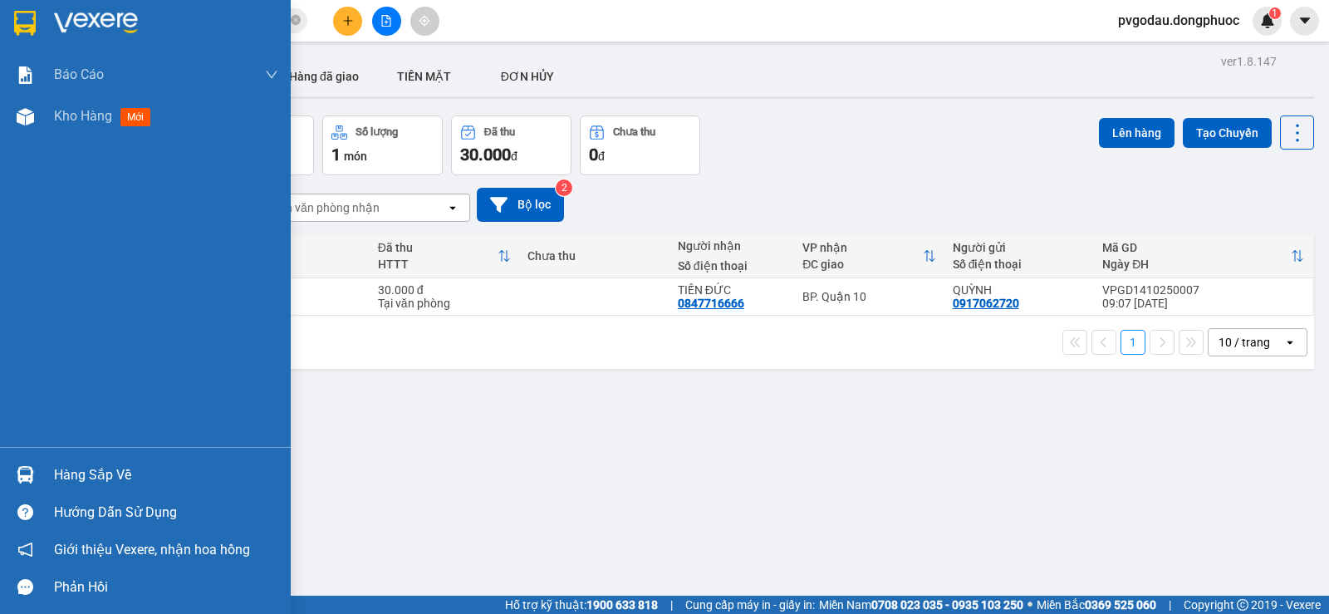
click at [37, 32] on div at bounding box center [25, 22] width 29 height 29
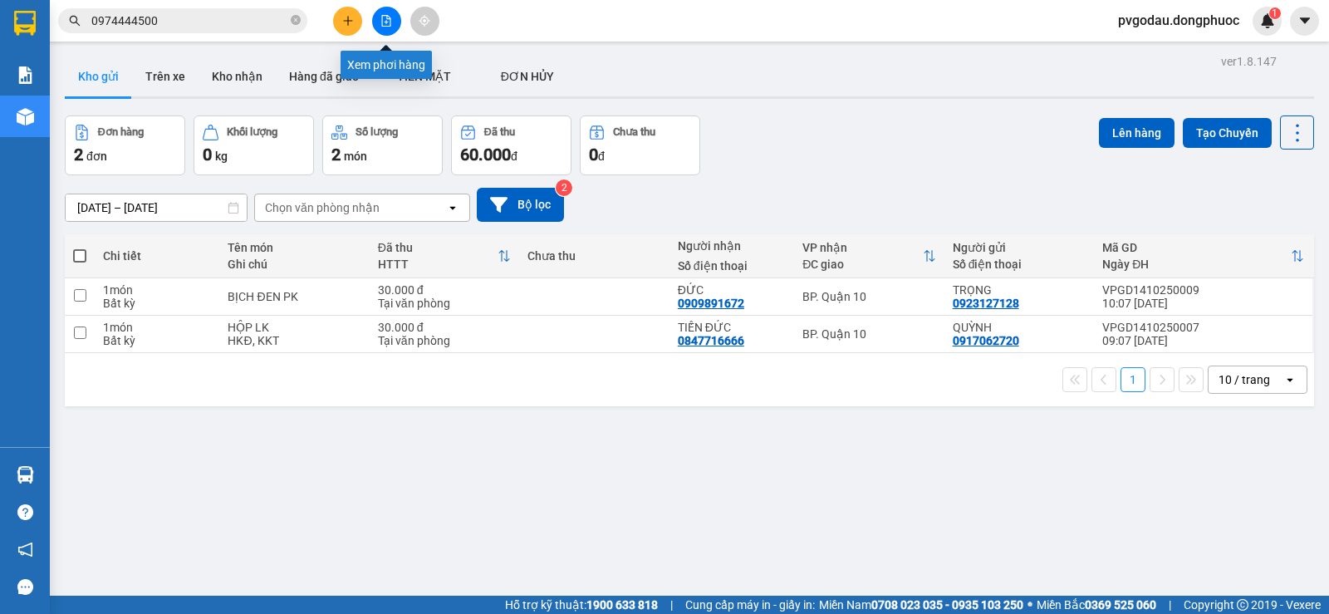
click at [380, 27] on button at bounding box center [386, 21] width 29 height 29
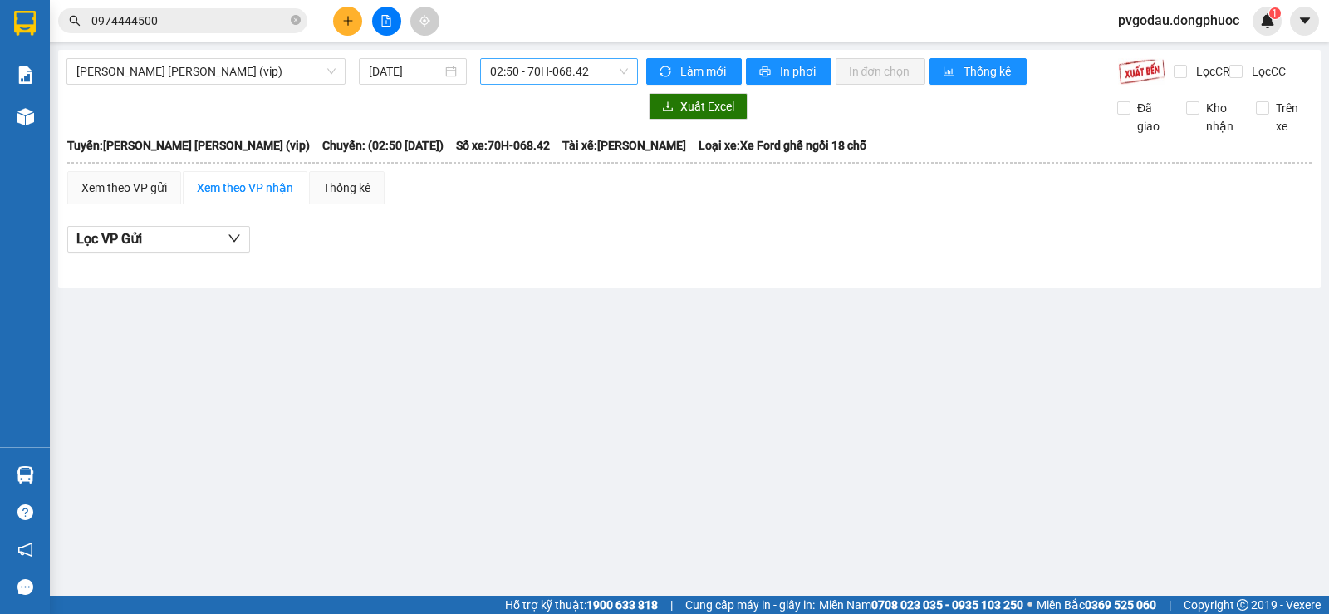
click at [588, 77] on span "02:50 - 70H-068.42" at bounding box center [558, 71] width 137 height 25
type input "2133"
click at [550, 102] on div "09:30 - 70B-021.33" at bounding box center [555, 104] width 130 height 18
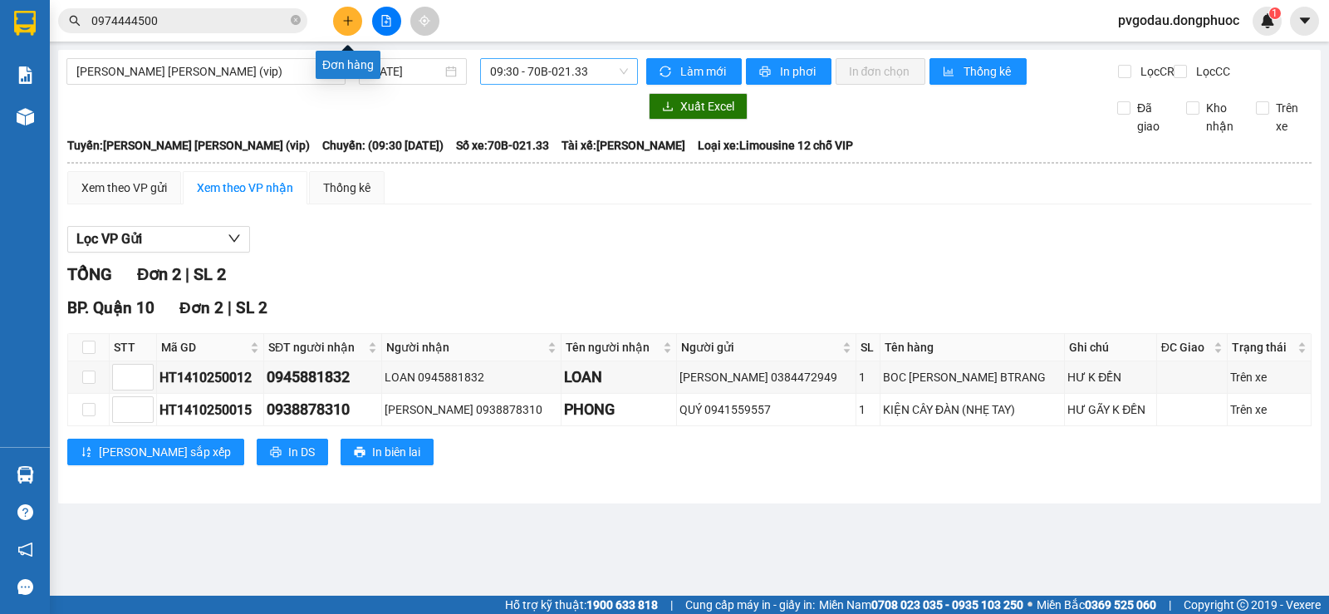
click at [339, 29] on button at bounding box center [347, 21] width 29 height 29
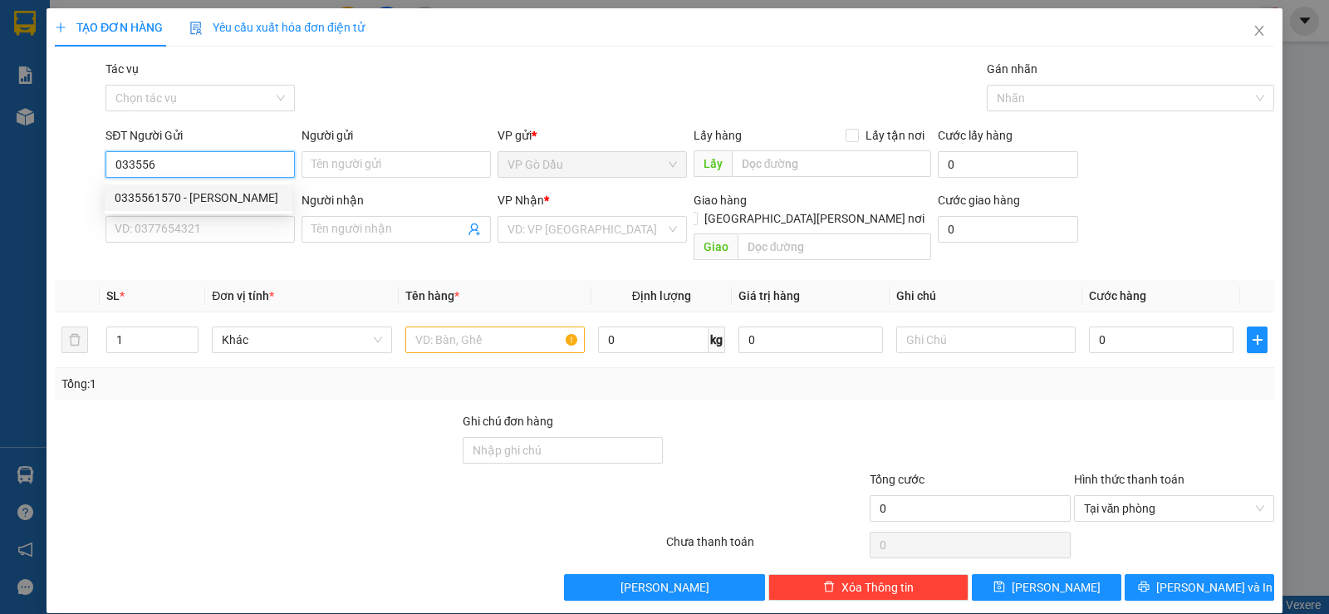
click at [181, 194] on div "0335561570 - [PERSON_NAME]" at bounding box center [199, 197] width 168 height 18
type input "0335561570"
type input "NGUYỆT"
type input "0398228003"
type input "HUỆ"
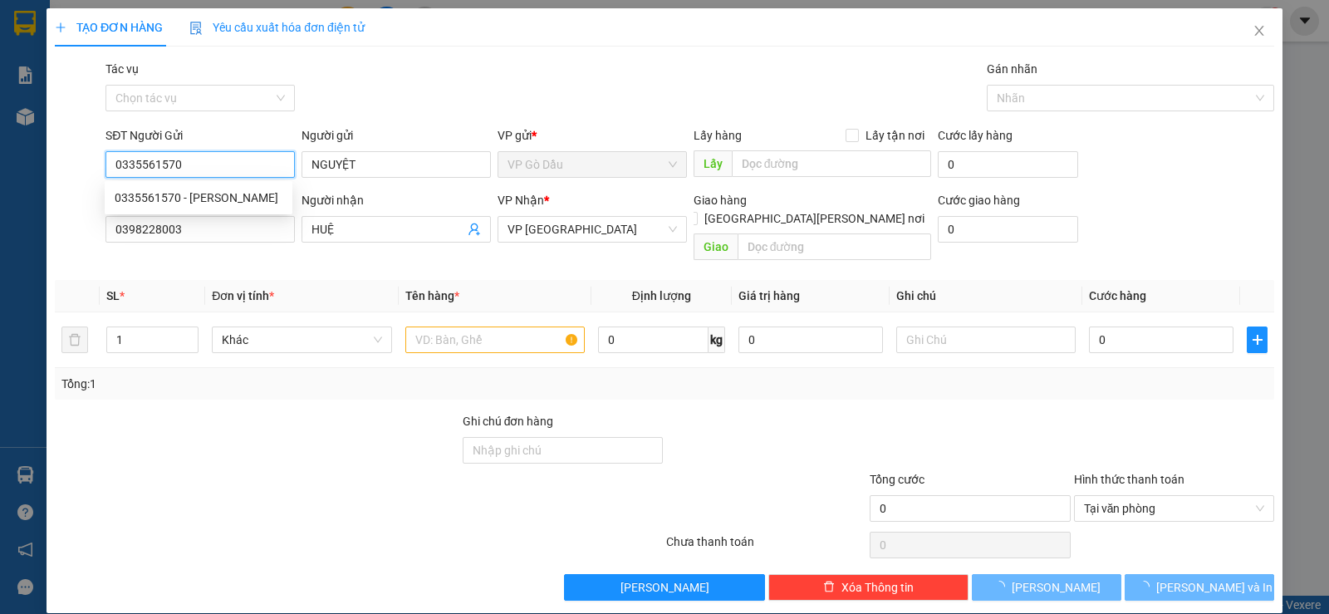
type input "35.000"
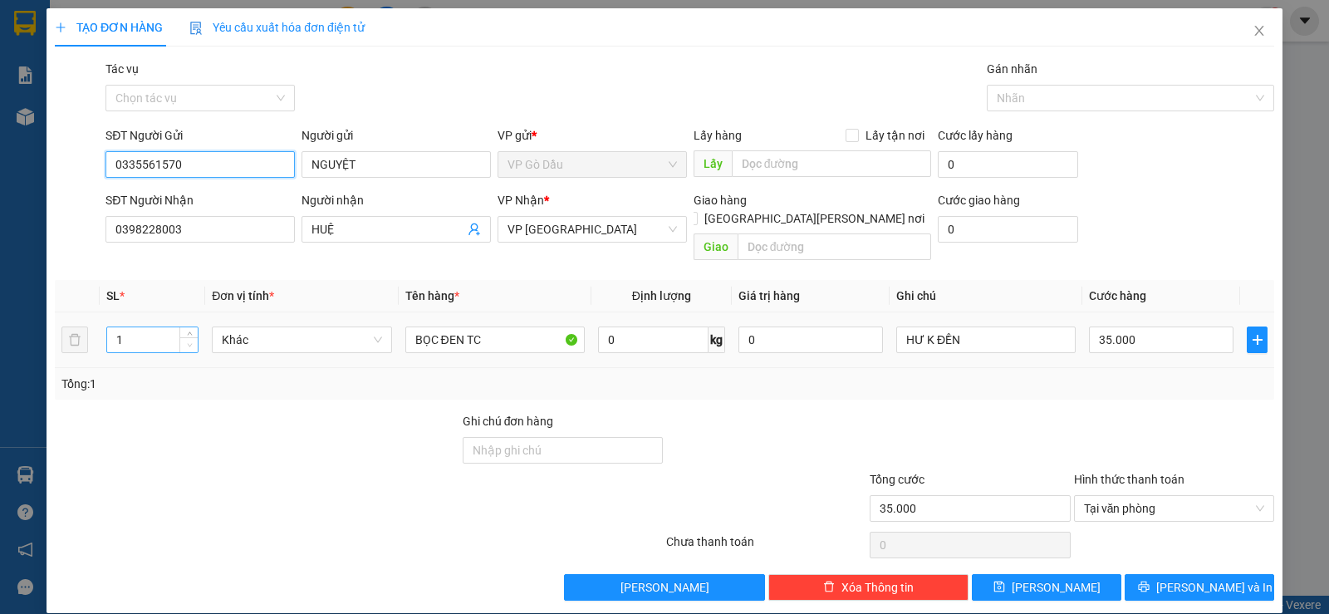
click at [185, 337] on span "Decrease Value" at bounding box center [188, 344] width 18 height 15
type input "0335561570"
click at [185, 330] on span "up" at bounding box center [189, 335] width 10 height 10
type input "2"
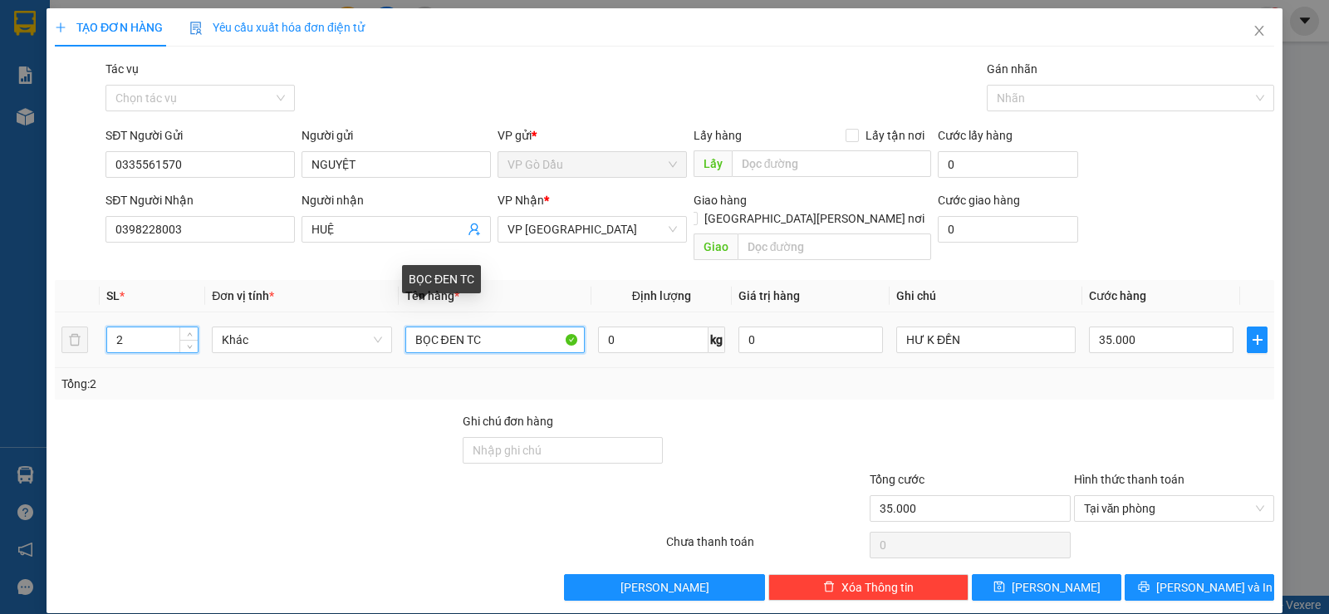
click at [459, 331] on input "BỌC ĐEN TC" at bounding box center [494, 339] width 179 height 27
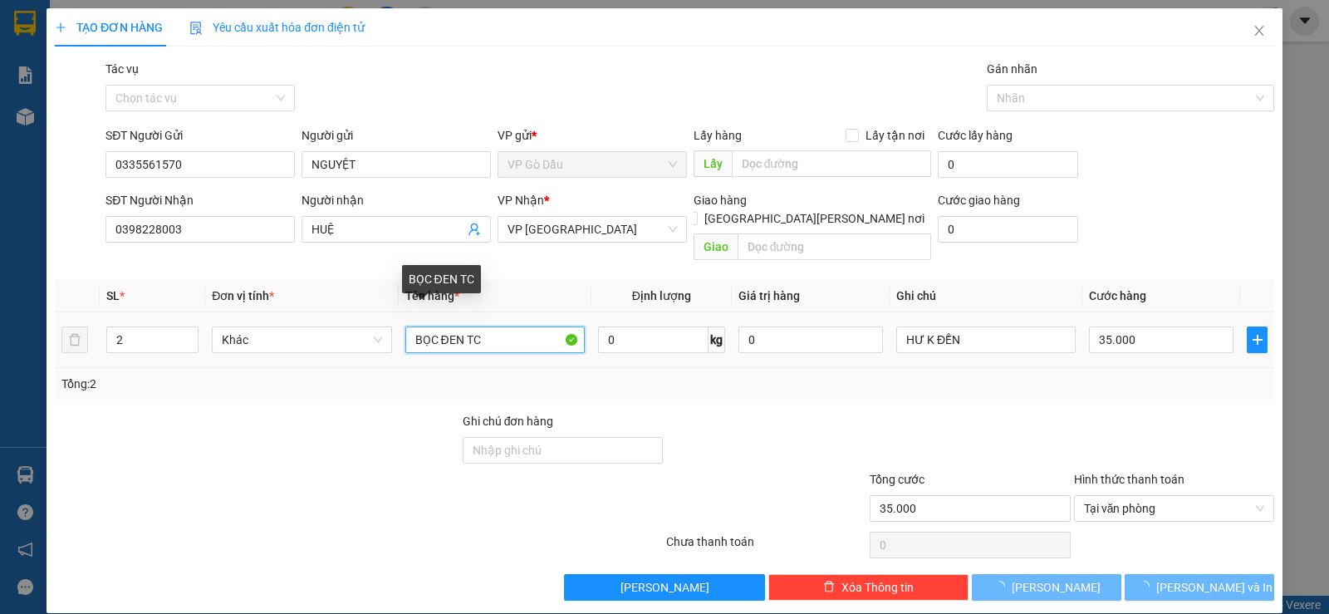
click at [459, 331] on input "BỌC ĐEN TC" at bounding box center [494, 339] width 179 height 27
click at [460, 331] on input "BỌC ĐEN TC" at bounding box center [494, 339] width 179 height 27
type input "0"
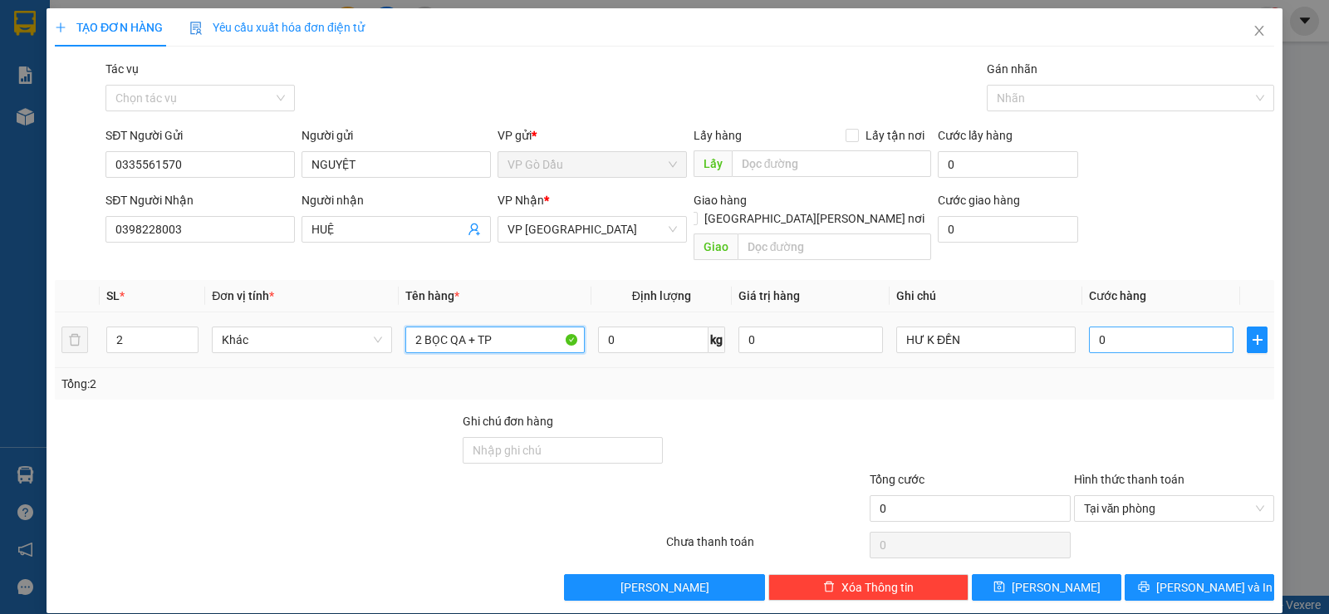
type input "2 BỌC QA + TP"
click at [1129, 326] on input "0" at bounding box center [1161, 339] width 144 height 27
type input "6"
type input "60"
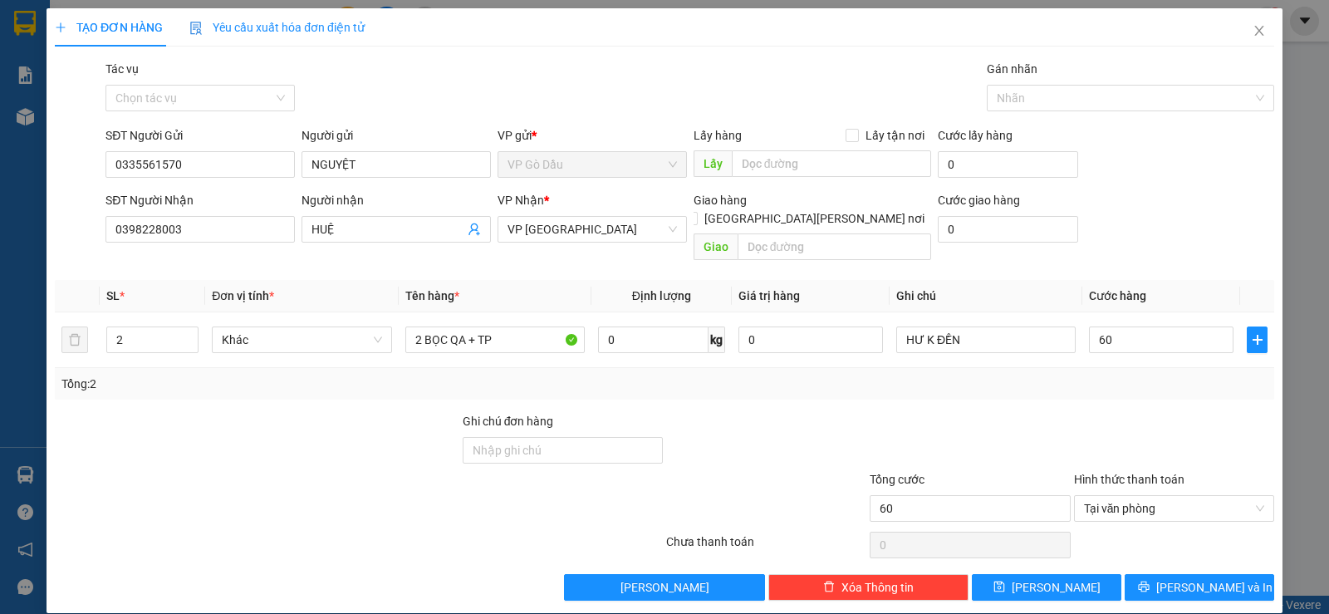
click at [1143, 392] on div "Transit Pickup Surcharge Ids Transit Deliver Surcharge Ids Transit Deliver Surc…" at bounding box center [664, 330] width 1219 height 541
type input "60.000"
click at [1149, 577] on button "[PERSON_NAME] và In" at bounding box center [1198, 587] width 149 height 27
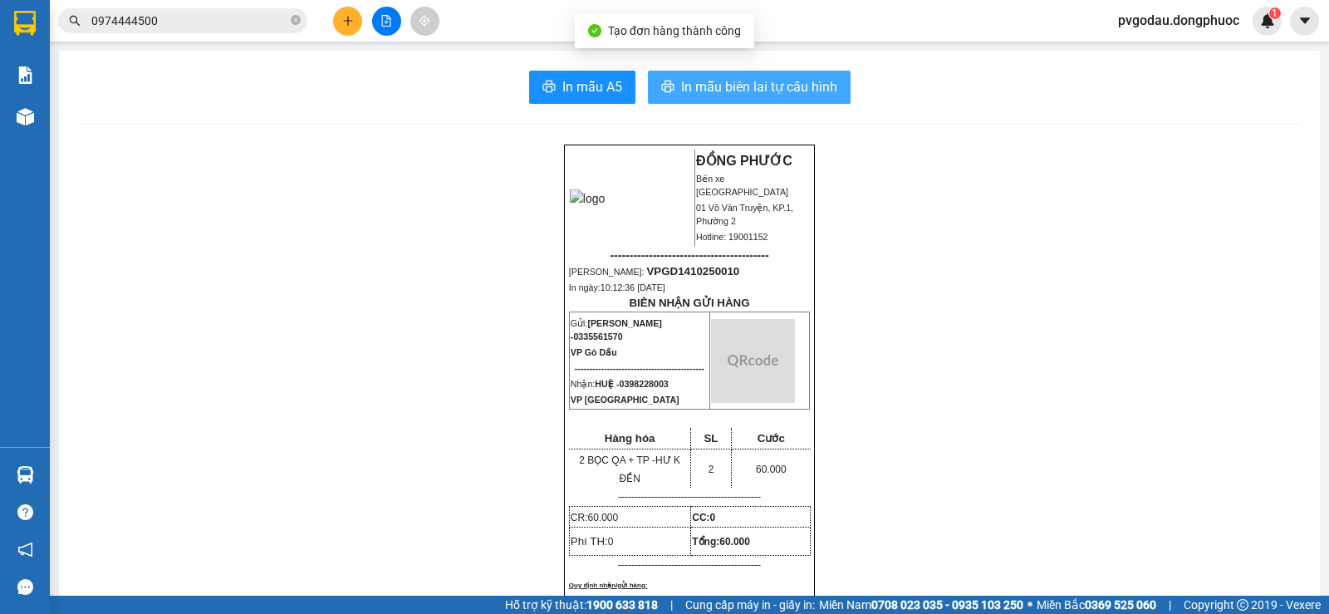
click at [762, 83] on span "In mẫu biên lai tự cấu hình" at bounding box center [759, 86] width 156 height 21
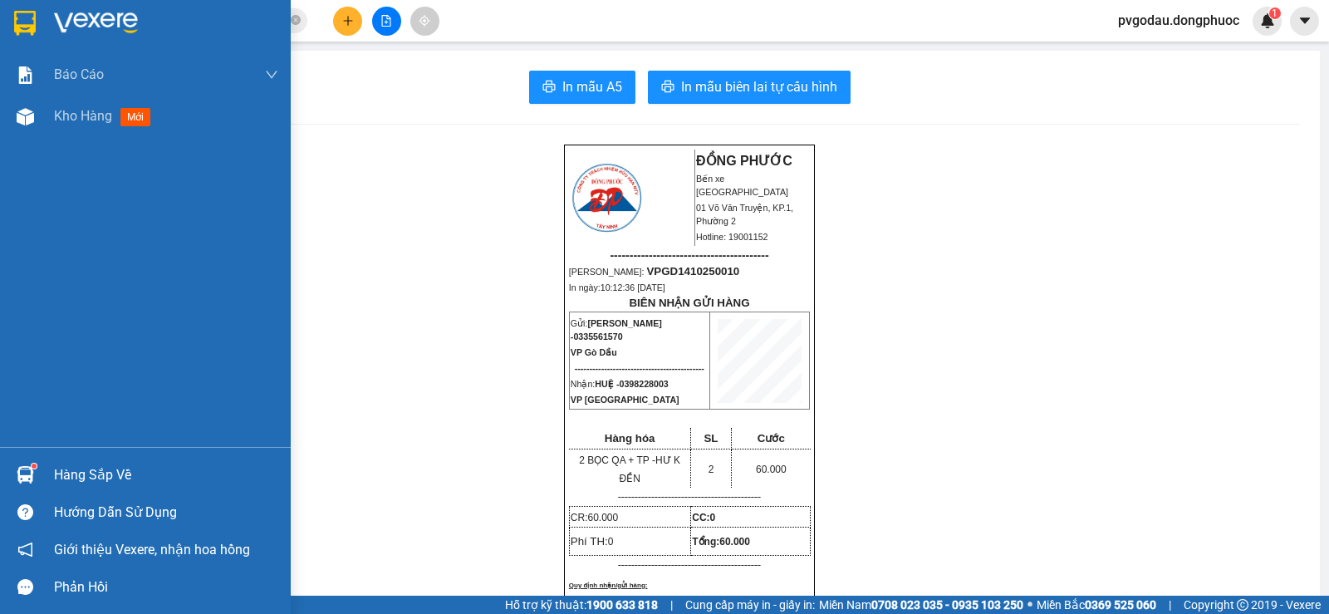
click at [32, 481] on img at bounding box center [25, 474] width 17 height 17
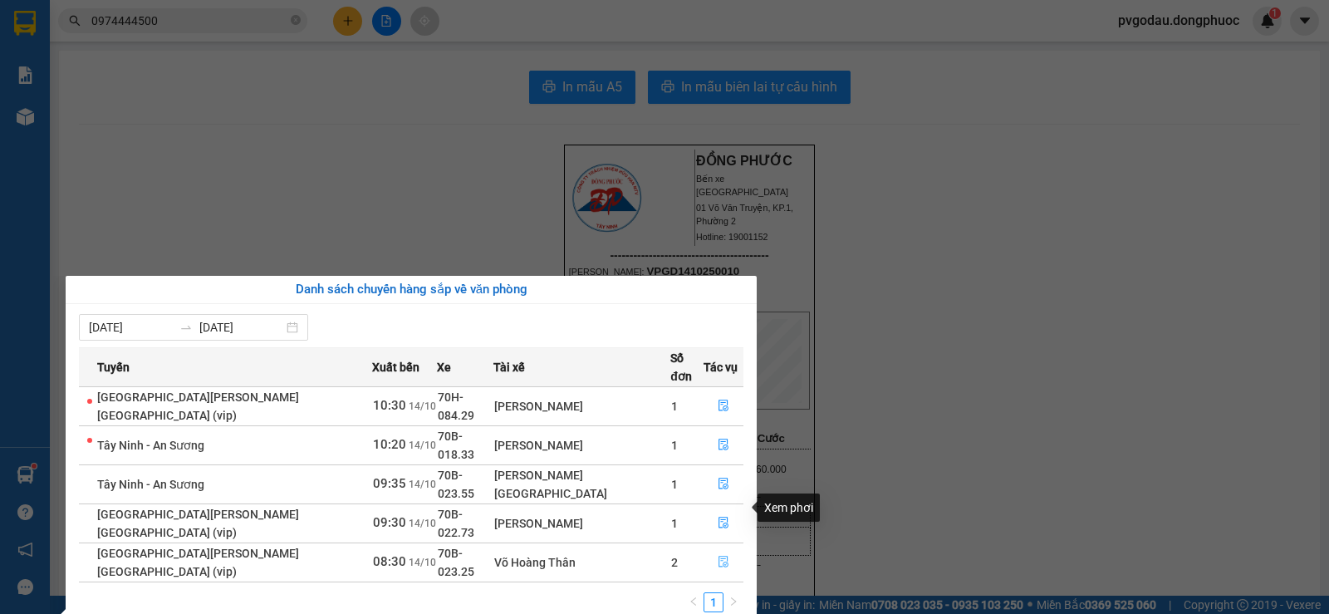
click at [722, 549] on button "button" at bounding box center [723, 562] width 38 height 27
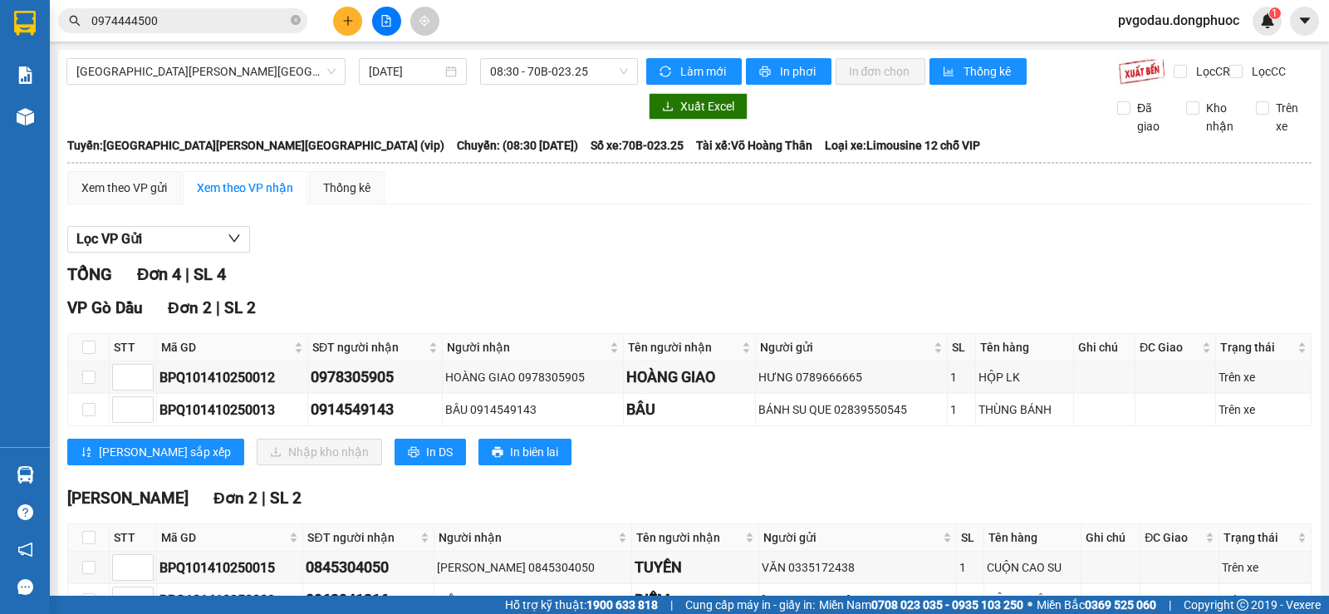
scroll to position [120, 0]
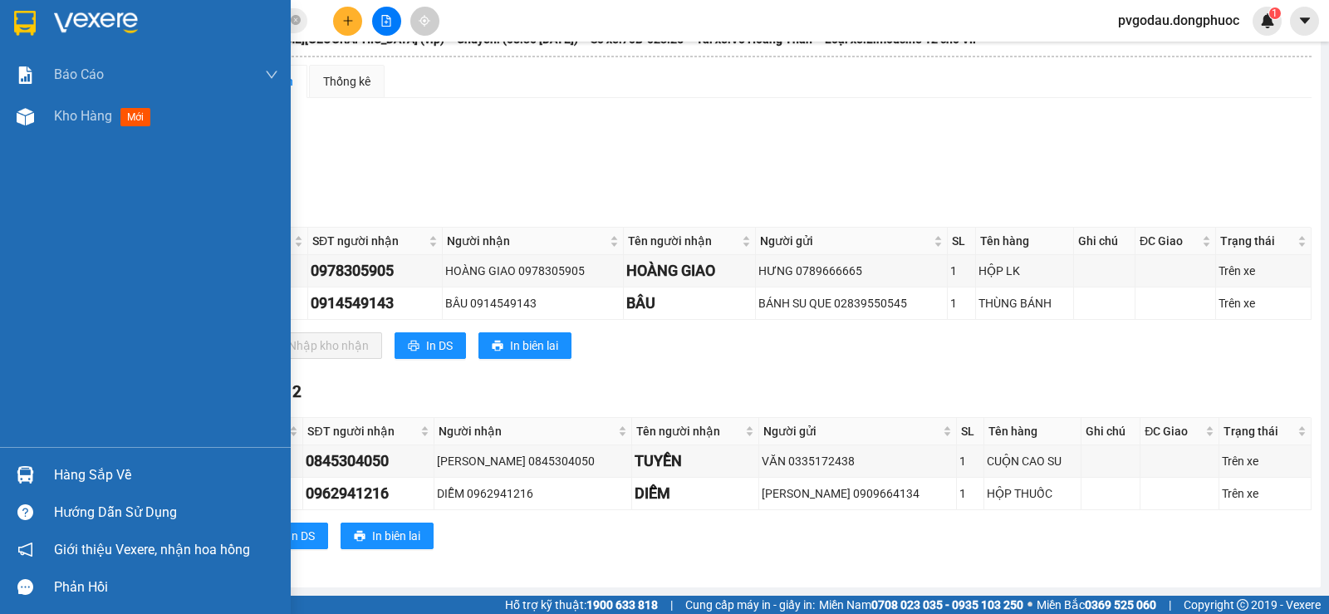
click at [37, 25] on div at bounding box center [25, 22] width 29 height 29
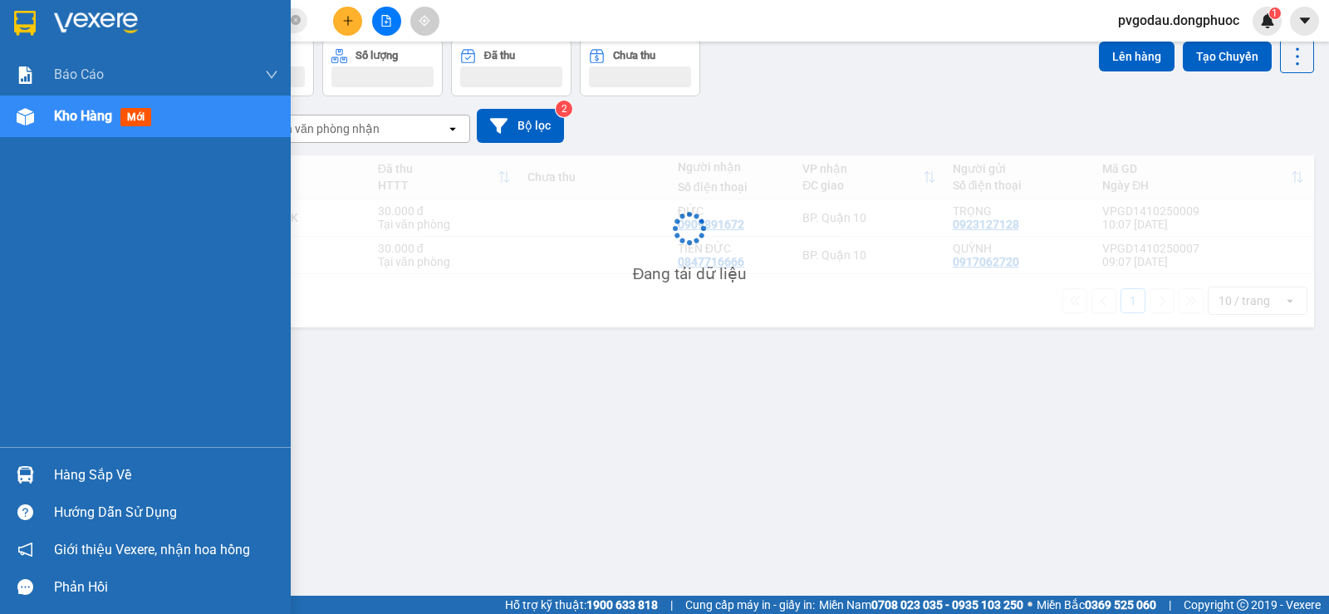
scroll to position [76, 0]
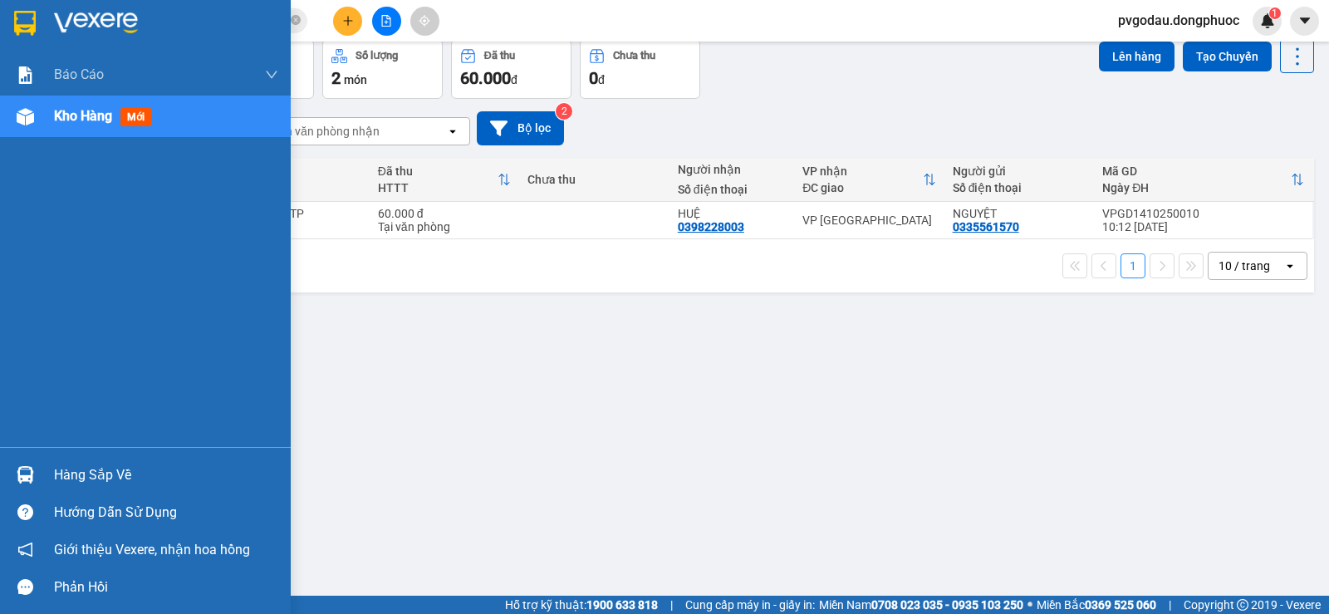
click at [41, 465] on div "Hàng sắp về" at bounding box center [145, 474] width 291 height 37
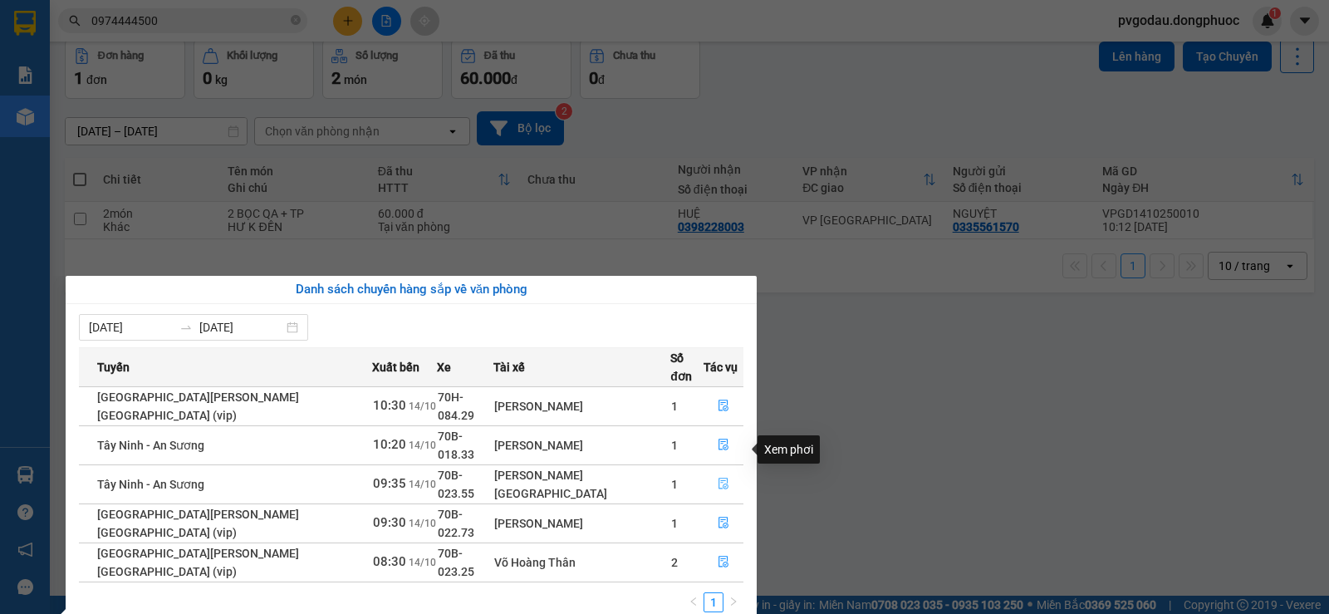
click at [717, 477] on icon "file-done" at bounding box center [723, 483] width 12 height 12
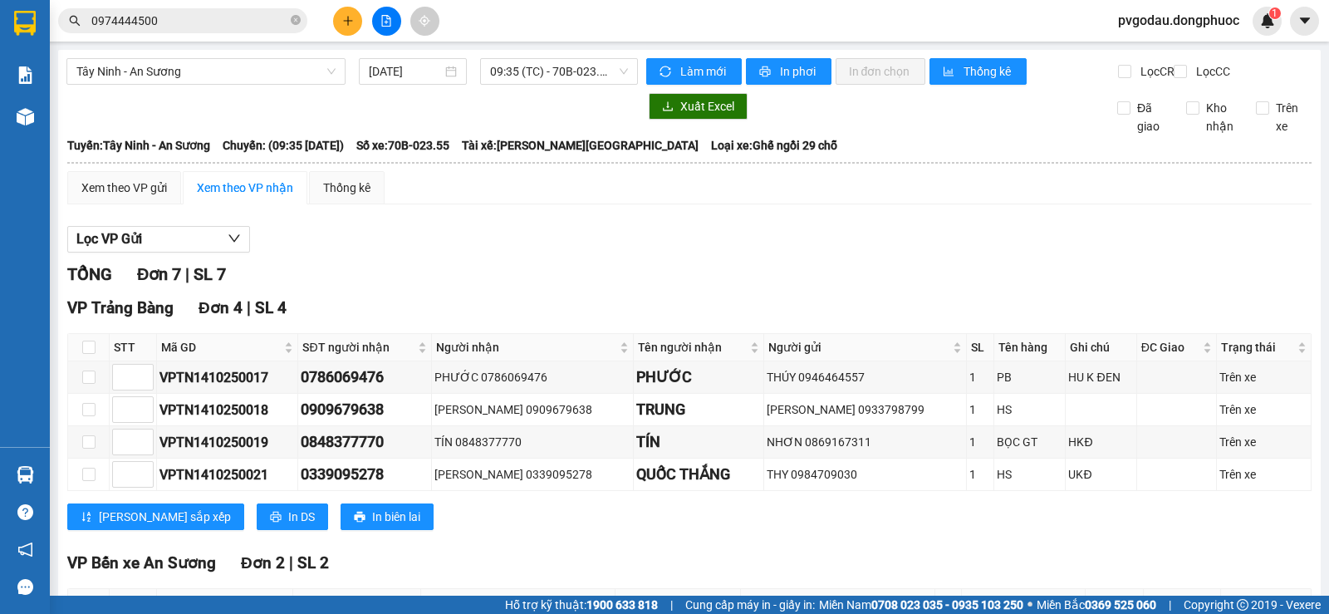
scroll to position [343, 0]
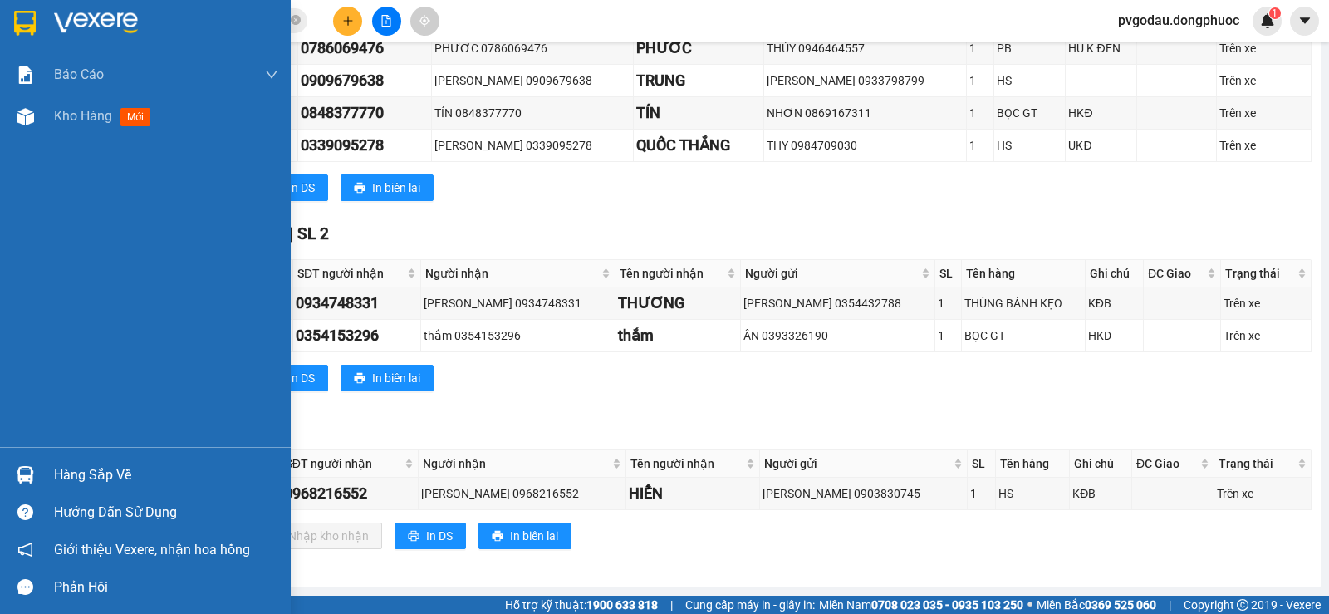
click at [36, 457] on div "Hàng sắp về Hướng dẫn sử dụng Giới thiệu Vexere, nhận hoa hồng Phản hồi" at bounding box center [145, 526] width 291 height 159
click at [46, 467] on div "Hàng sắp về" at bounding box center [145, 474] width 291 height 37
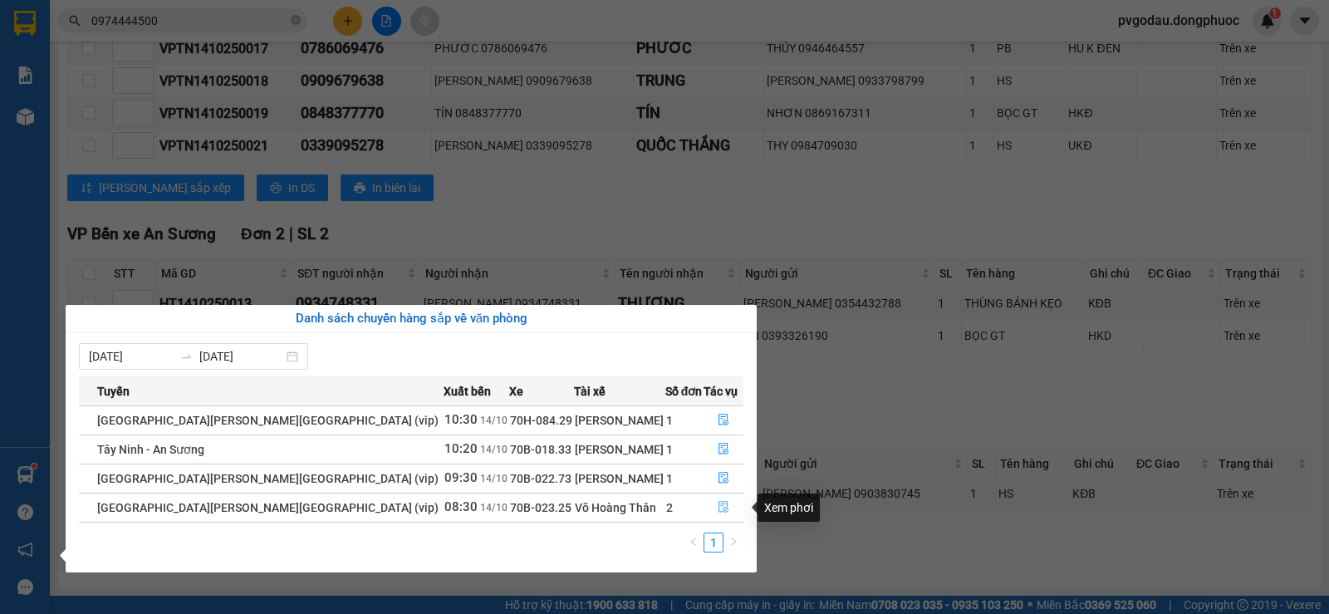
click at [717, 510] on icon "file-done" at bounding box center [723, 507] width 12 height 12
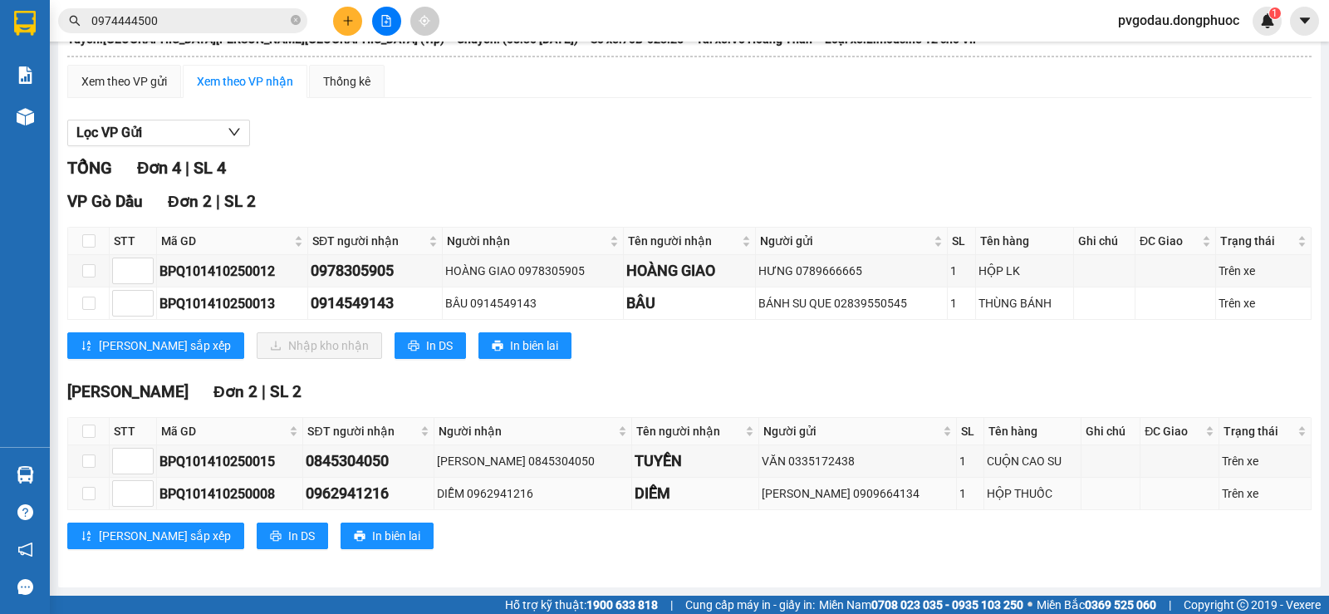
scroll to position [120, 0]
click at [344, 17] on icon "plus" at bounding box center [348, 21] width 12 height 12
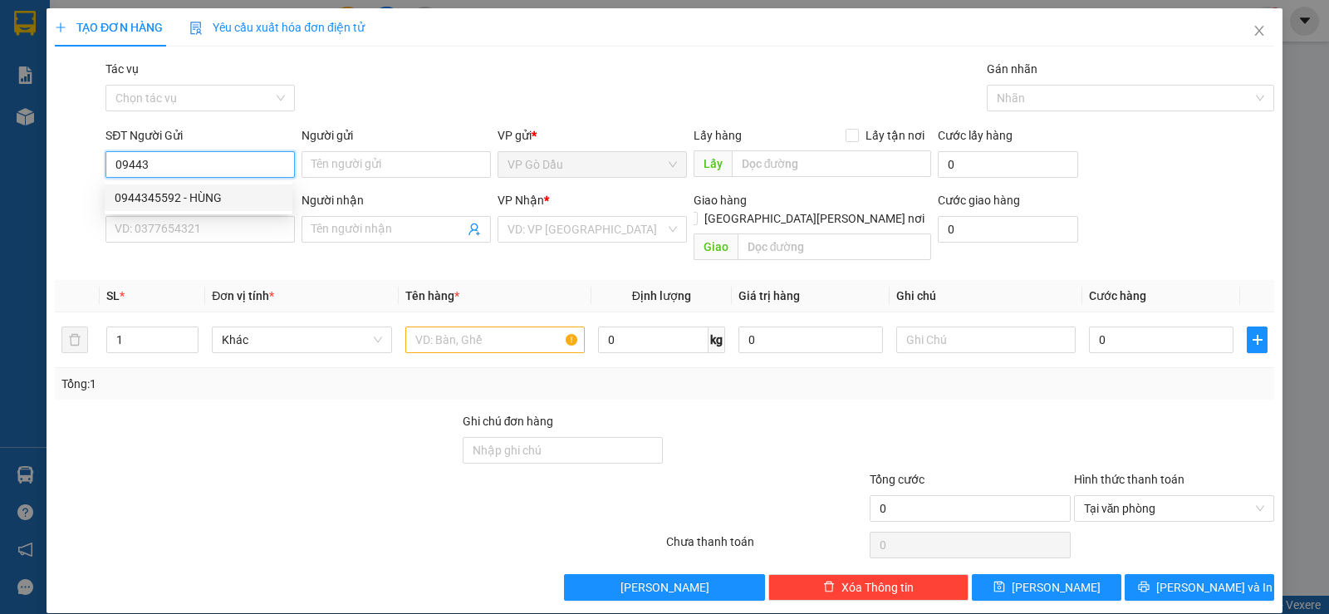
click at [160, 198] on div "0944345592 - HÙNG" at bounding box center [199, 197] width 168 height 18
type input "0944345592"
type input "HÙNG"
type input "0945798829"
type input "HÂN"
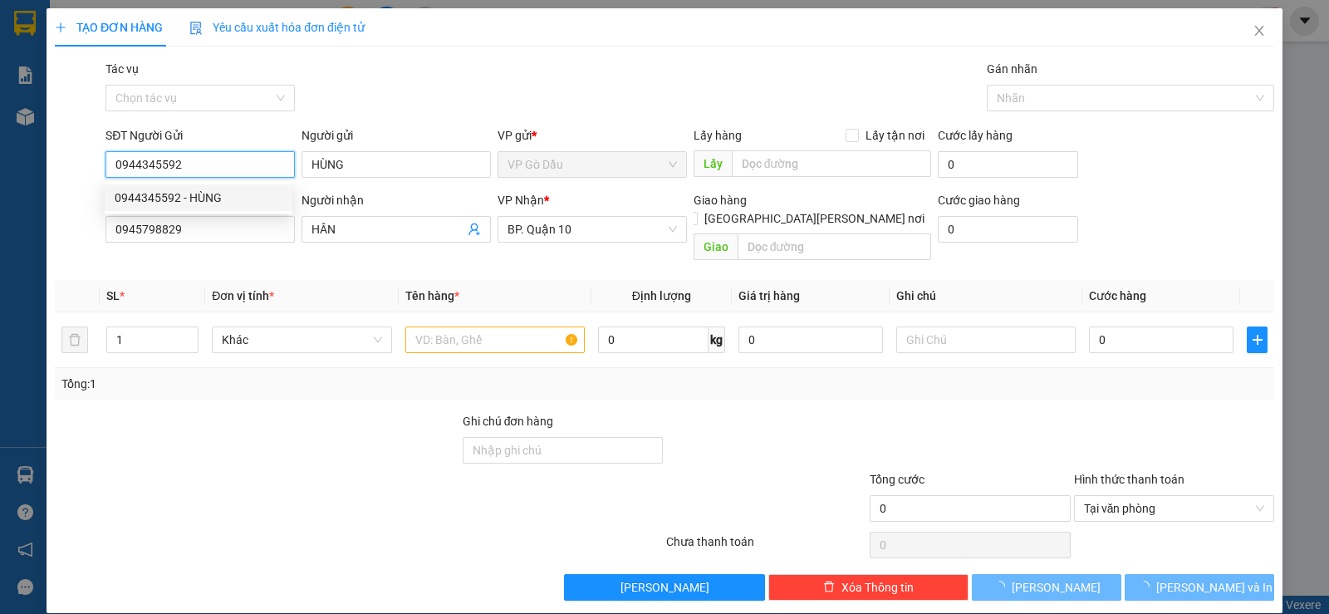
type input "30.000"
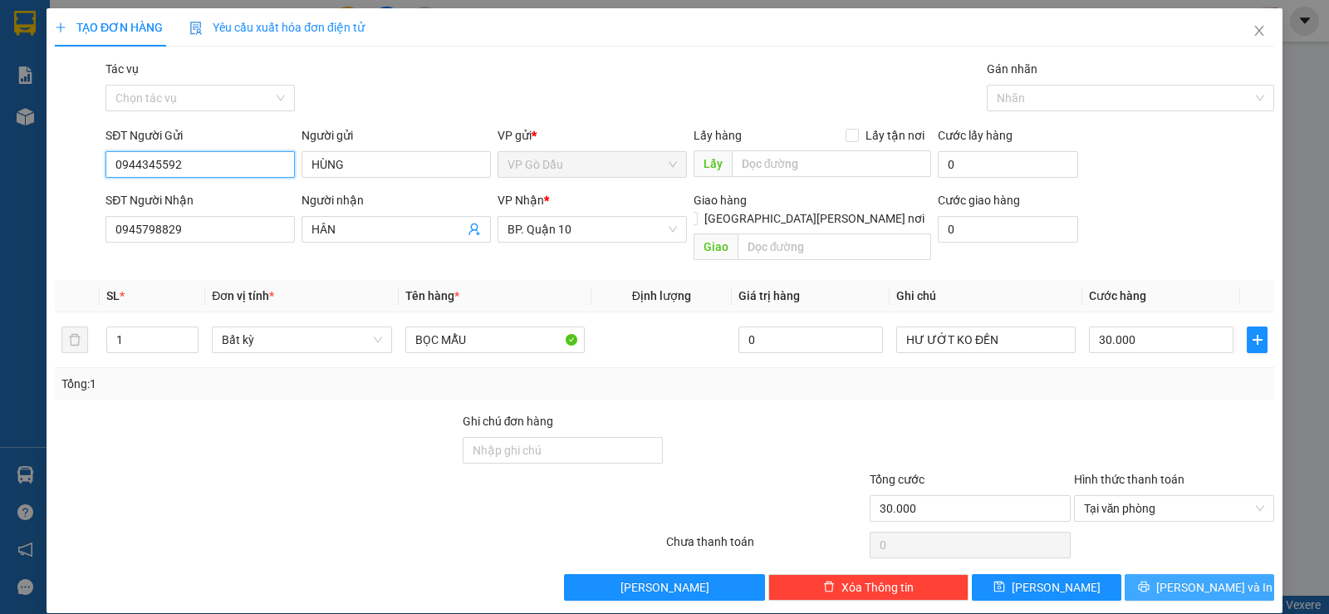
type input "0944345592"
click at [1181, 578] on span "[PERSON_NAME] và In" at bounding box center [1214, 587] width 116 height 18
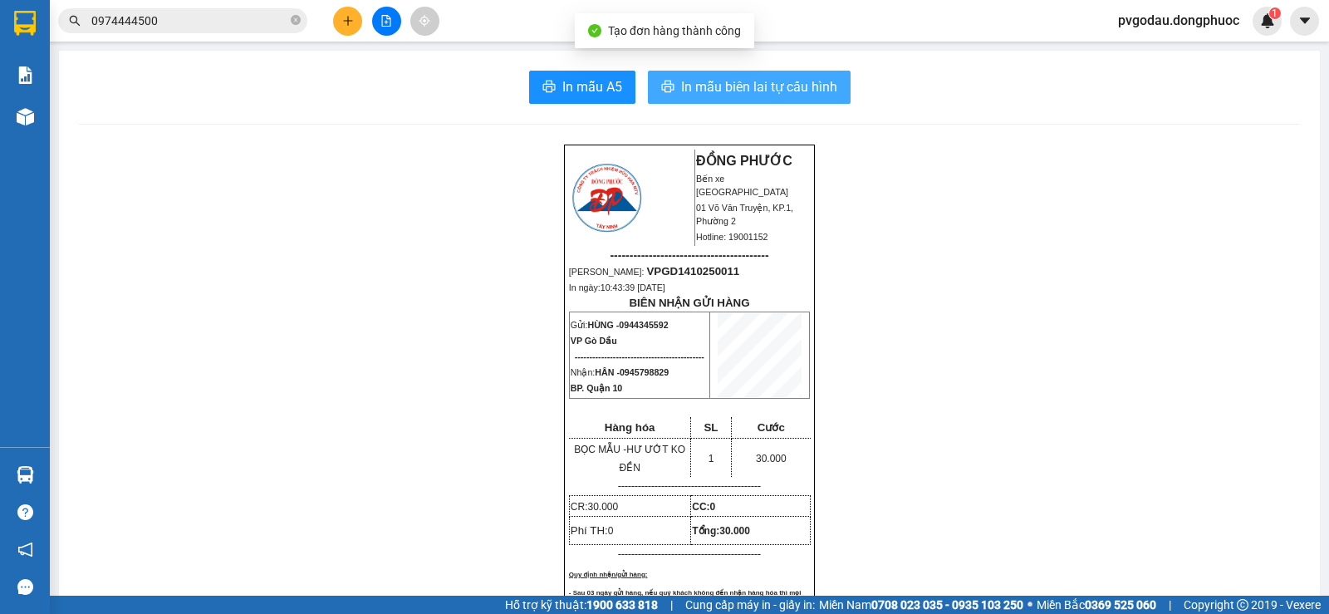
click at [709, 94] on span "In mẫu biên lai tự cấu hình" at bounding box center [759, 86] width 156 height 21
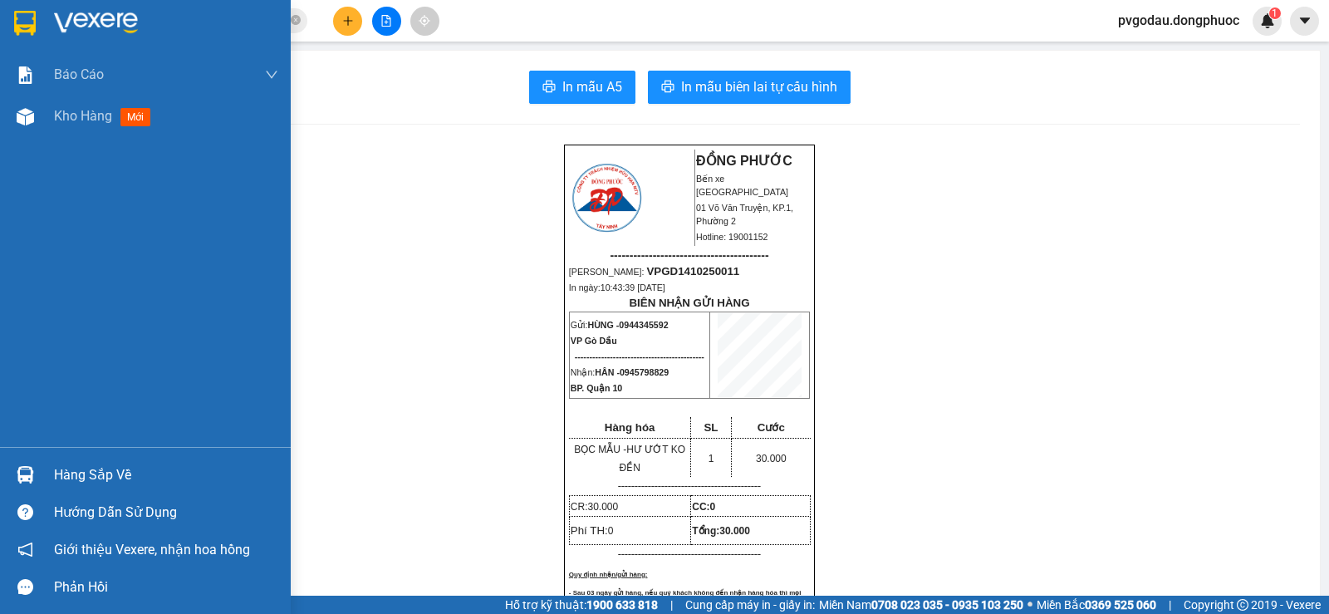
click at [19, 2] on div at bounding box center [145, 27] width 291 height 54
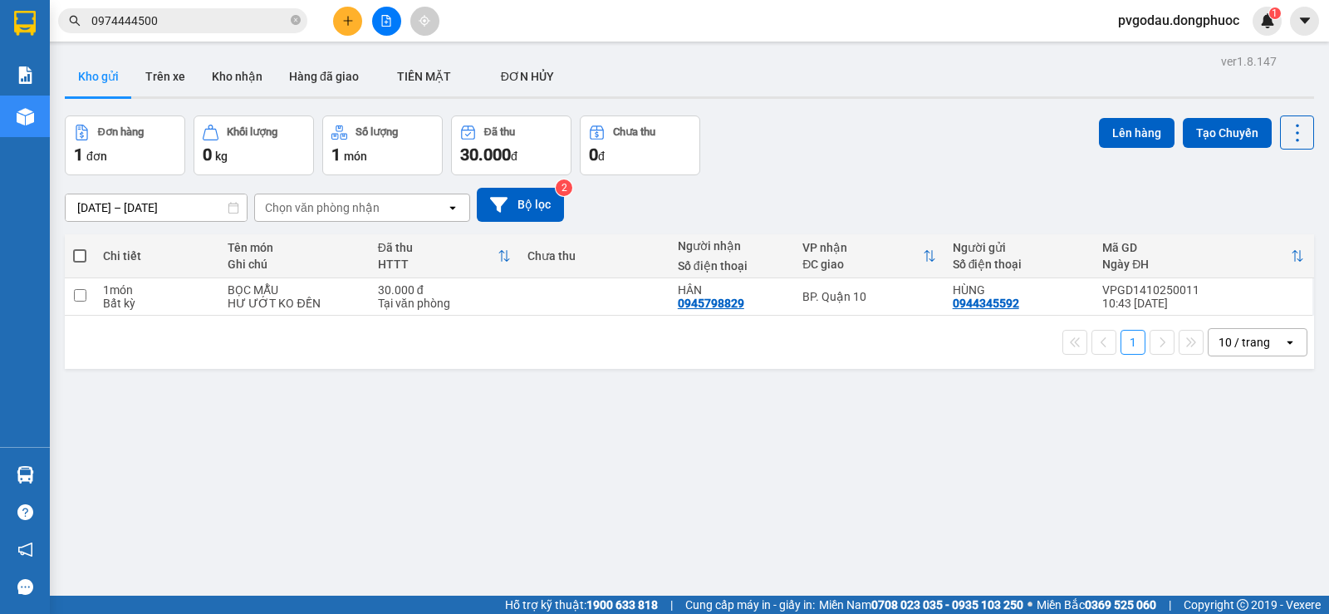
click at [545, 316] on div "1 10 / trang open" at bounding box center [689, 342] width 1249 height 53
click at [860, 300] on div "BP. Quận 10" at bounding box center [868, 296] width 133 height 13
checkbox input "true"
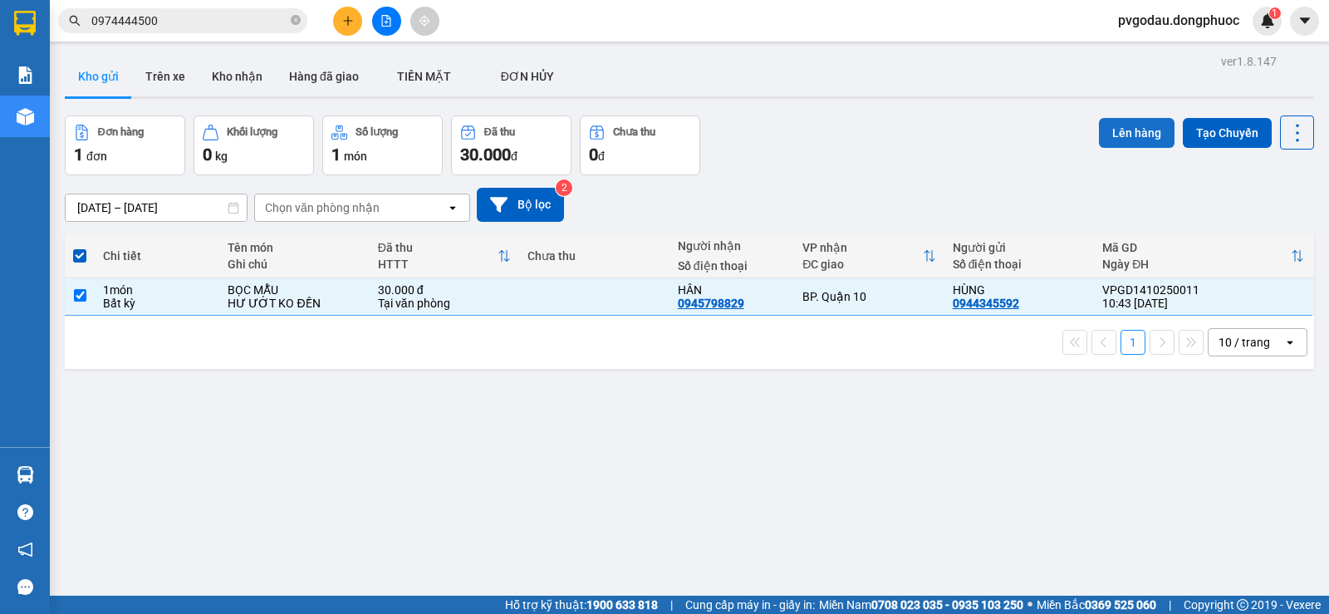
click at [1106, 120] on button "Lên hàng" at bounding box center [1137, 133] width 76 height 30
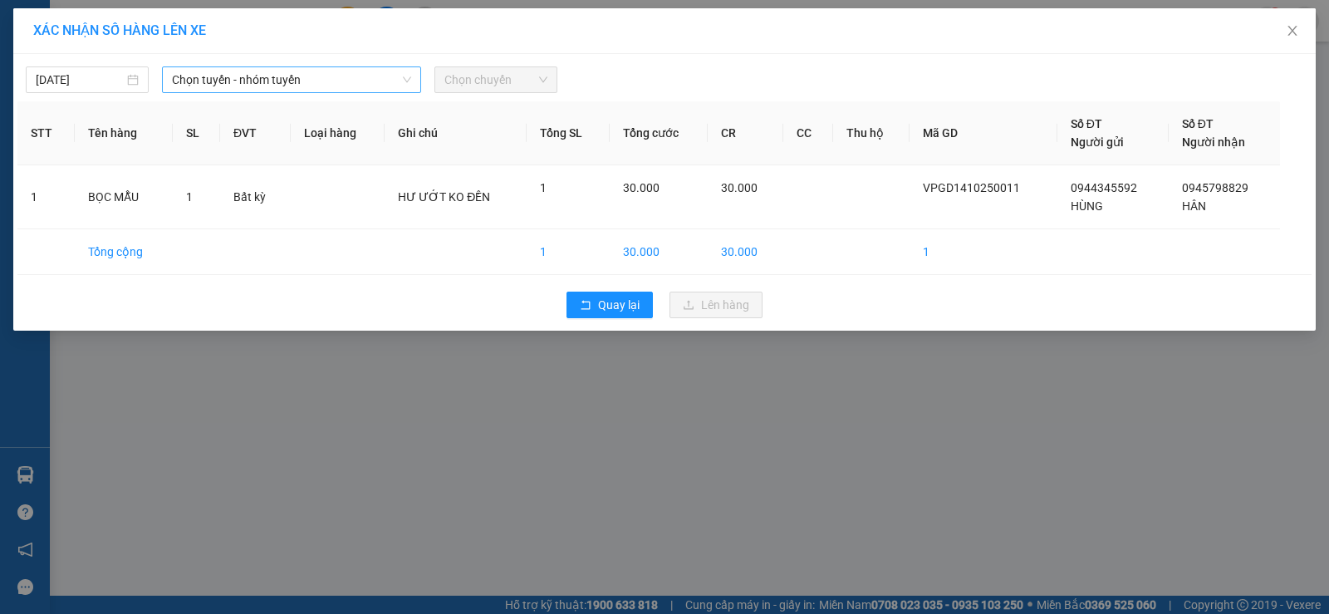
click at [350, 81] on span "Chọn tuyến - nhóm tuyến" at bounding box center [291, 79] width 239 height 25
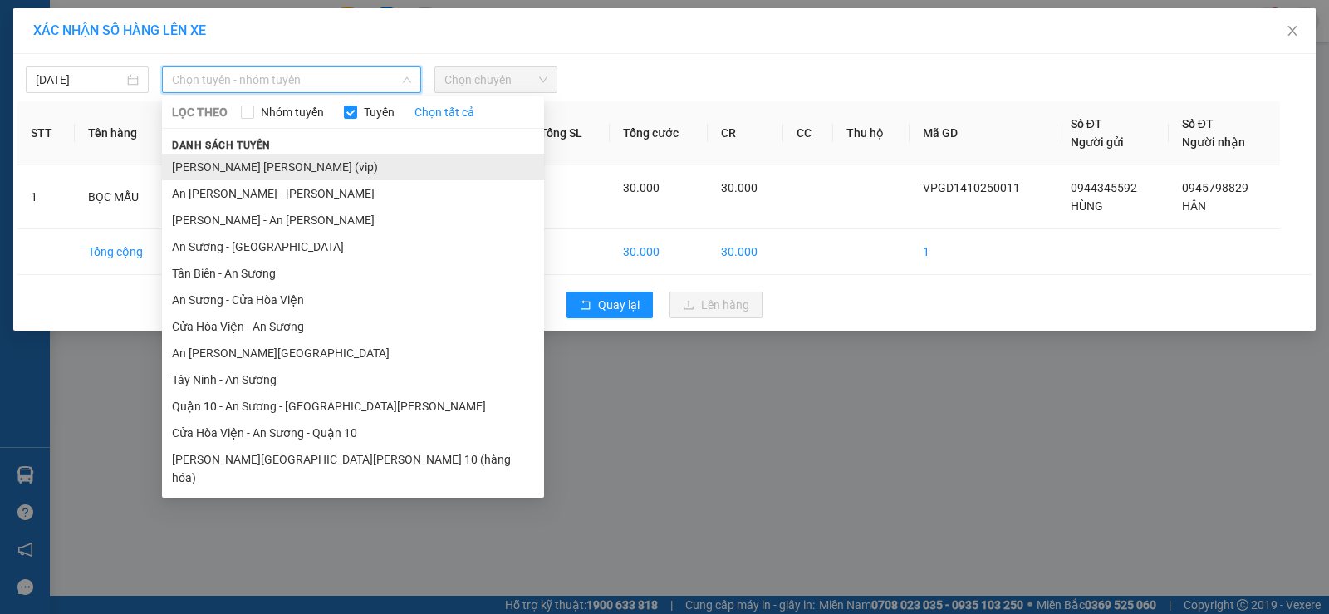
click at [247, 161] on li "[PERSON_NAME] [PERSON_NAME] (vip)" at bounding box center [353, 167] width 382 height 27
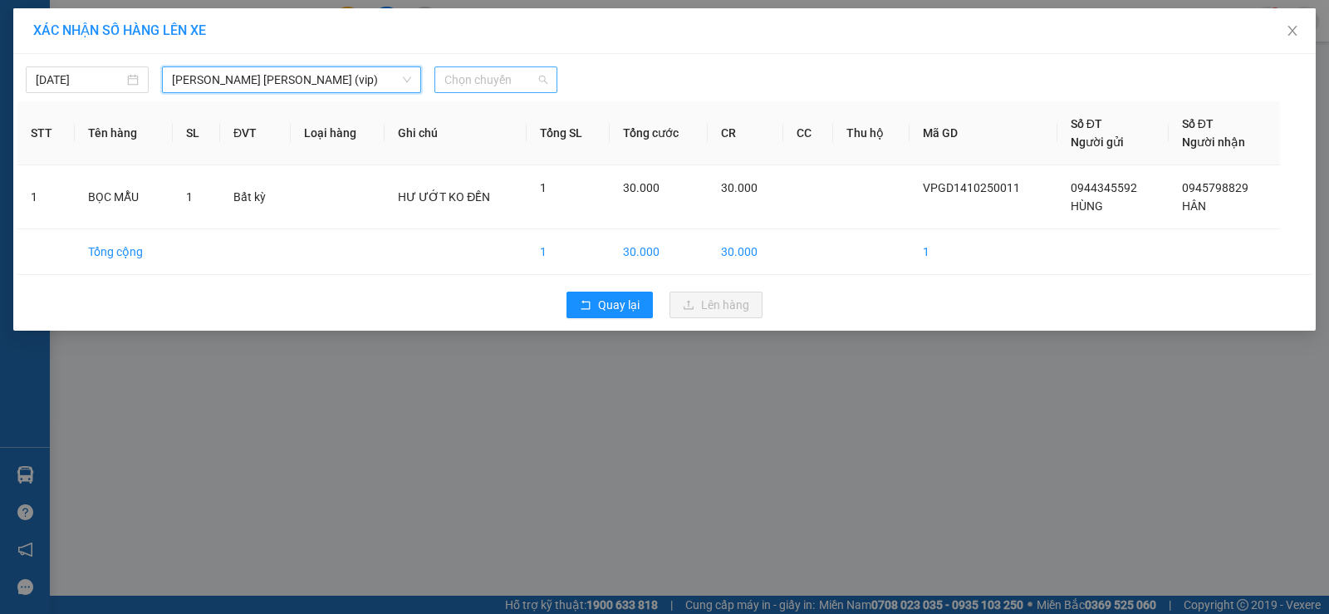
click at [507, 83] on span "Chọn chuyến" at bounding box center [495, 79] width 103 height 25
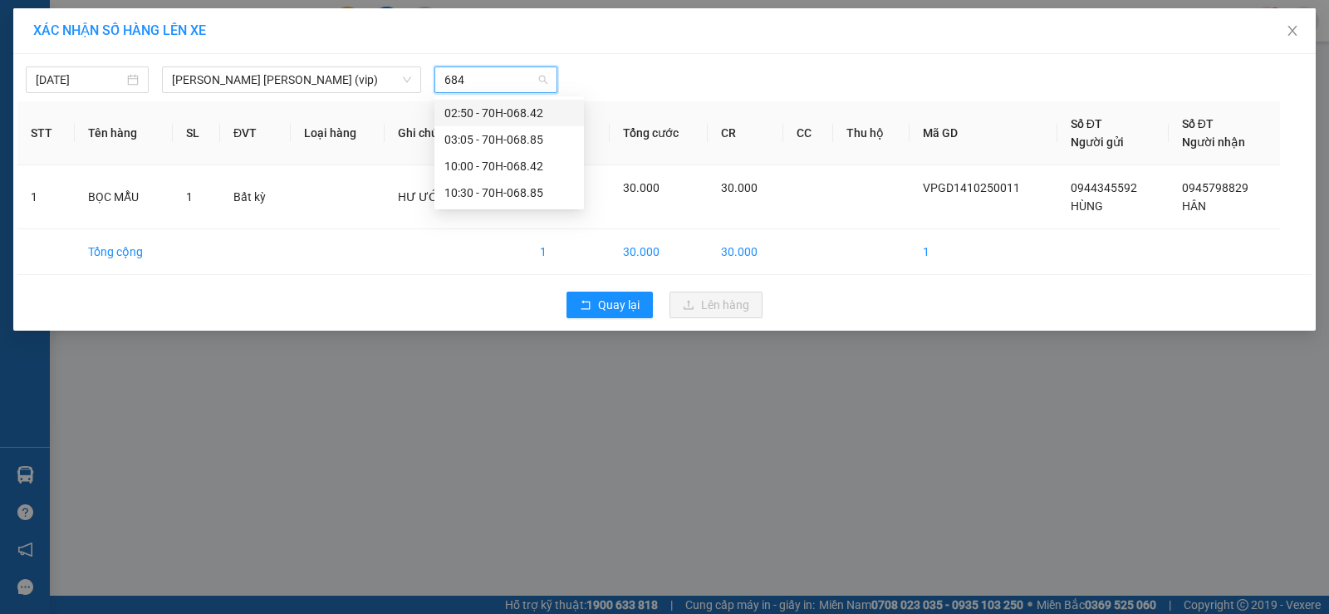
type input "6842"
click at [512, 141] on div "10:00 - 70H-068.42" at bounding box center [509, 139] width 130 height 18
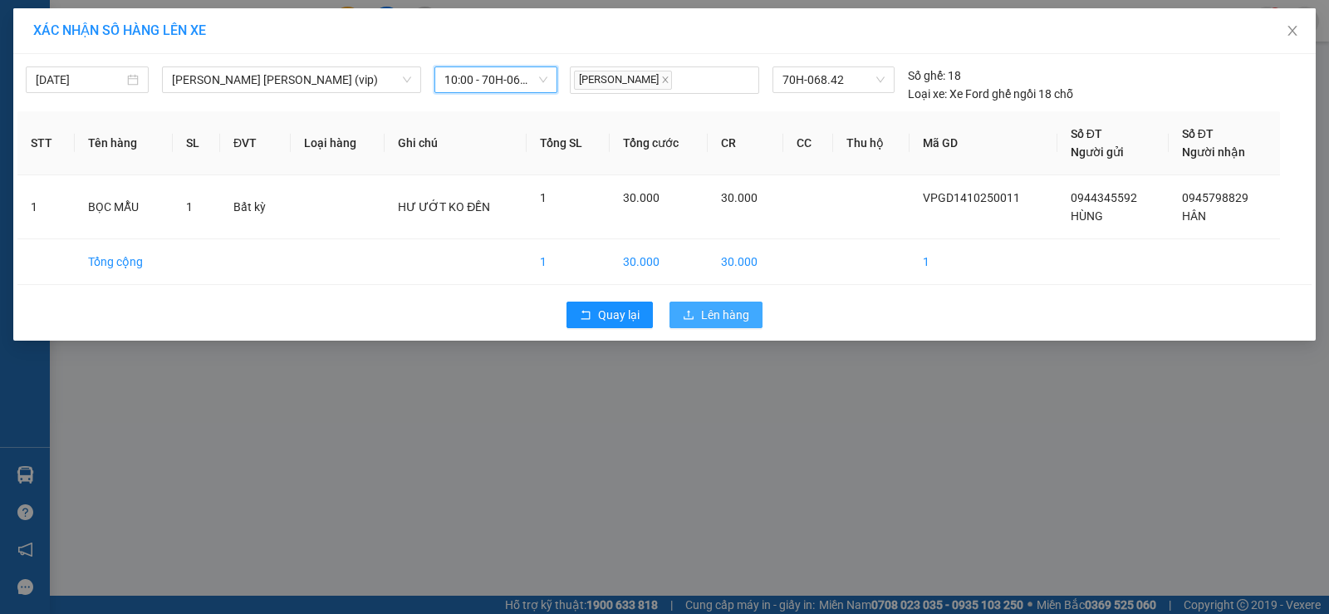
click at [681, 306] on button "Lên hàng" at bounding box center [715, 314] width 93 height 27
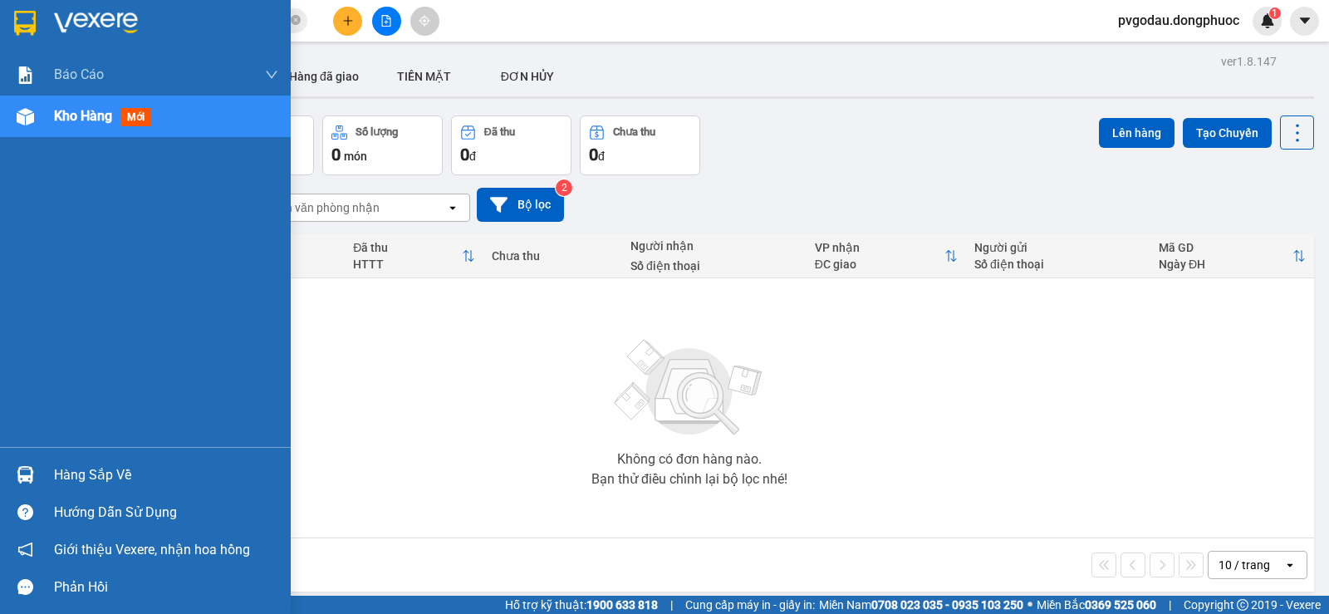
click at [44, 481] on div "Hàng sắp về" at bounding box center [145, 474] width 291 height 37
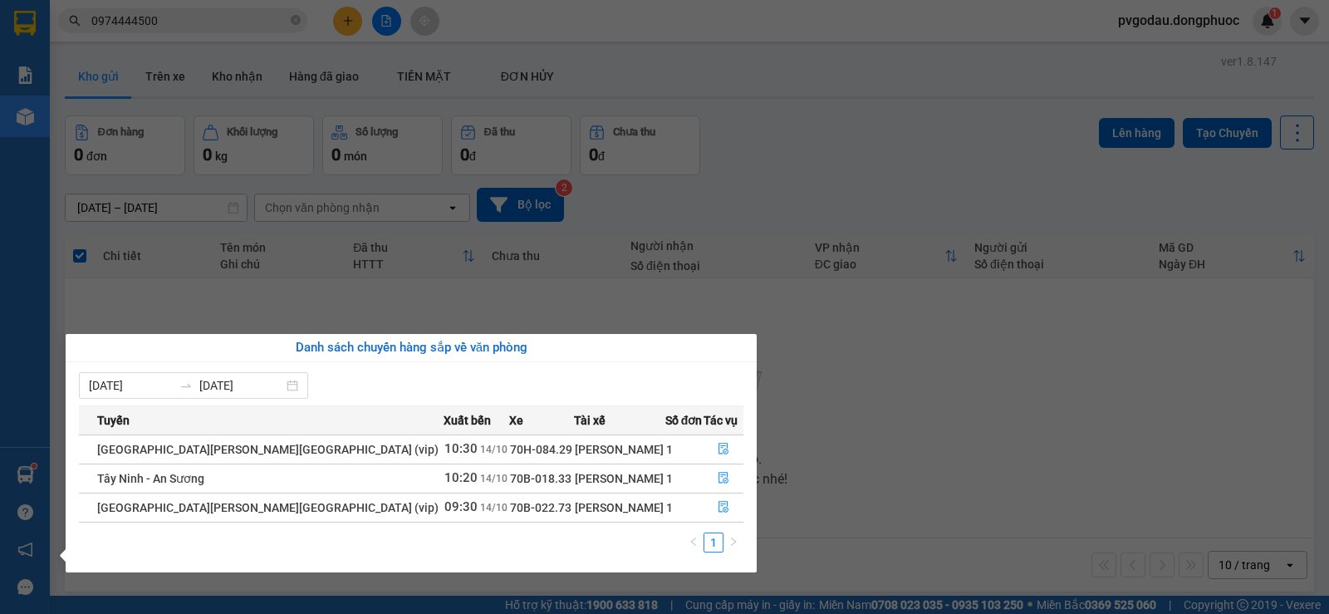
click at [801, 437] on section "Kết quả [PERSON_NAME] ( 4 ) Bộ lọc Mã ĐH Trạng thái Món hàng Tổng [PERSON_NAME]…" at bounding box center [664, 307] width 1329 height 614
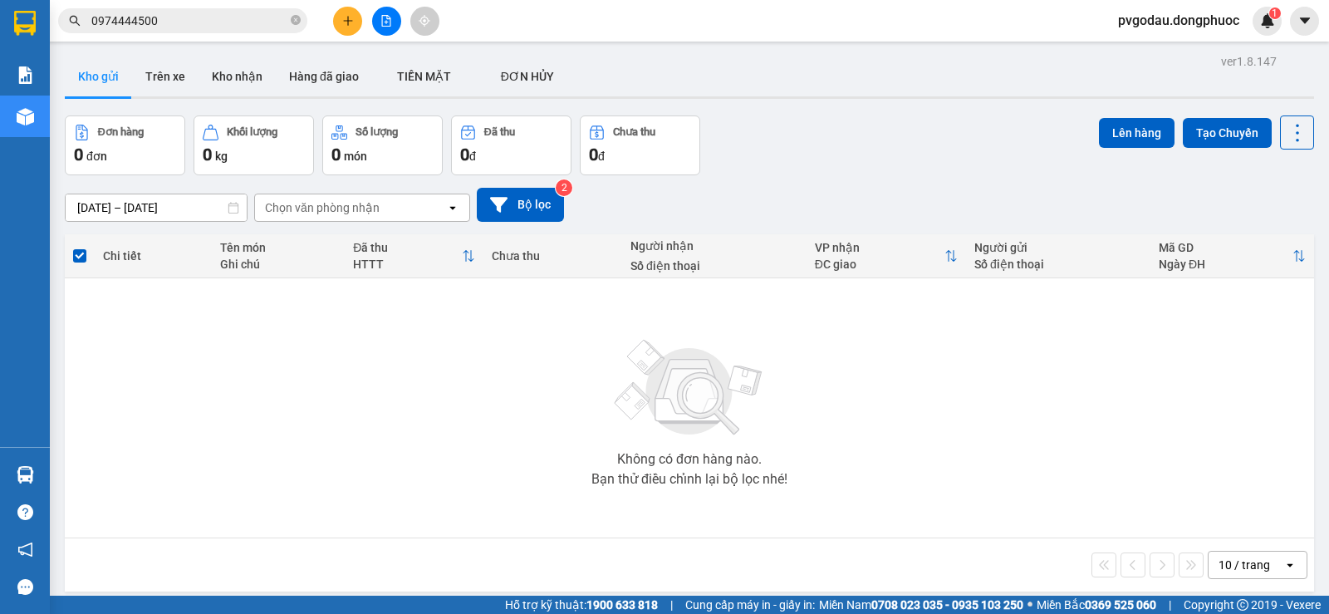
click at [135, 22] on input "0974444500" at bounding box center [189, 21] width 196 height 18
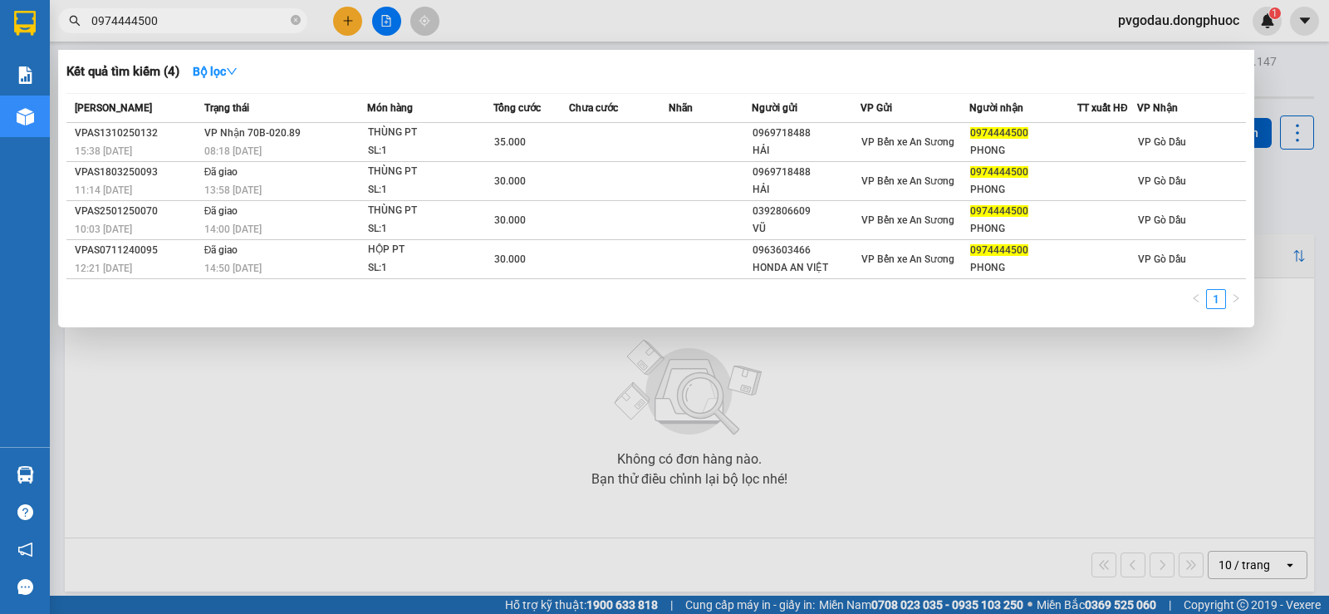
click at [135, 22] on input "0974444500" at bounding box center [189, 21] width 196 height 18
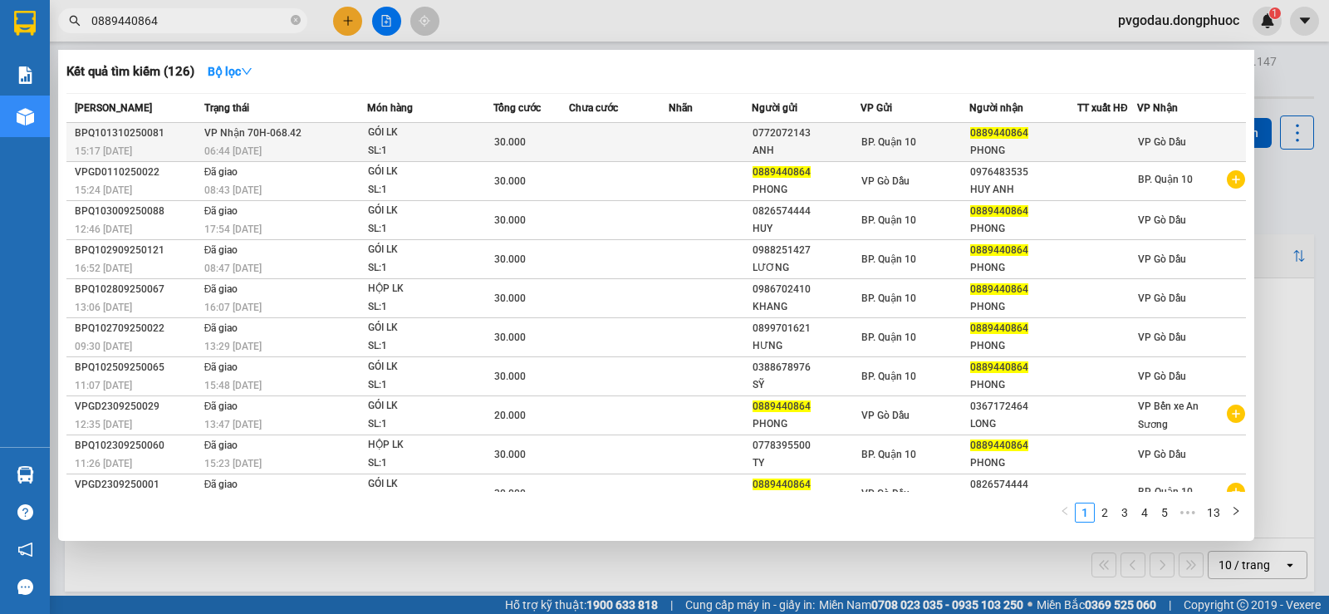
type input "0889440864"
click at [318, 135] on td "[PERSON_NAME] 70H-068.42 06:44 [DATE]" at bounding box center [283, 142] width 167 height 39
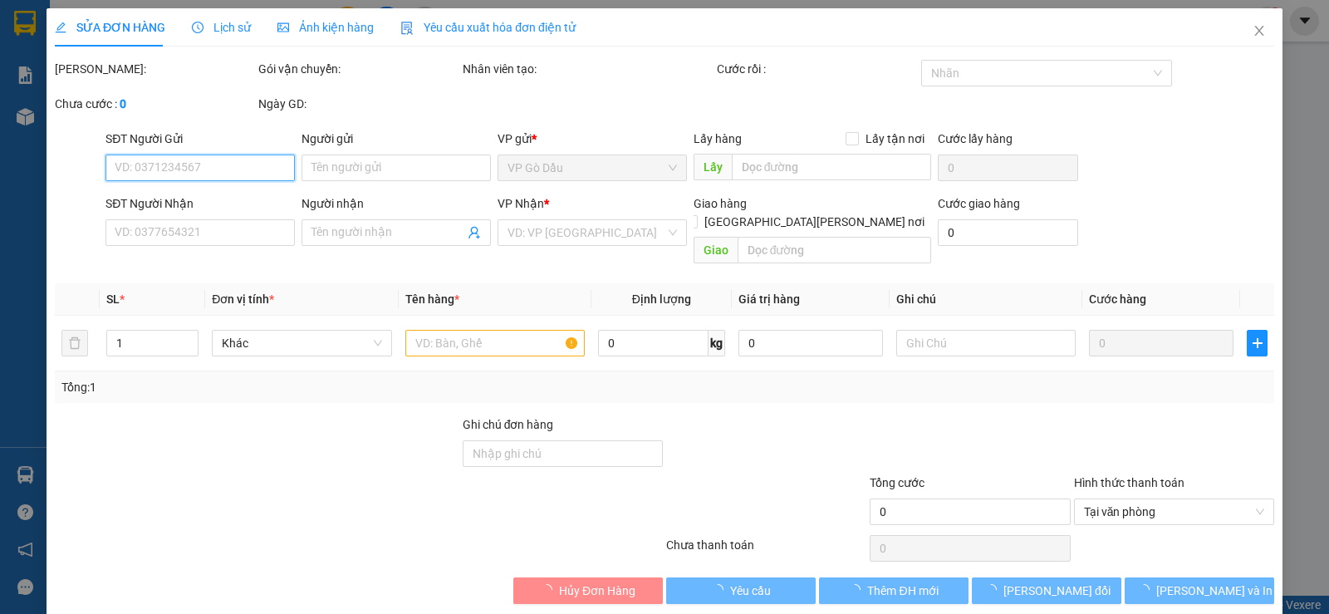
type input "0772072143"
type input "ANH"
type input "0889440864"
type input "PHONG"
type input "30.000"
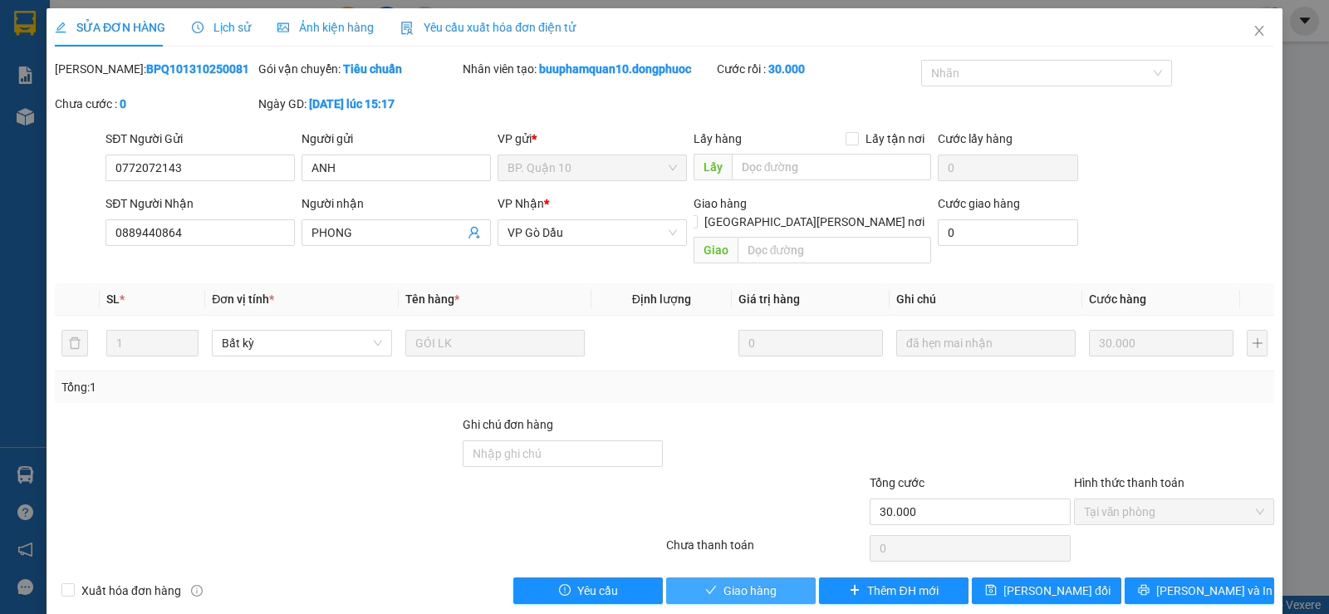
click at [768, 581] on span "Giao hàng" at bounding box center [749, 590] width 53 height 18
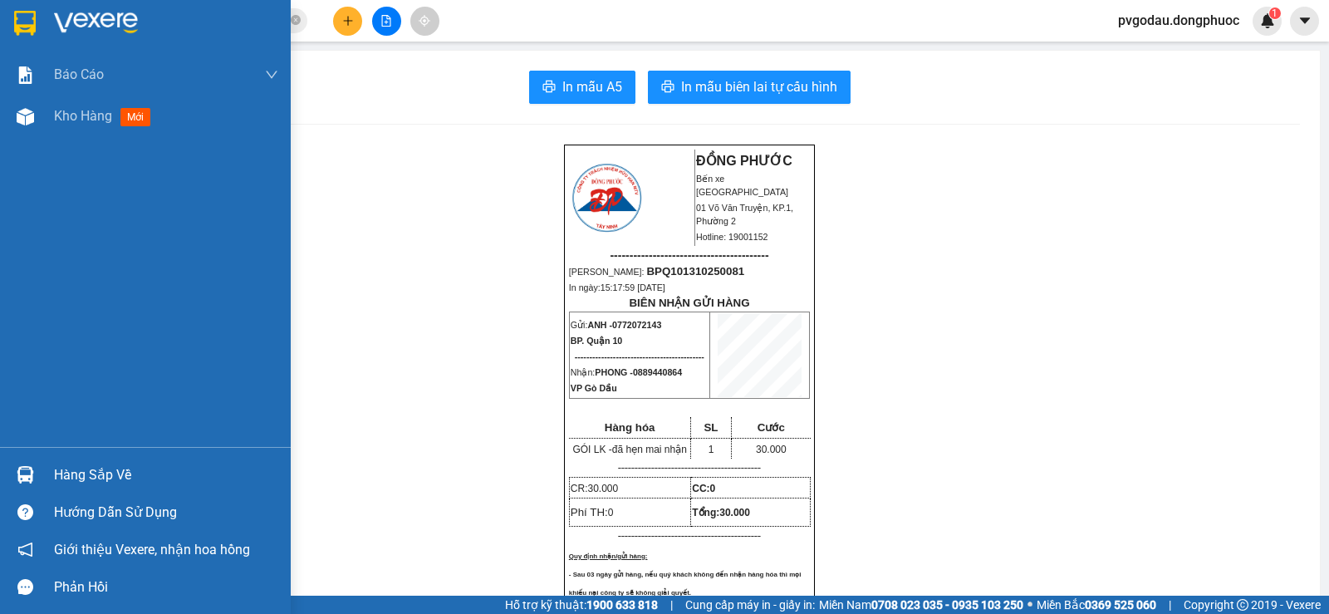
click at [32, 474] on img at bounding box center [25, 474] width 17 height 17
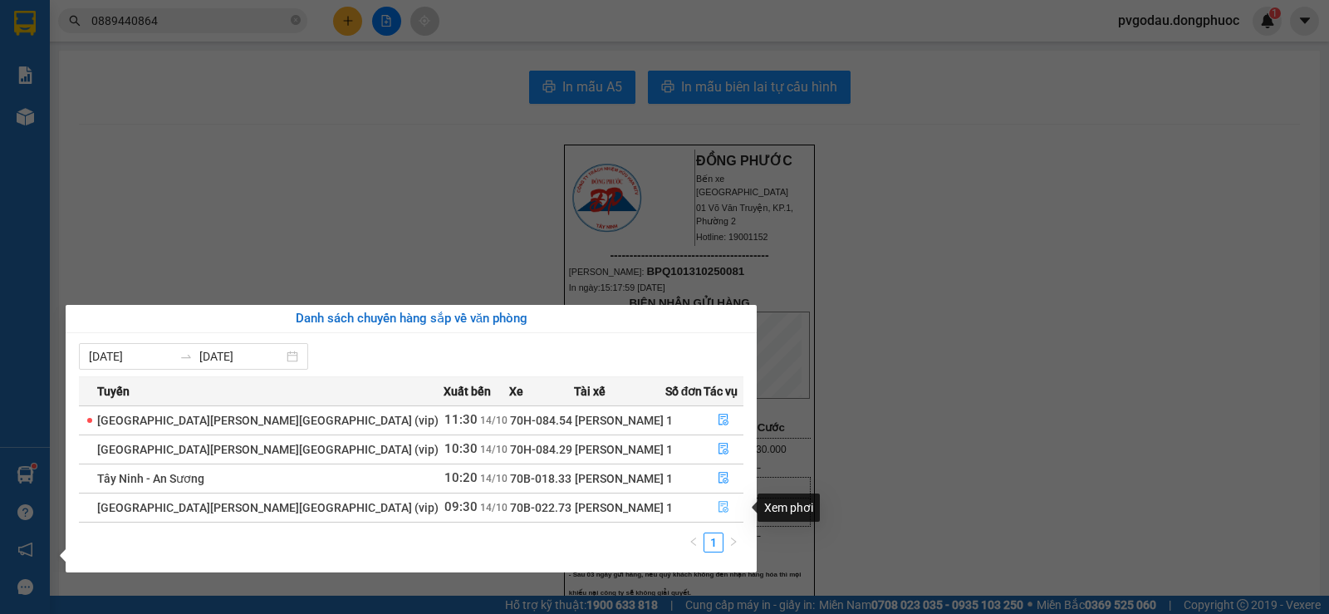
click at [721, 507] on button "button" at bounding box center [723, 507] width 39 height 27
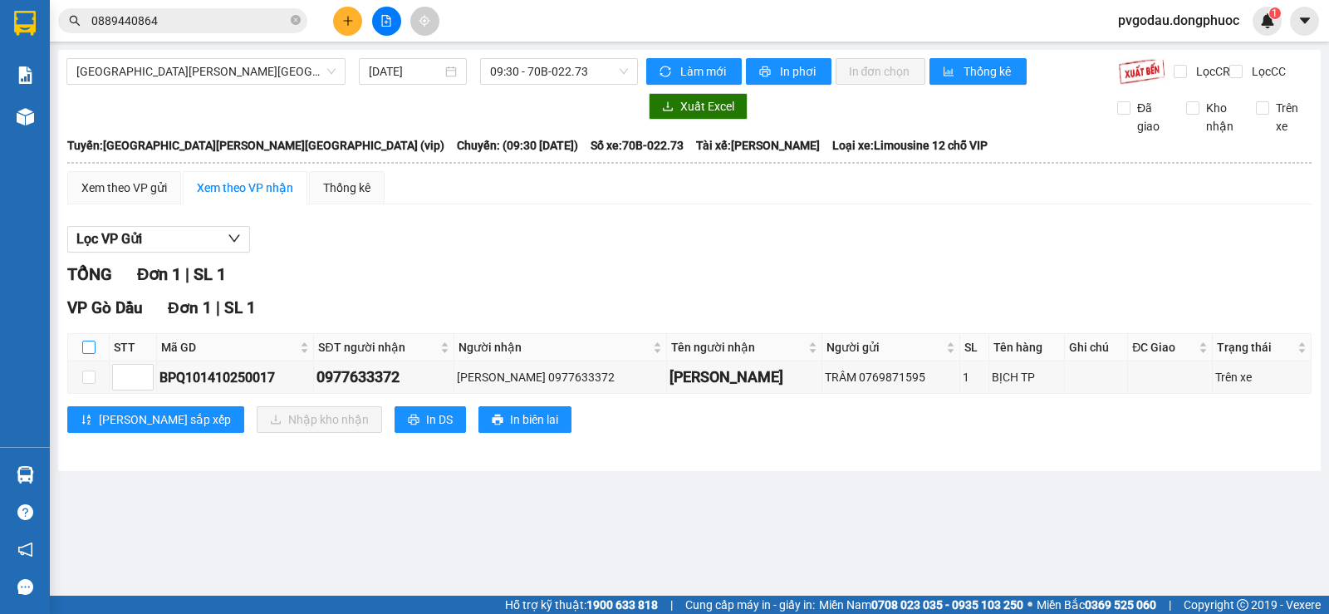
drag, startPoint x: 83, startPoint y: 355, endPoint x: 95, endPoint y: 365, distance: 14.8
click at [84, 354] on input "checkbox" at bounding box center [88, 346] width 13 height 13
checkbox input "true"
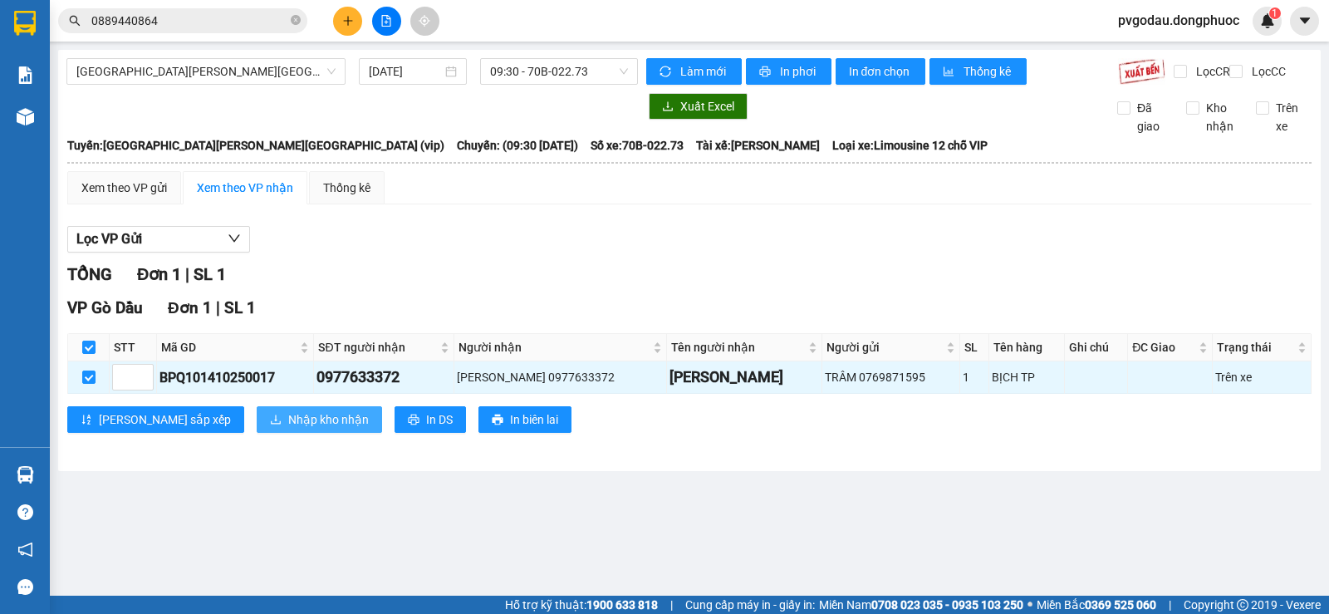
click at [288, 426] on span "Nhập kho nhận" at bounding box center [328, 419] width 81 height 18
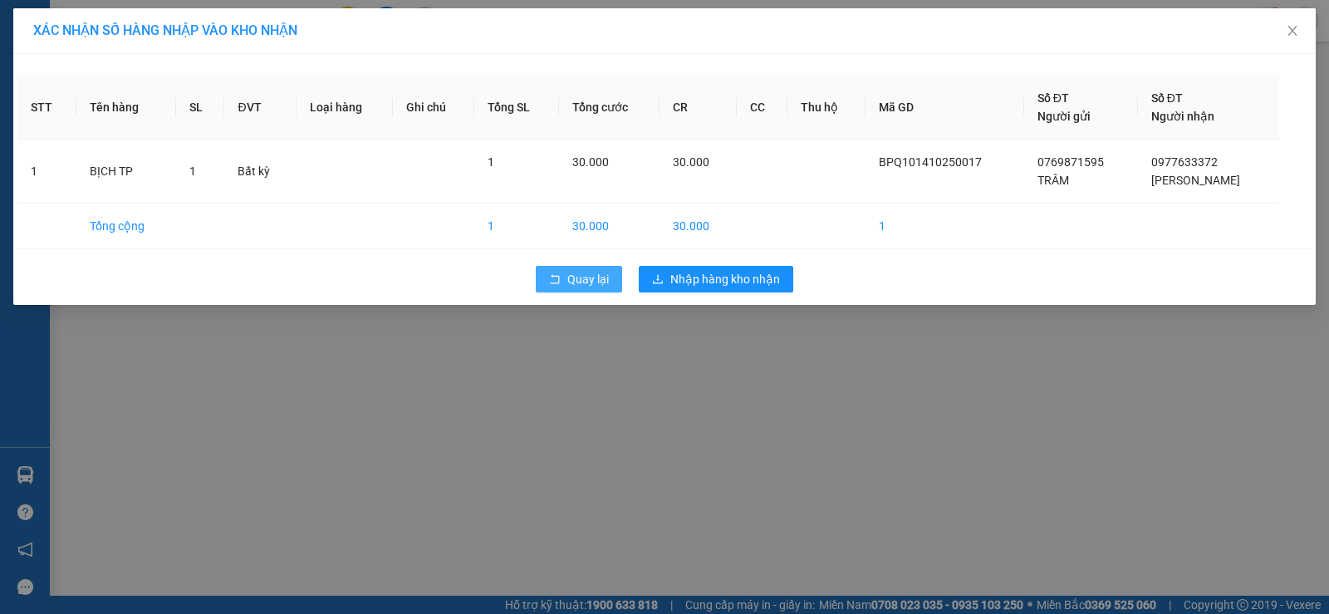
click at [558, 284] on icon "rollback" at bounding box center [555, 279] width 12 height 12
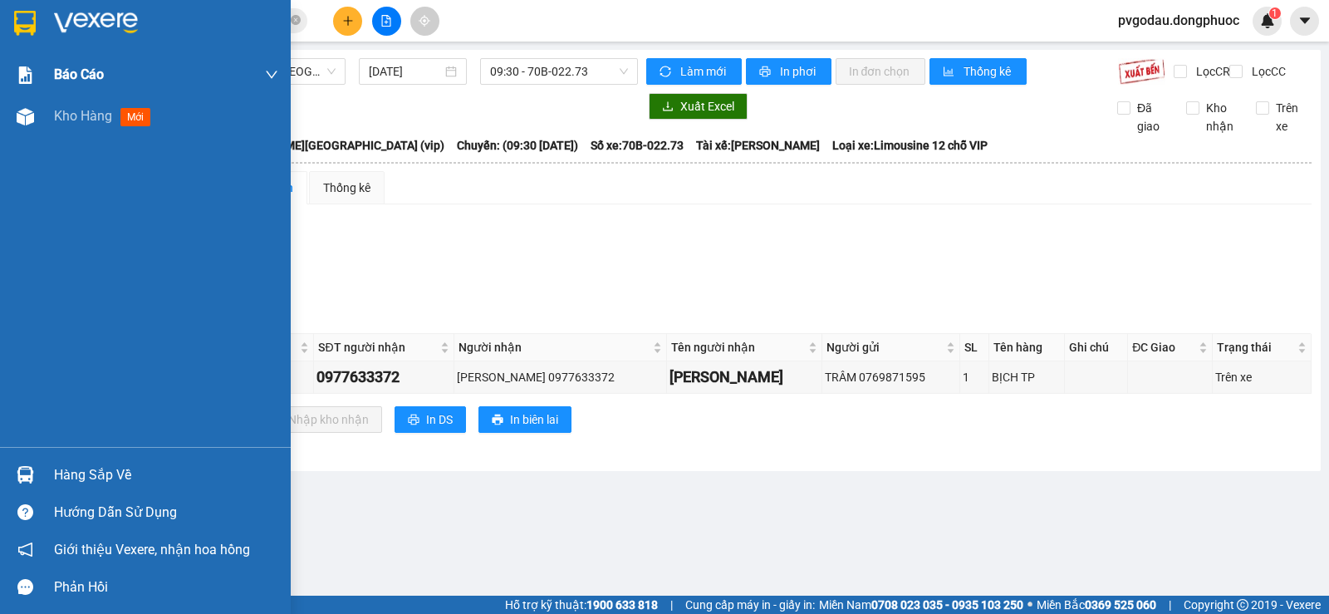
click at [56, 18] on img at bounding box center [96, 23] width 84 height 25
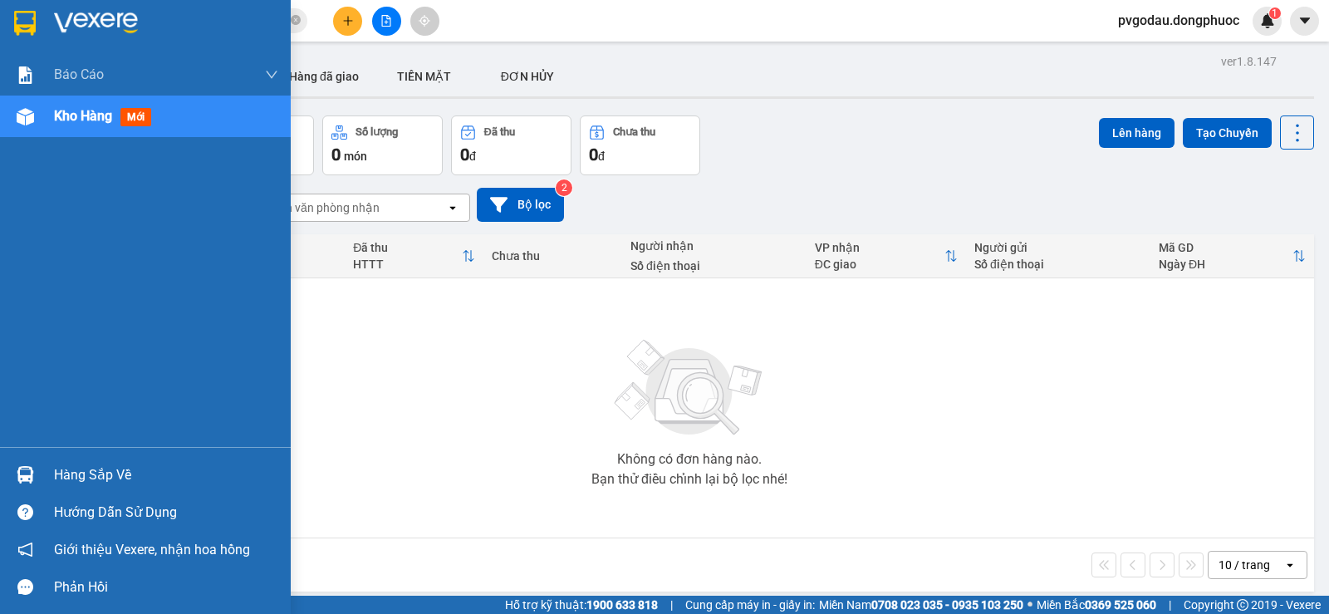
click at [14, 468] on div at bounding box center [25, 474] width 29 height 29
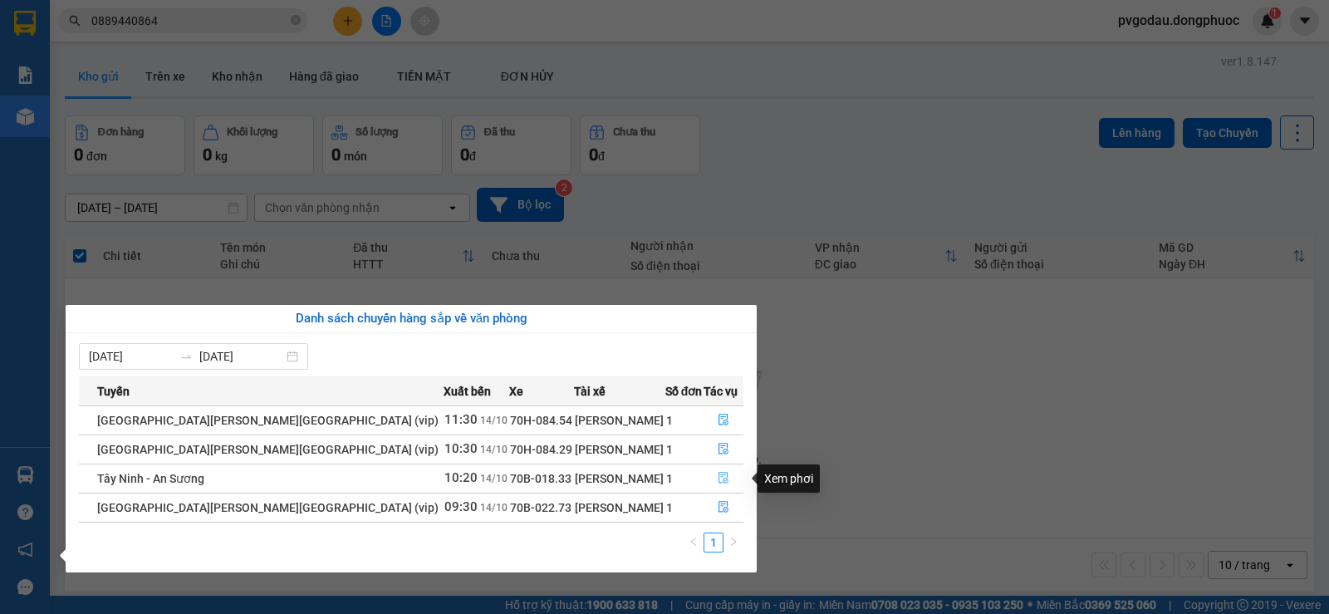
click at [725, 472] on button "button" at bounding box center [723, 478] width 39 height 27
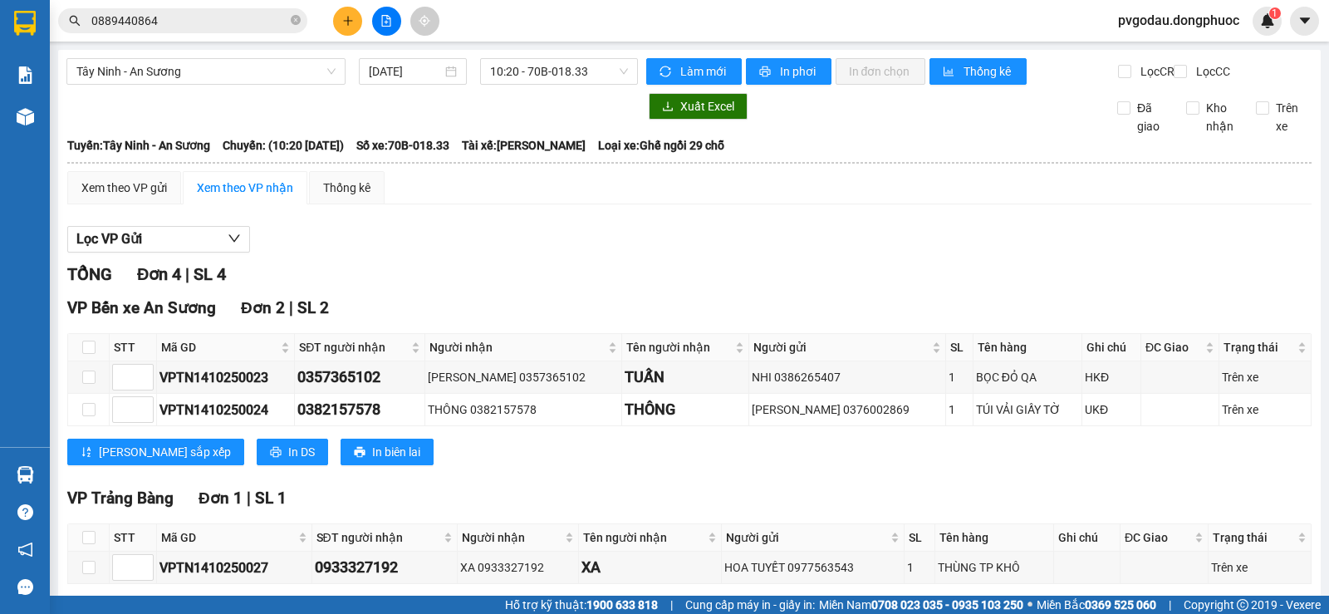
scroll to position [246, 0]
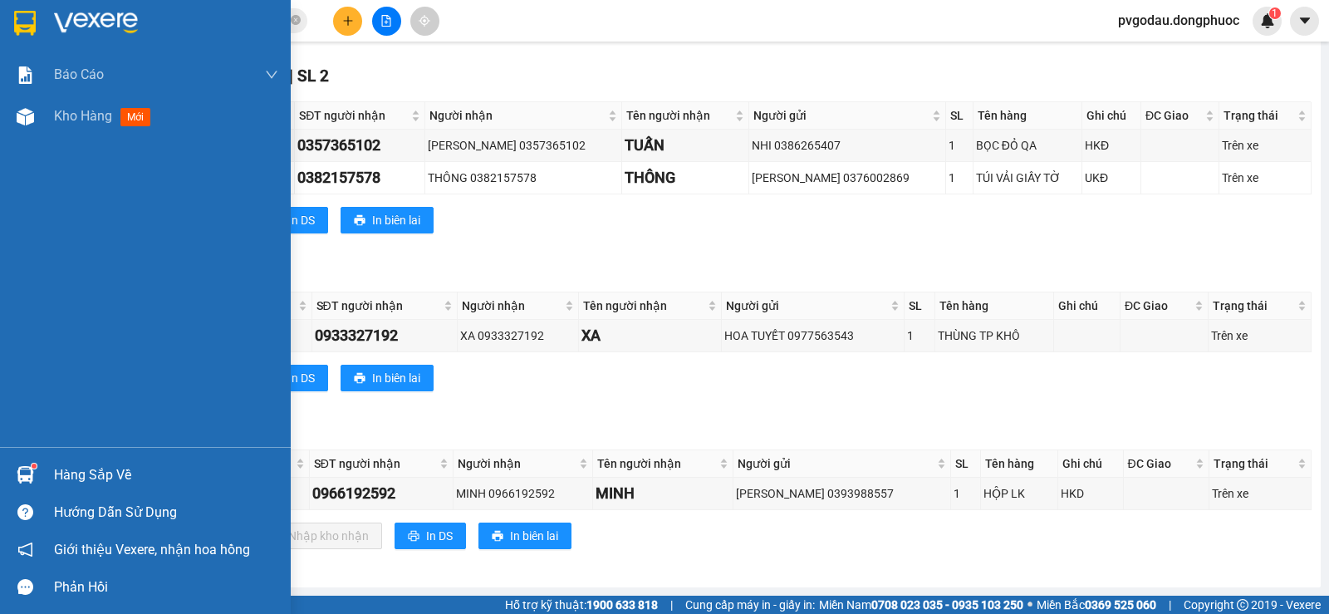
click at [37, 23] on div at bounding box center [25, 22] width 29 height 29
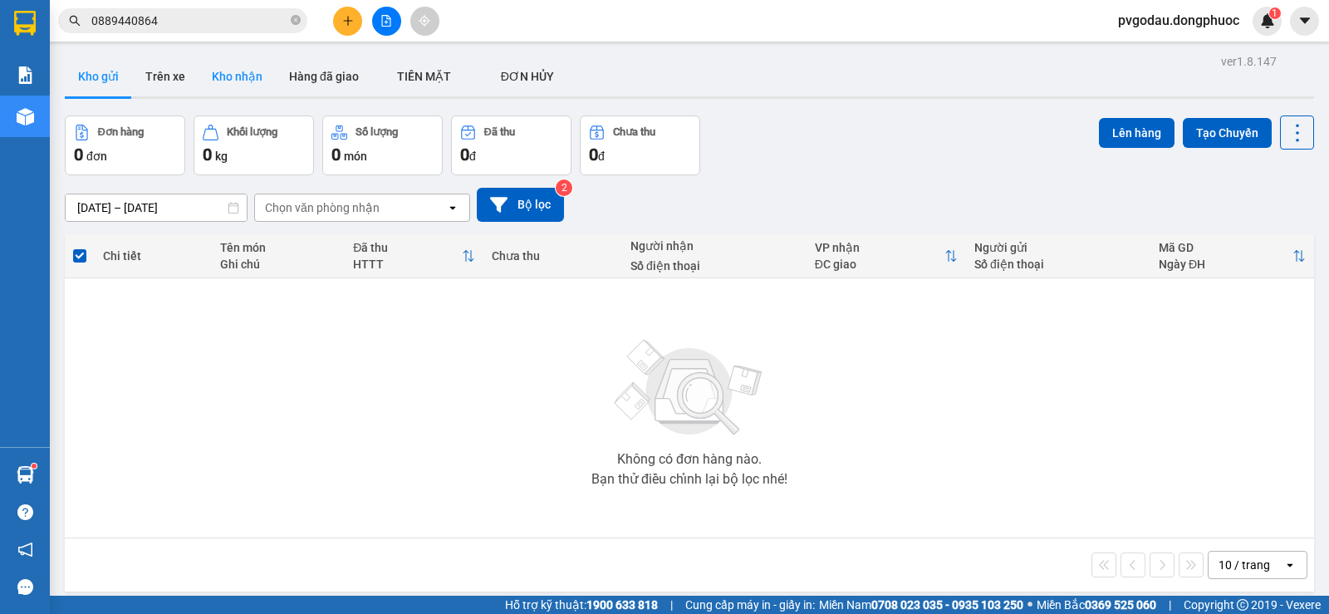
click at [219, 73] on button "Kho nhận" at bounding box center [236, 76] width 77 height 40
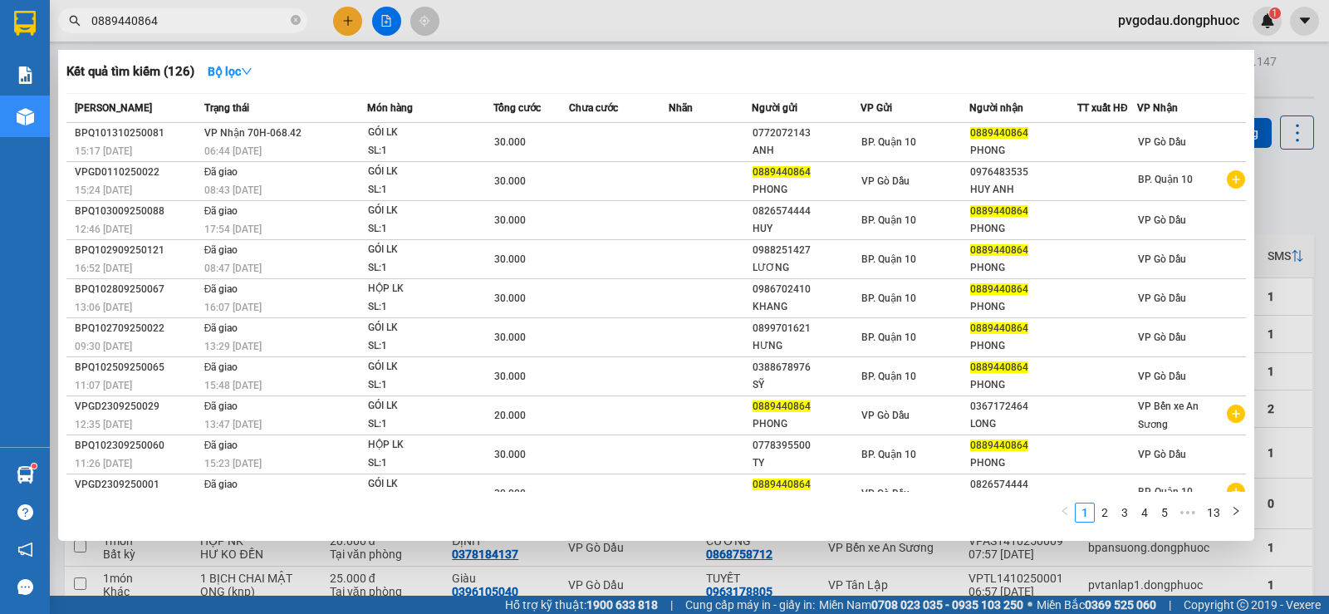
click at [277, 13] on input "0889440864" at bounding box center [189, 21] width 196 height 18
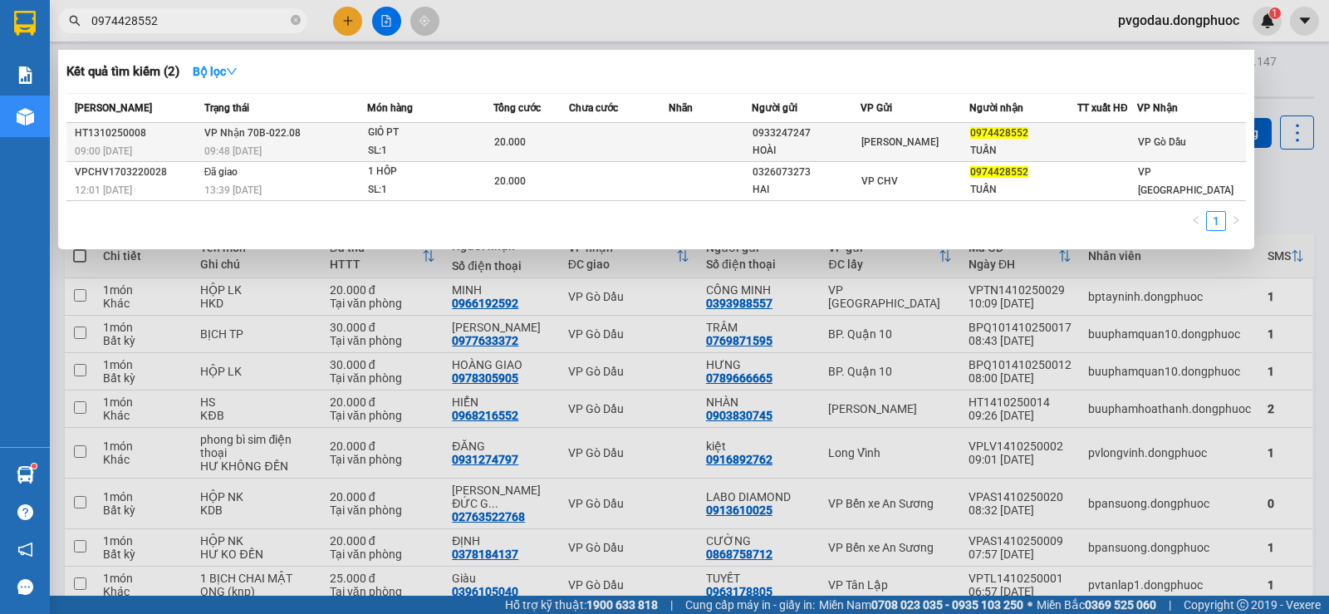
type input "0974428552"
click at [436, 144] on div "SL: 1" at bounding box center [430, 151] width 125 height 18
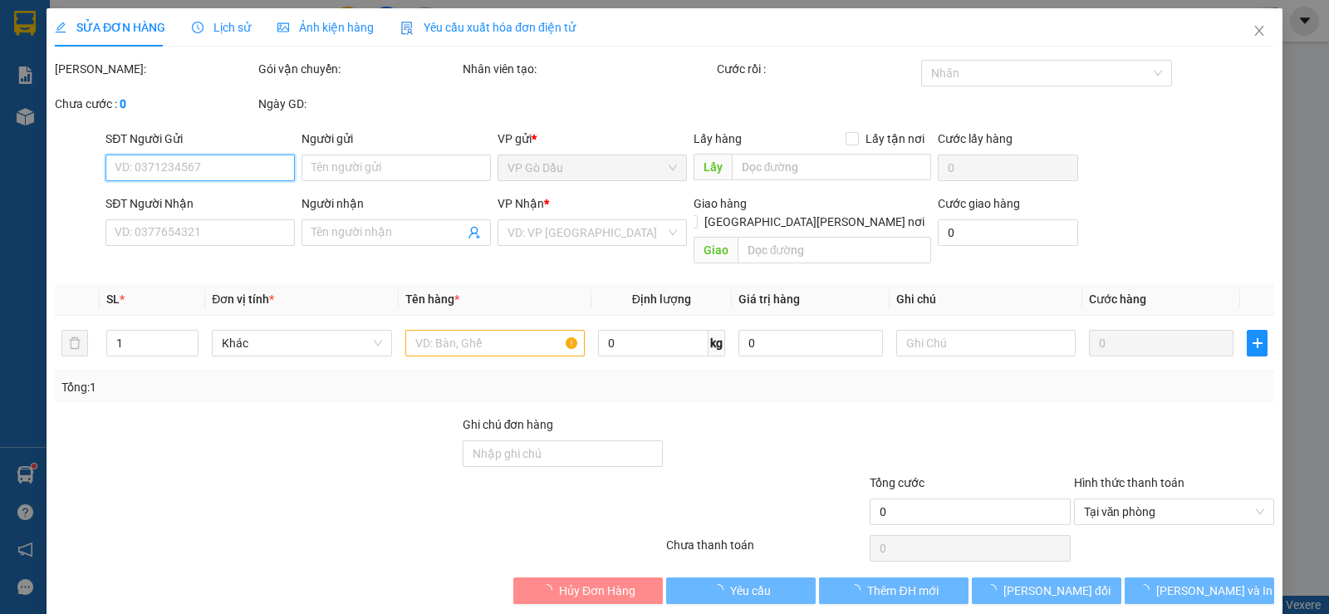
type input "0933247247"
type input "HOÀI"
type input "0974428552"
type input "TUẤN"
type input "20.000"
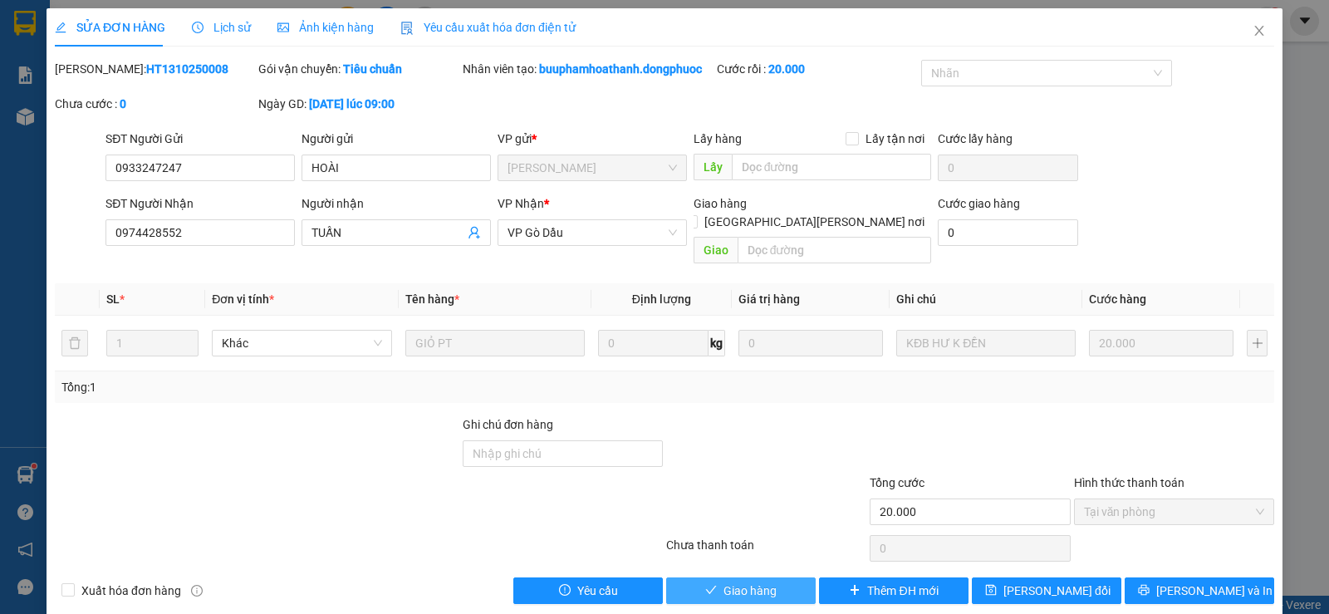
click at [758, 581] on span "Giao hàng" at bounding box center [749, 590] width 53 height 18
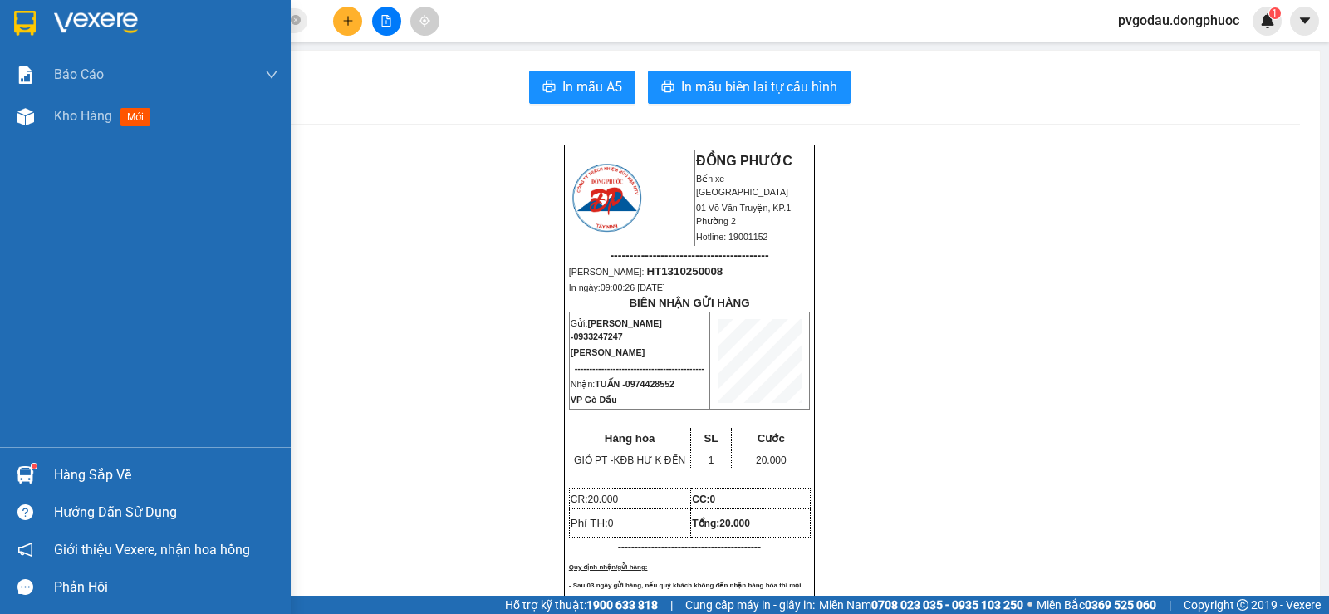
click at [51, 477] on div "Hàng sắp về" at bounding box center [145, 474] width 291 height 37
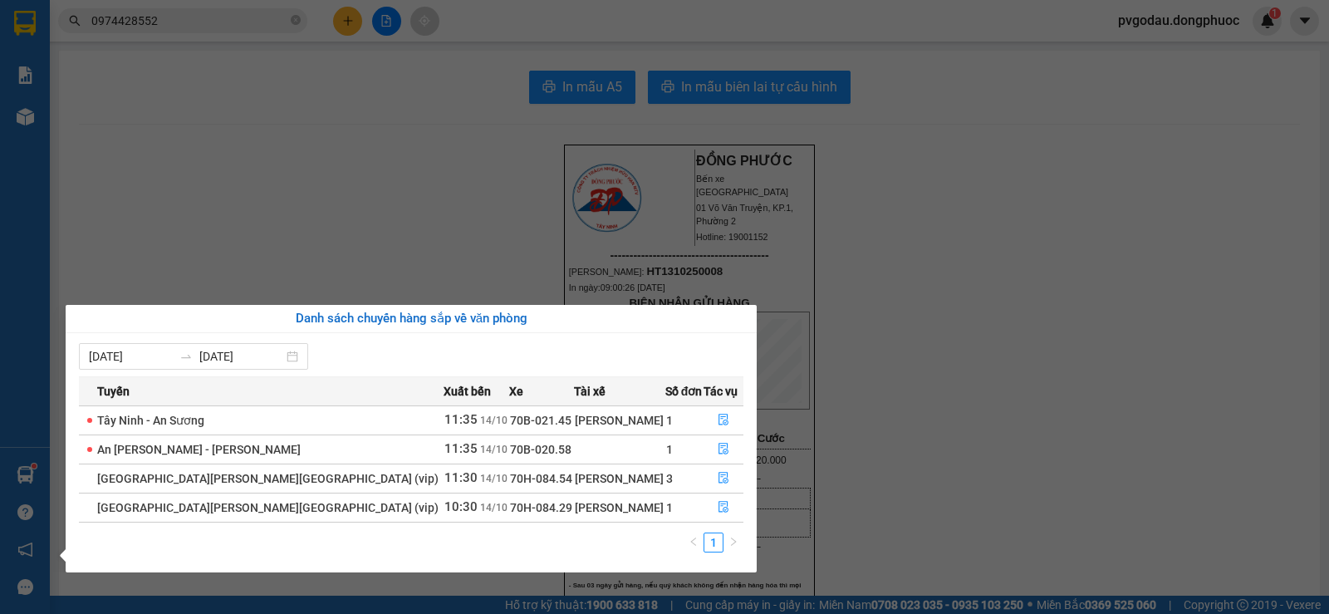
drag, startPoint x: 923, startPoint y: 419, endPoint x: 825, endPoint y: 413, distance: 99.0
click at [921, 418] on section "Kết quả [PERSON_NAME] ( 2 ) Bộ lọc Mã ĐH Trạng thái Món hàng Tổng [PERSON_NAME]…" at bounding box center [664, 307] width 1329 height 614
